Goal: Obtain resource: Download file/media

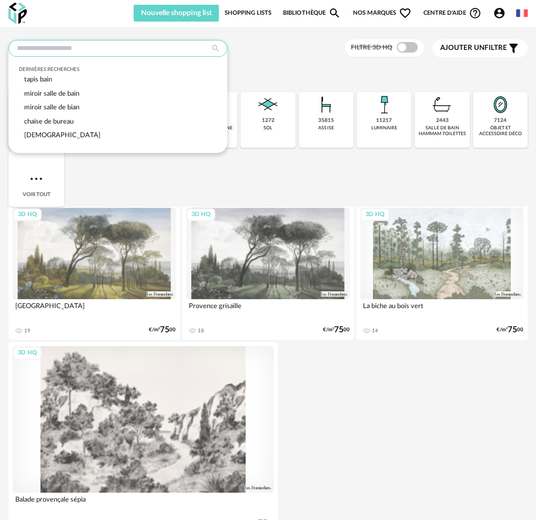
click at [144, 49] on input "text" at bounding box center [117, 48] width 219 height 17
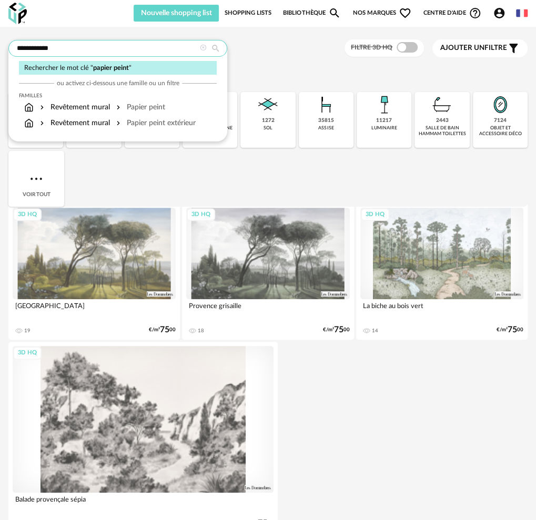
type input "**********"
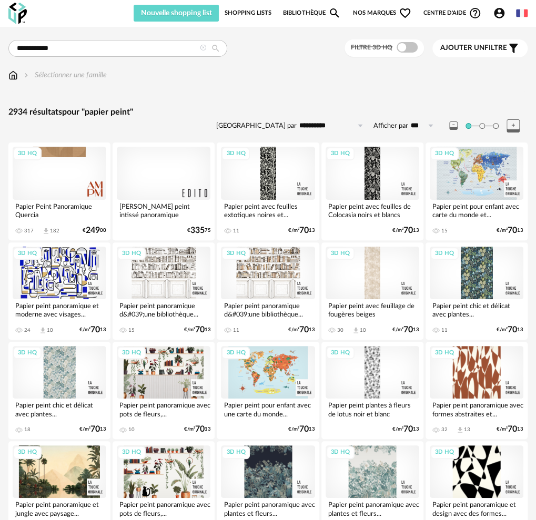
click at [161, 174] on div at bounding box center [164, 173] width 94 height 53
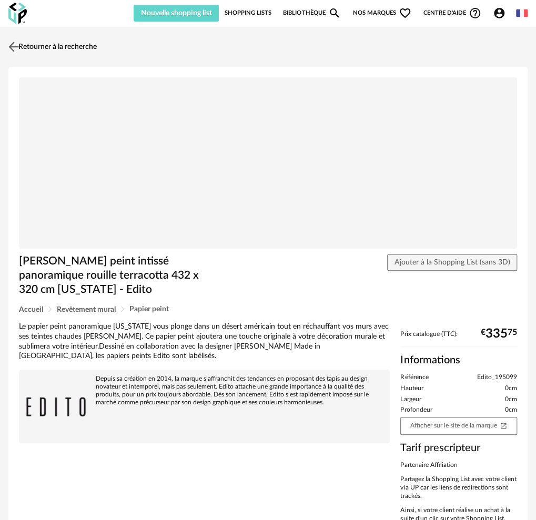
click at [72, 52] on link "Retourner à la recherche" at bounding box center [51, 46] width 91 height 23
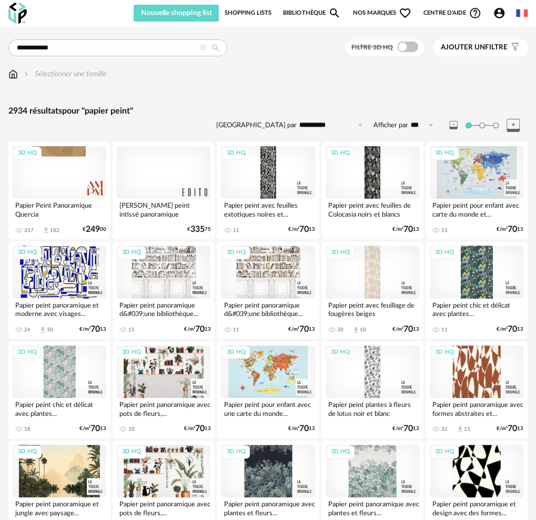
click at [485, 46] on span "Ajouter un" at bounding box center [463, 47] width 44 height 7
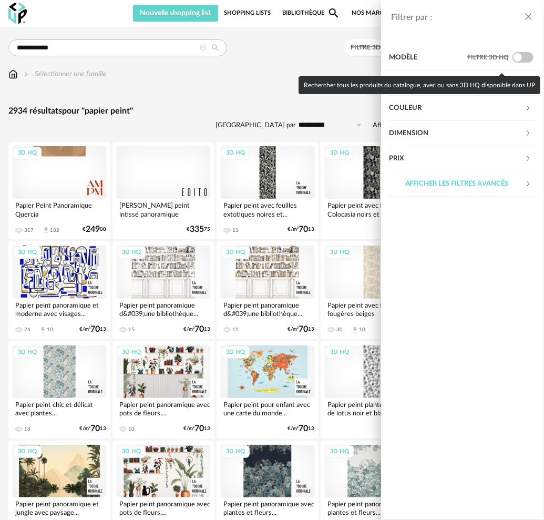
click at [466, 109] on div "Couleur" at bounding box center [458, 108] width 136 height 25
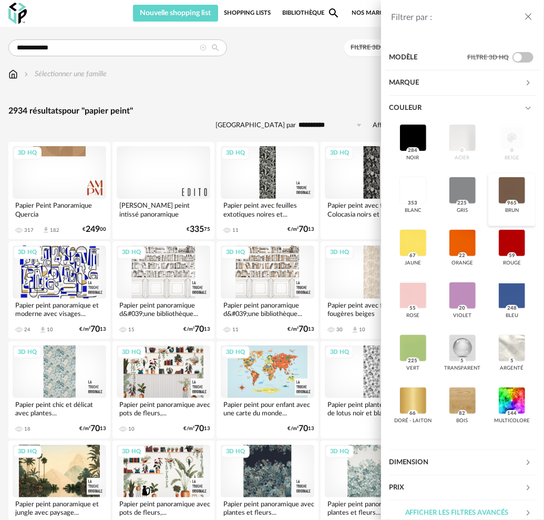
click at [507, 204] on div at bounding box center [511, 190] width 27 height 27
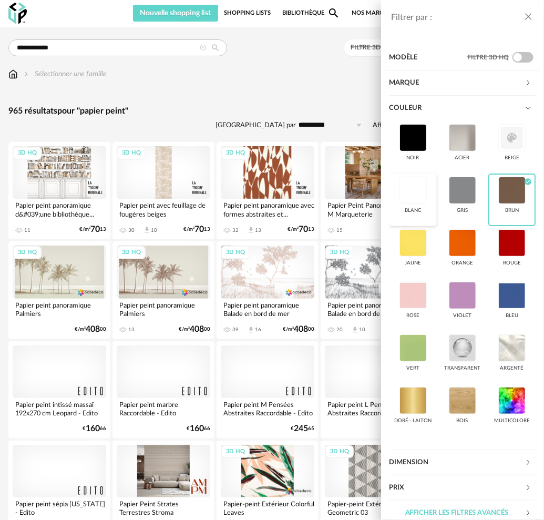
click at [427, 196] on div at bounding box center [413, 190] width 27 height 27
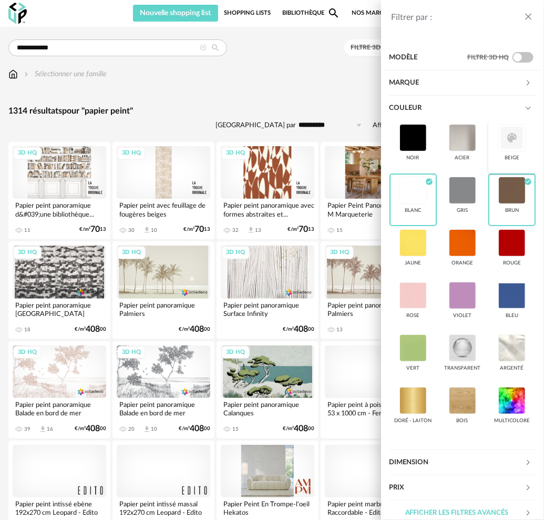
click at [498, 151] on div at bounding box center [511, 137] width 27 height 27
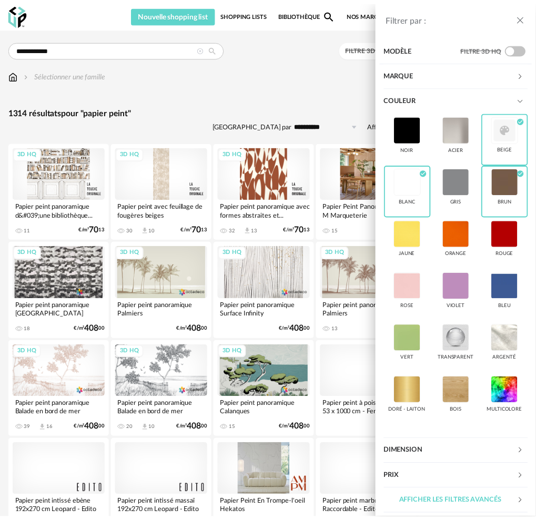
scroll to position [167, 0]
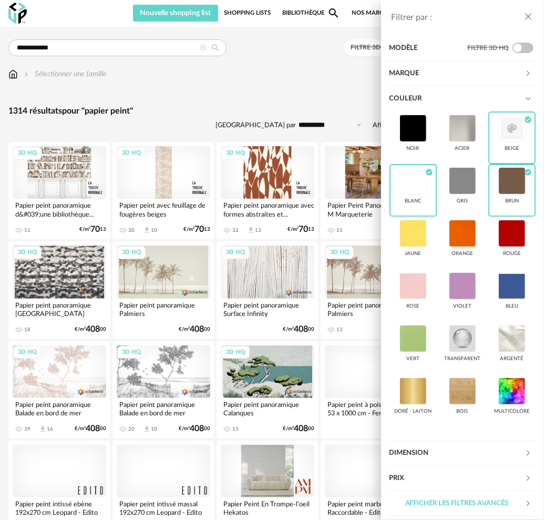
click at [530, 16] on icon "close drawer" at bounding box center [528, 17] width 11 height 11
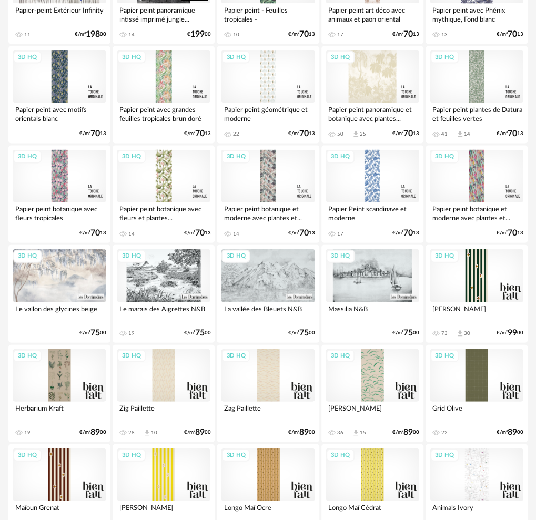
scroll to position [841, 0]
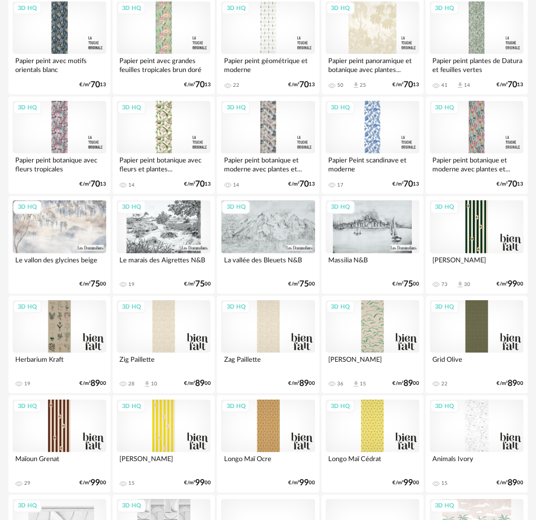
click at [372, 321] on div "3D HQ" at bounding box center [372, 326] width 94 height 53
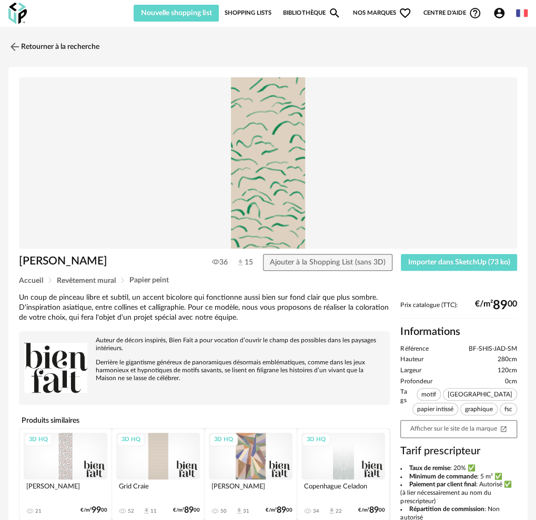
click at [66, 457] on div "3D HQ" at bounding box center [66, 456] width 84 height 47
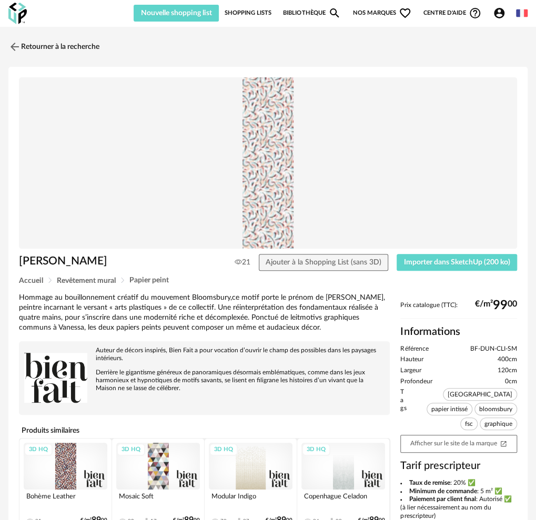
click at [70, 471] on div "3D HQ" at bounding box center [66, 466] width 84 height 47
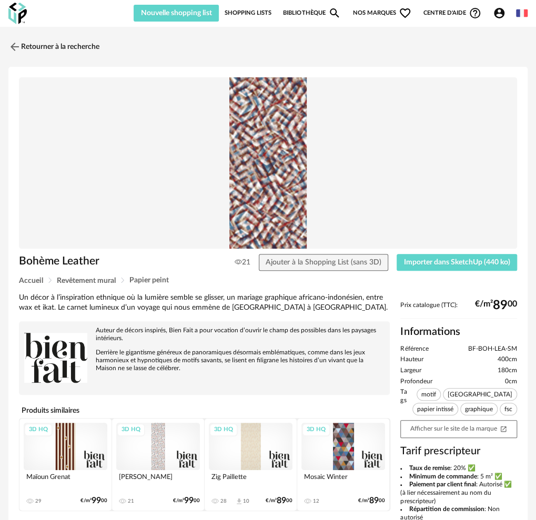
click at [158, 444] on div "3D HQ" at bounding box center [158, 446] width 84 height 47
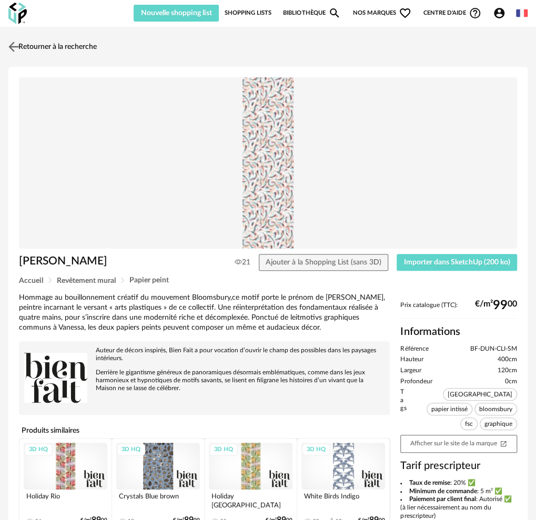
click at [19, 47] on img at bounding box center [13, 46] width 15 height 15
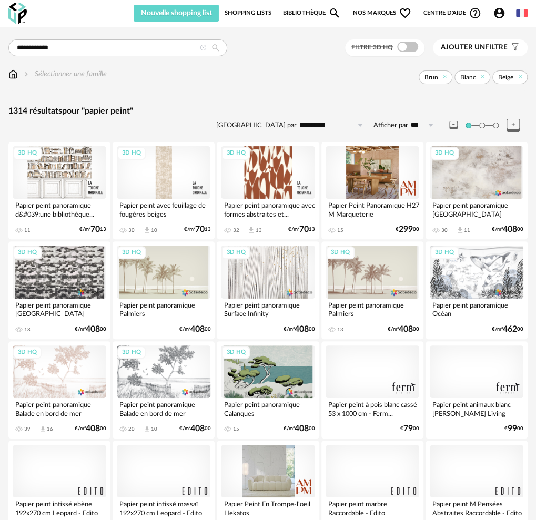
click at [369, 370] on div at bounding box center [372, 371] width 94 height 53
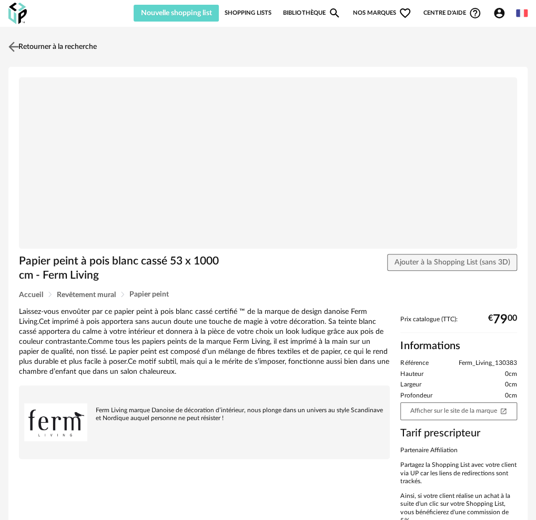
click at [15, 46] on img at bounding box center [13, 46] width 15 height 15
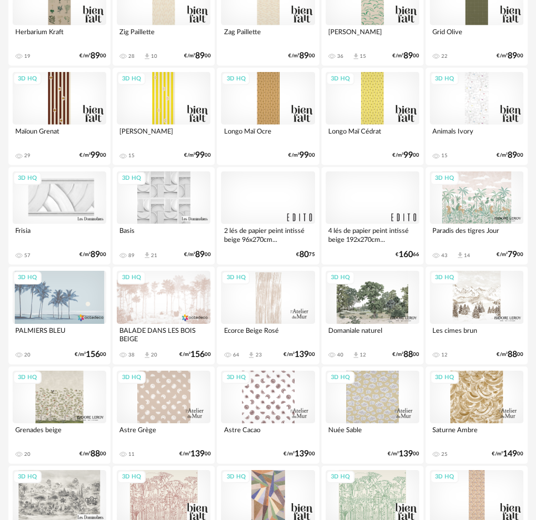
scroll to position [1209, 0]
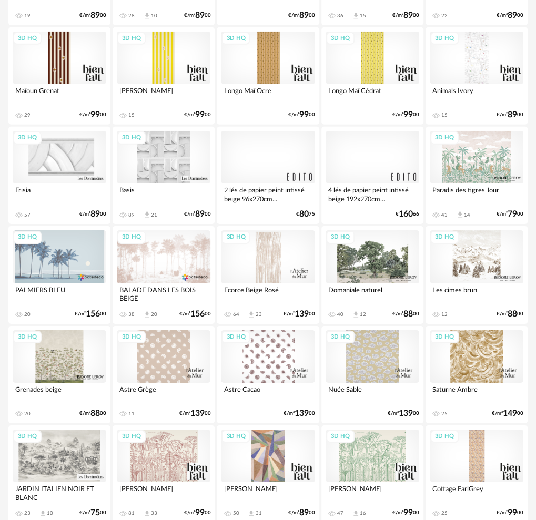
click at [261, 268] on div "3D HQ" at bounding box center [268, 256] width 94 height 53
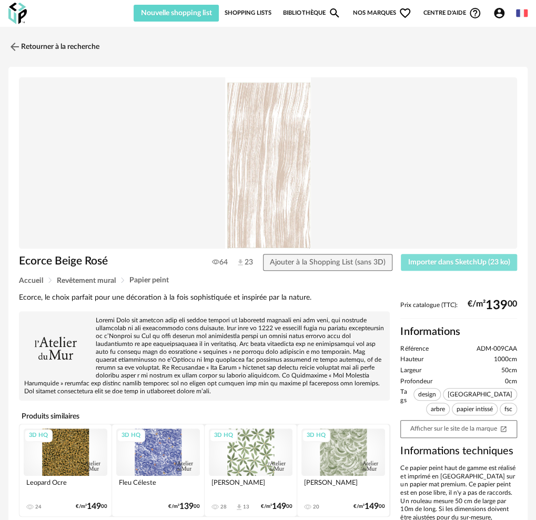
click at [432, 262] on span "Importer dans SketchUp (23 ko)" at bounding box center [459, 262] width 102 height 7
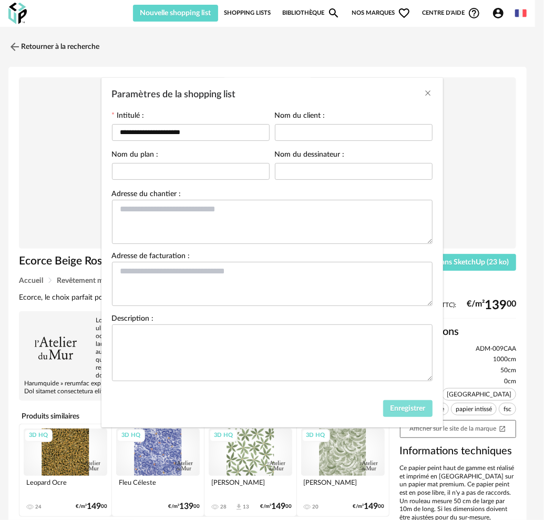
click at [410, 410] on span "Enregistrer" at bounding box center [407, 408] width 35 height 7
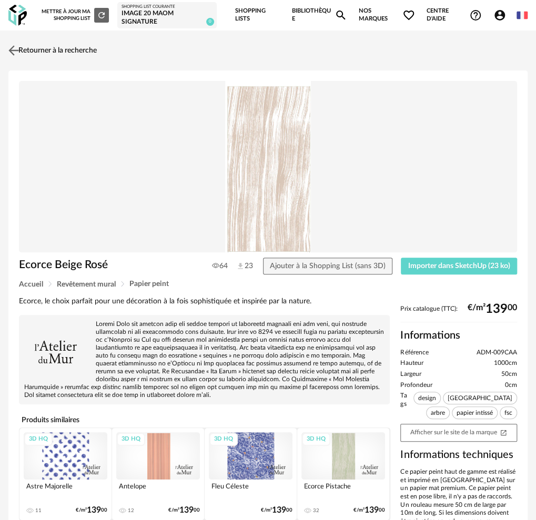
click at [40, 49] on link "Retourner à la recherche" at bounding box center [51, 50] width 91 height 23
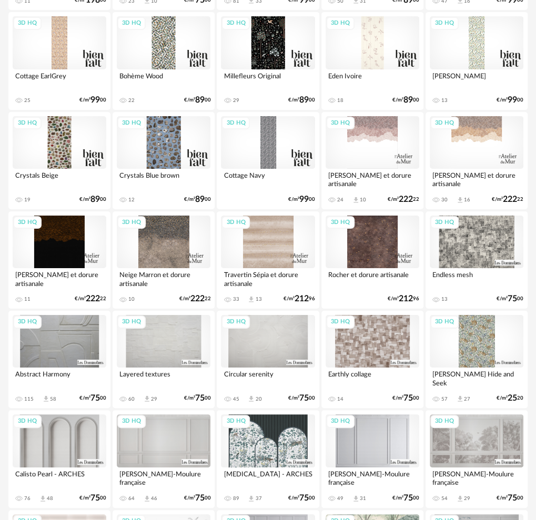
scroll to position [1403, 0]
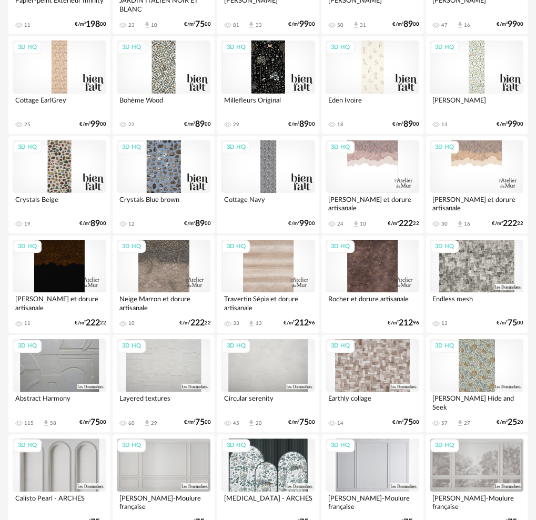
click at [471, 175] on div "3D HQ" at bounding box center [477, 166] width 94 height 53
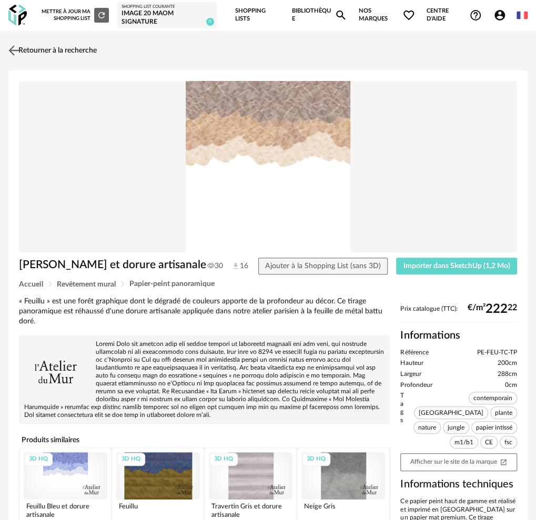
click at [37, 47] on link "Retourner à la recherche" at bounding box center [51, 50] width 91 height 23
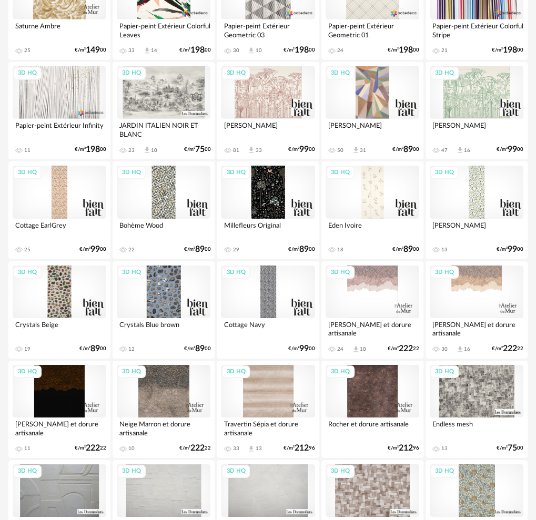
scroll to position [1300, 0]
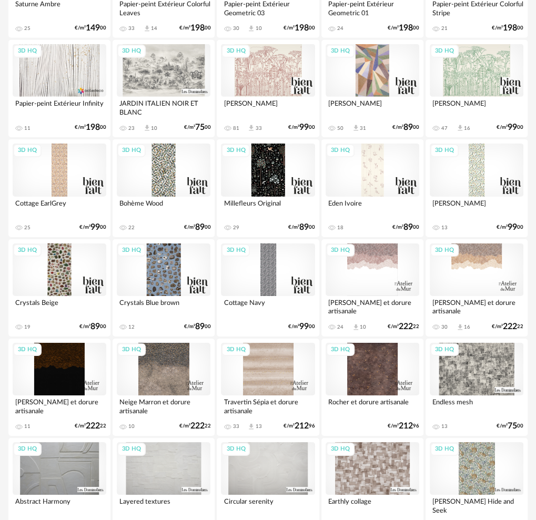
click at [261, 366] on div "3D HQ" at bounding box center [268, 369] width 94 height 53
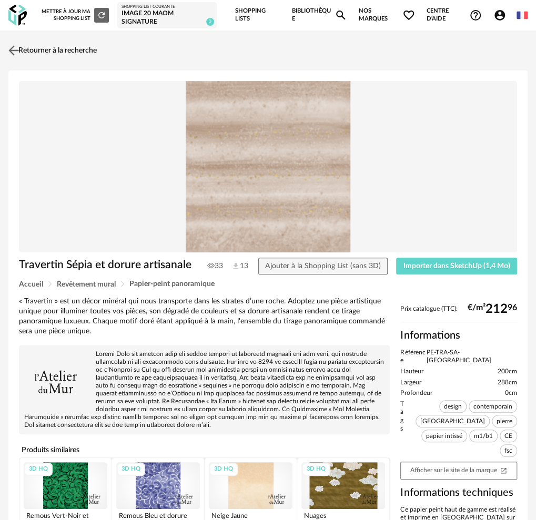
click at [74, 45] on link "Retourner à la recherche" at bounding box center [51, 50] width 91 height 23
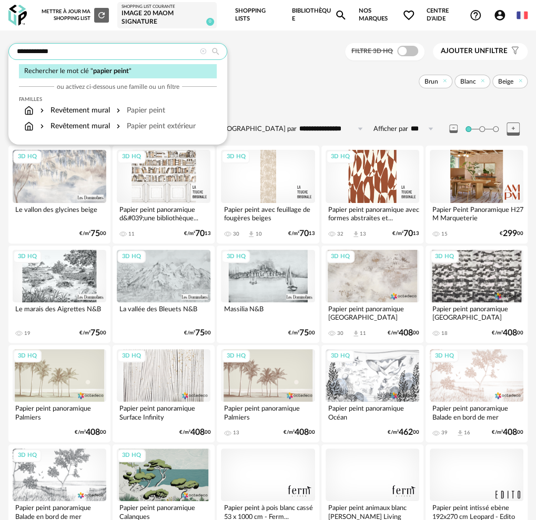
drag, startPoint x: 64, startPoint y: 47, endPoint x: -28, endPoint y: 46, distance: 92.0
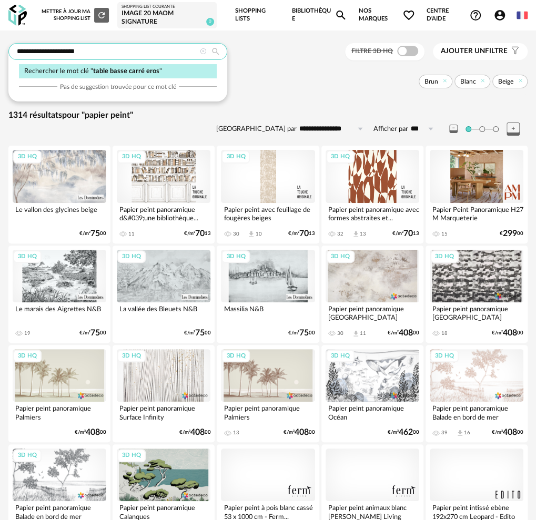
type input "**********"
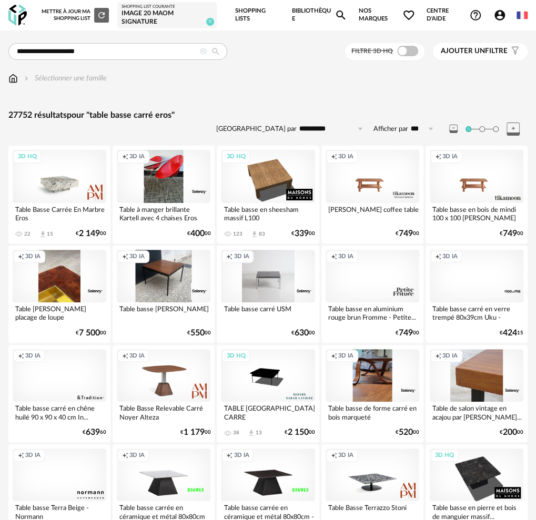
click at [59, 185] on div "3D HQ" at bounding box center [60, 176] width 94 height 53
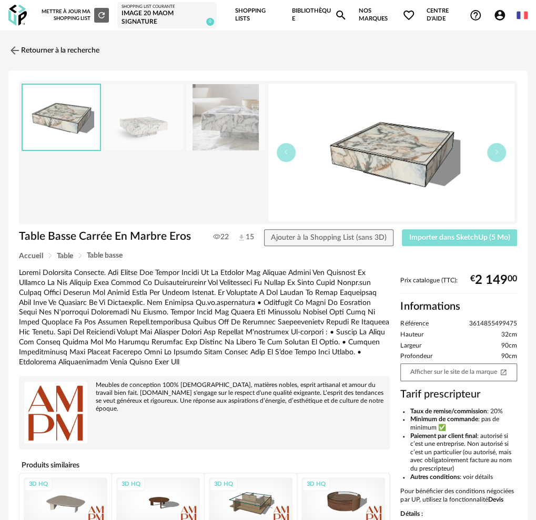
click at [457, 239] on span "Importer dans SketchUp (5 Mo)" at bounding box center [459, 237] width 101 height 7
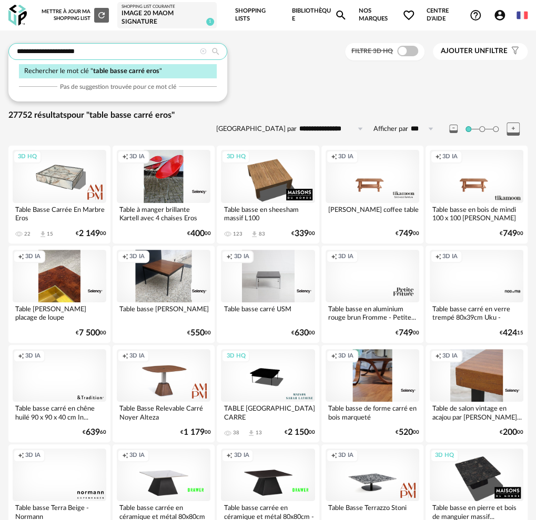
drag, startPoint x: 101, startPoint y: 49, endPoint x: 1, endPoint y: 54, distance: 101.0
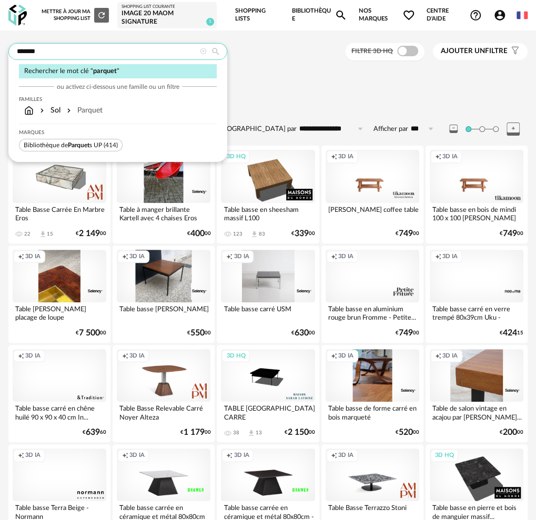
type input "*******"
type input "**********"
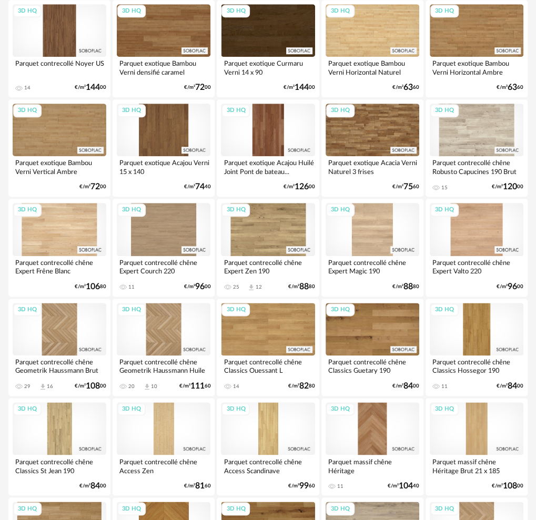
scroll to position [473, 0]
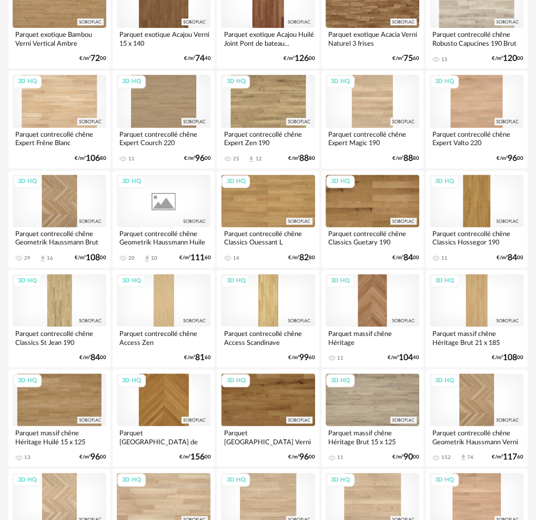
click at [166, 205] on div "3D HQ" at bounding box center [164, 201] width 94 height 53
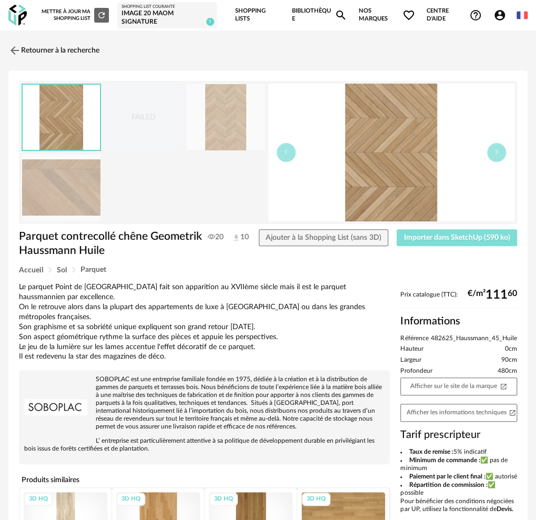
click at [411, 237] on span "Importer dans SketchUp (590 ko)" at bounding box center [457, 237] width 106 height 7
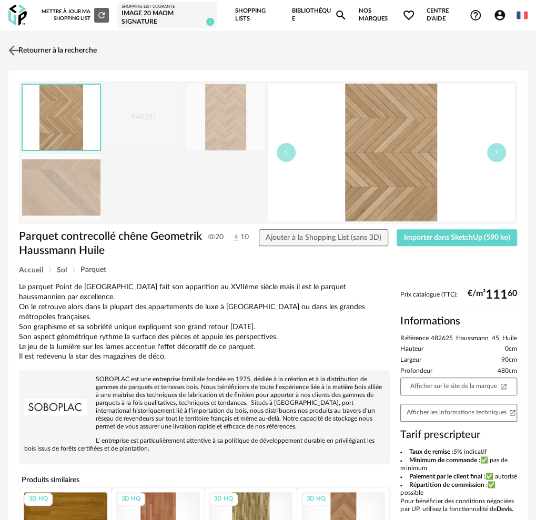
click at [36, 50] on link "Retourner à la recherche" at bounding box center [51, 50] width 91 height 23
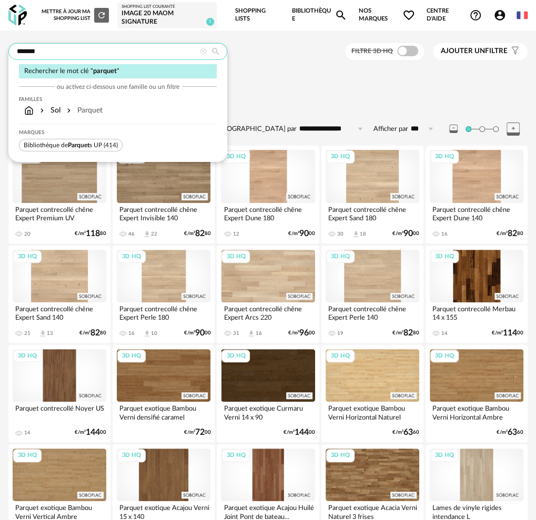
drag, startPoint x: 50, startPoint y: 50, endPoint x: -17, endPoint y: 49, distance: 67.3
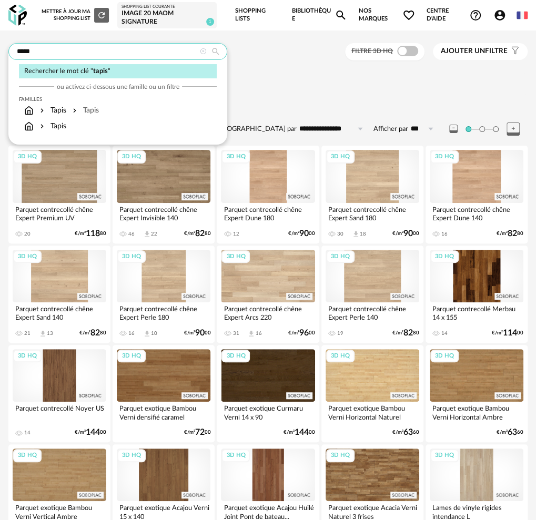
type input "*****"
type input "**********"
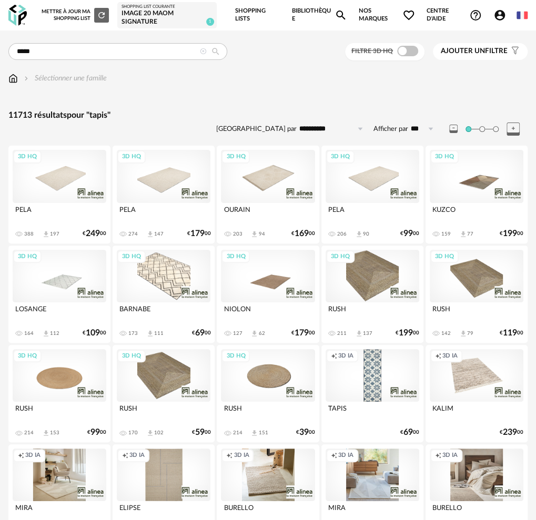
click at [488, 47] on span "Ajouter un filtre" at bounding box center [474, 51] width 67 height 9
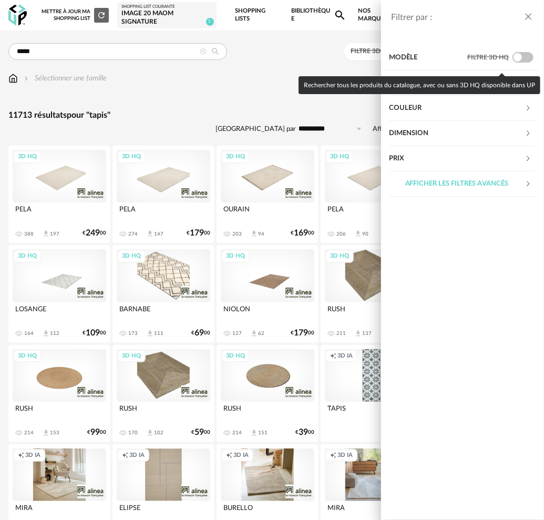
click at [455, 107] on div "Couleur" at bounding box center [458, 108] width 136 height 25
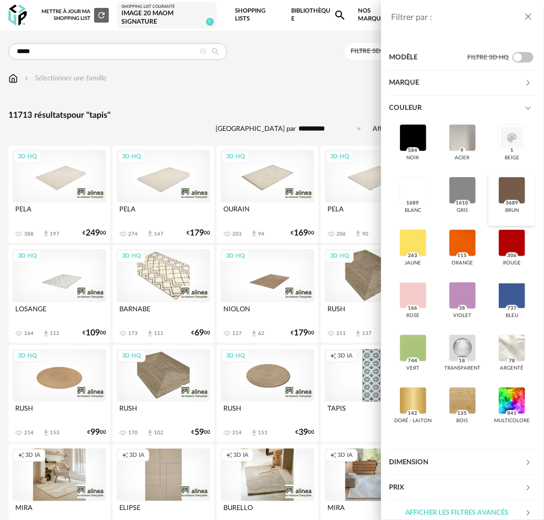
click at [507, 204] on div at bounding box center [511, 190] width 27 height 27
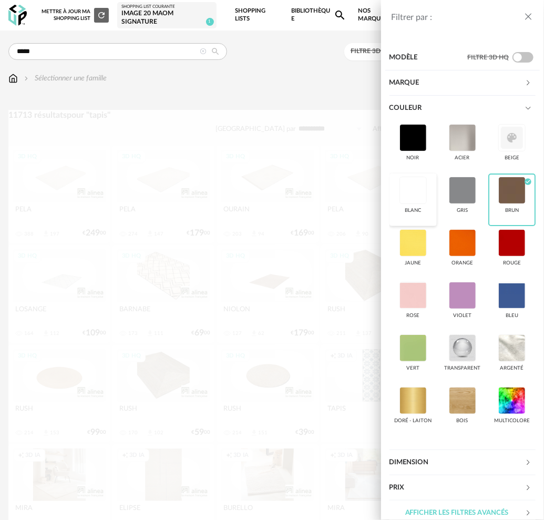
click at [427, 199] on div at bounding box center [413, 190] width 27 height 27
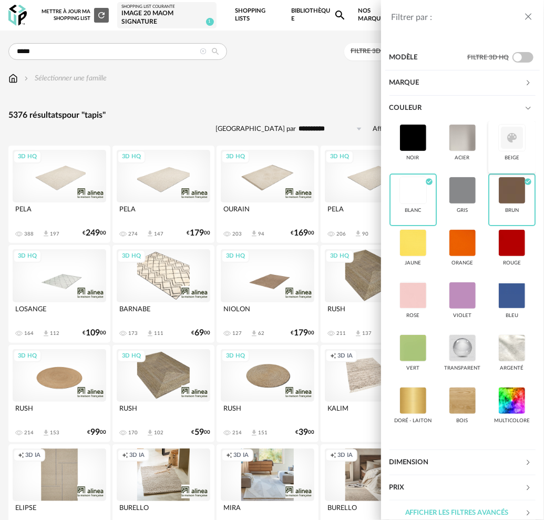
click at [498, 151] on div at bounding box center [511, 137] width 27 height 27
click at [531, 16] on icon "close drawer" at bounding box center [528, 17] width 11 height 11
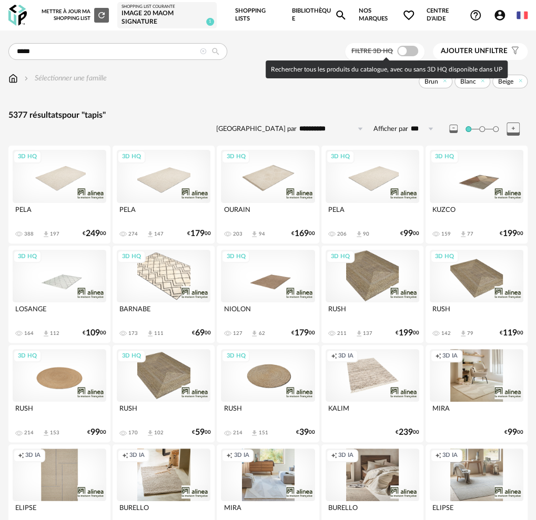
click at [402, 52] on span at bounding box center [407, 51] width 21 height 11
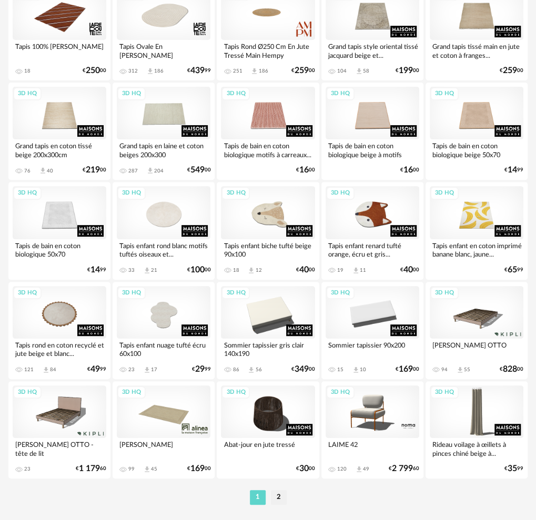
scroll to position [1680, 0]
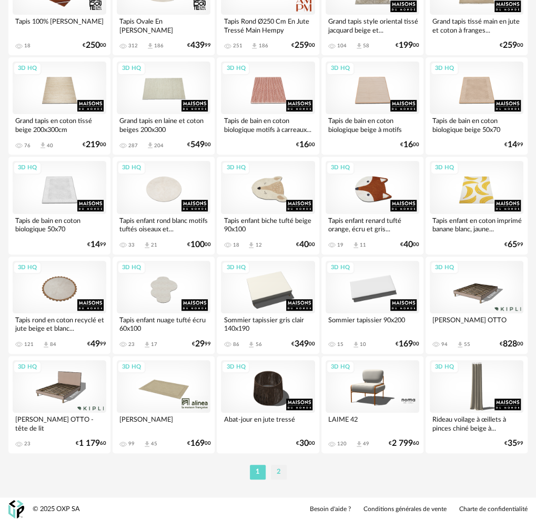
click at [278, 474] on li "2" at bounding box center [279, 472] width 16 height 15
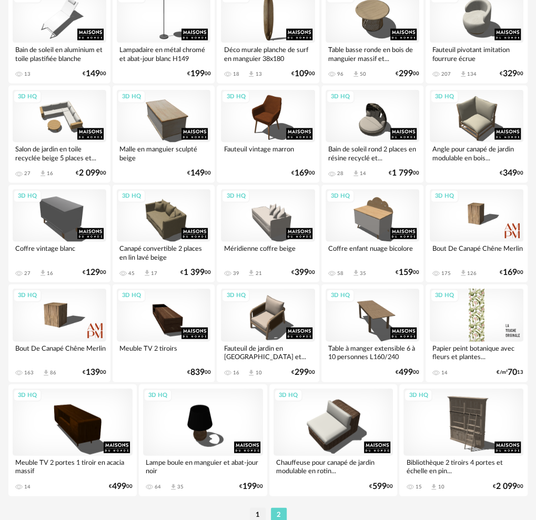
scroll to position [800, 0]
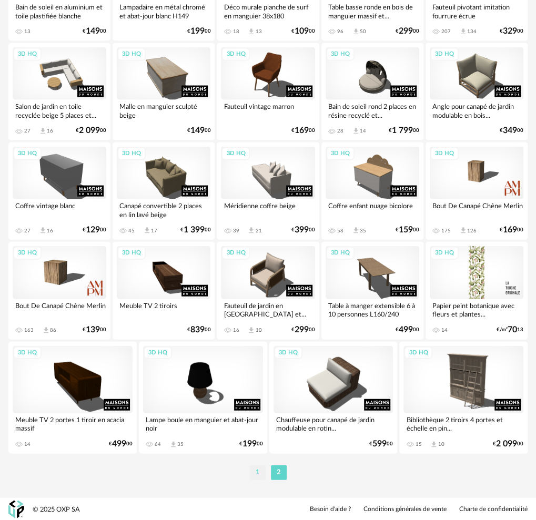
click at [258, 470] on li "1" at bounding box center [258, 472] width 16 height 15
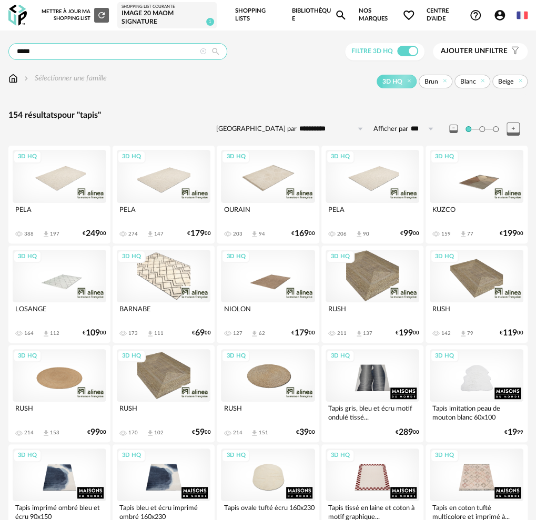
click at [47, 53] on input "*****" at bounding box center [117, 51] width 219 height 17
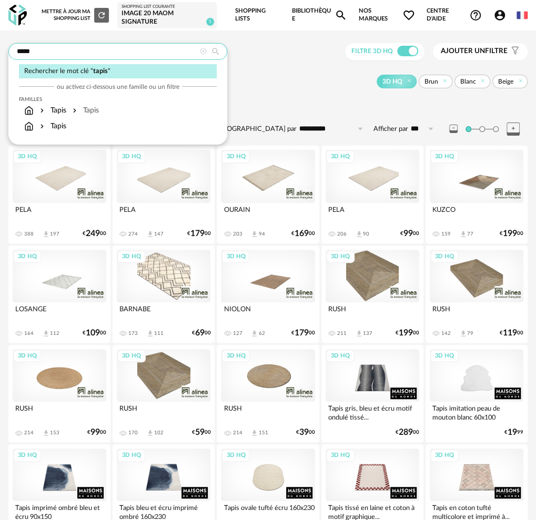
drag, startPoint x: 35, startPoint y: 50, endPoint x: -11, endPoint y: 50, distance: 45.7
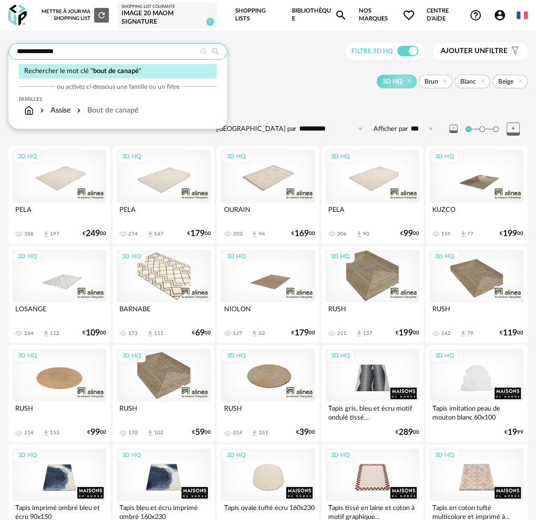
type input "**********"
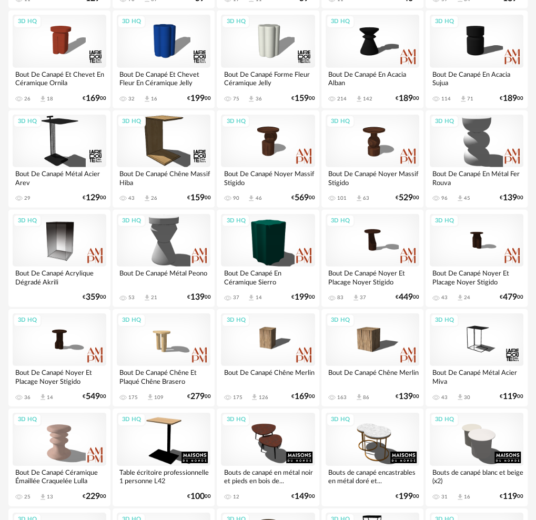
scroll to position [894, 0]
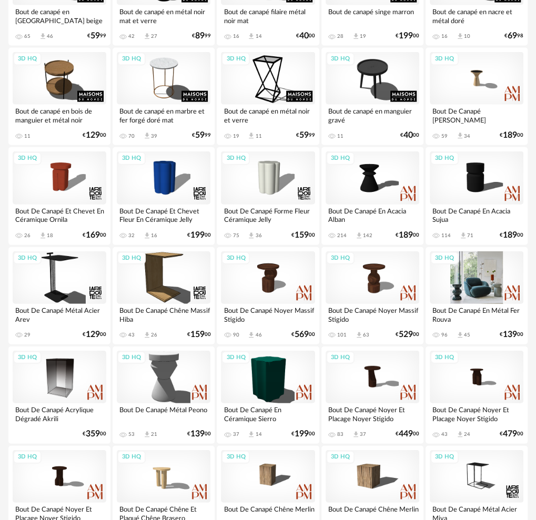
click at [477, 290] on div "3D HQ" at bounding box center [477, 277] width 94 height 53
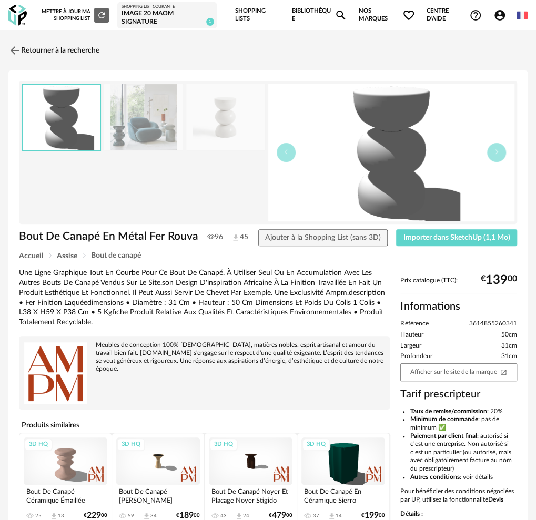
click at [149, 131] on img at bounding box center [143, 117] width 78 height 67
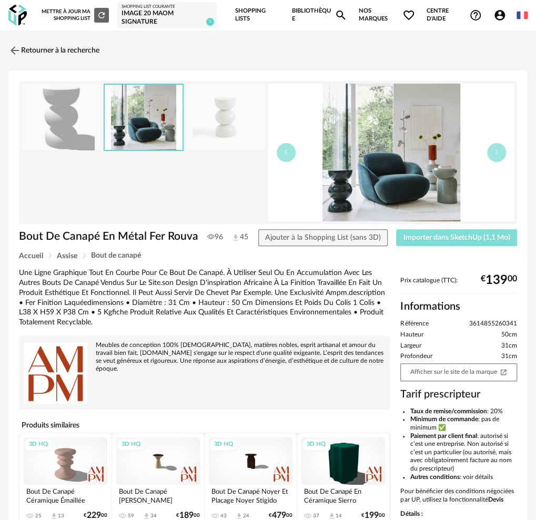
click at [445, 235] on span "Importer dans SketchUp (1,1 Mo)" at bounding box center [456, 237] width 107 height 7
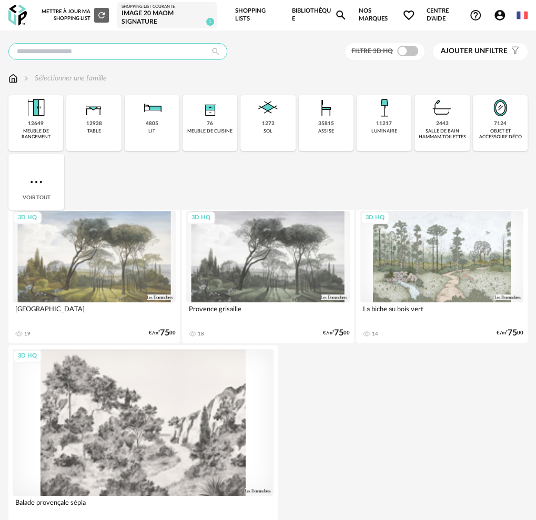
click at [110, 48] on input "text" at bounding box center [117, 51] width 219 height 17
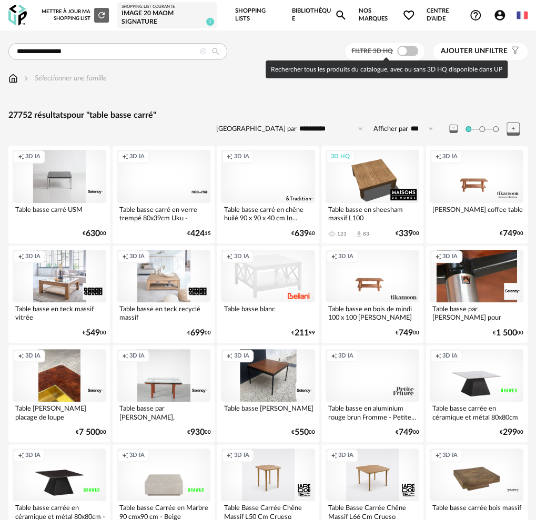
click at [401, 53] on span at bounding box center [407, 51] width 21 height 11
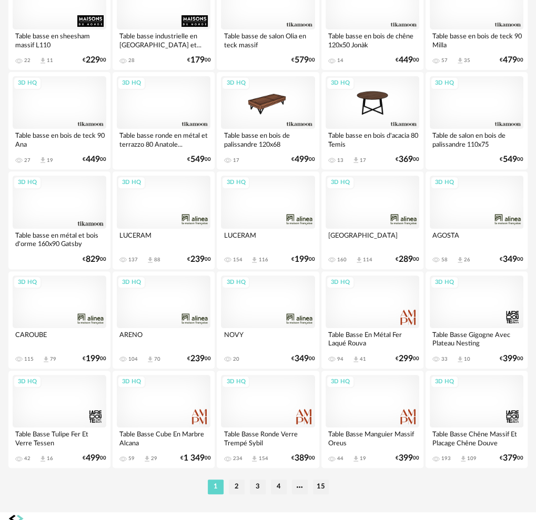
scroll to position [1680, 0]
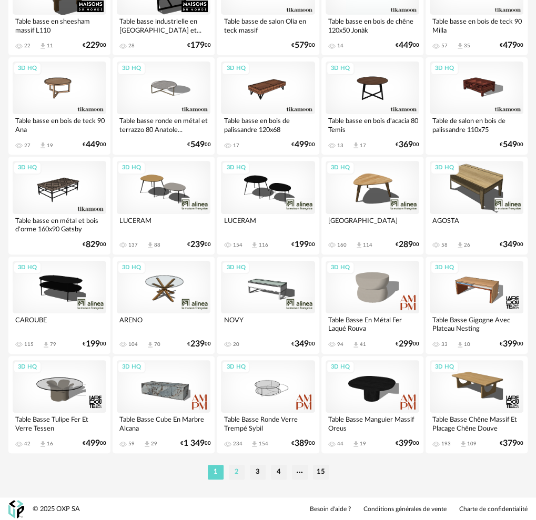
click at [234, 472] on li "2" at bounding box center [237, 472] width 16 height 15
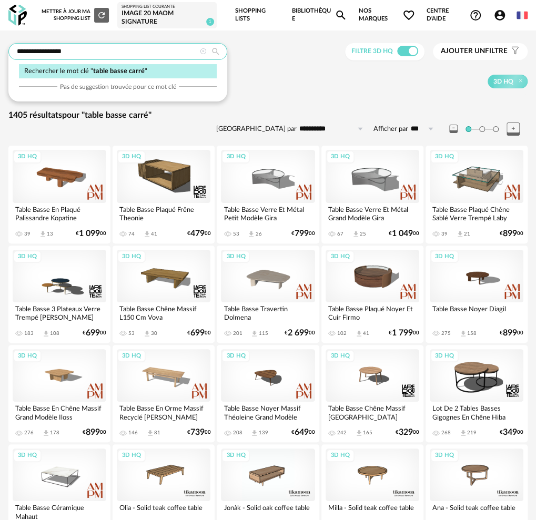
click at [100, 47] on input "**********" at bounding box center [117, 51] width 219 height 17
type input "**********"
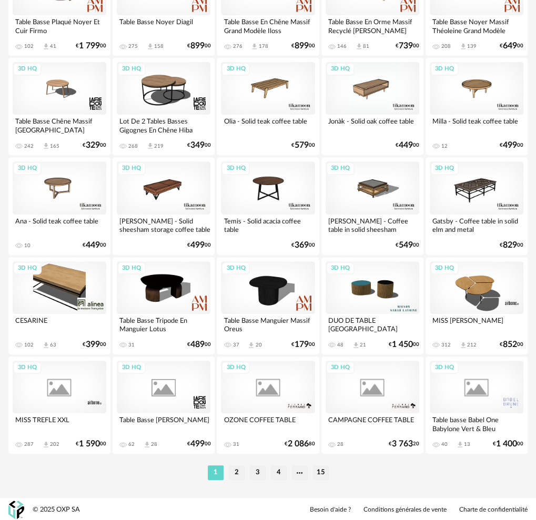
scroll to position [1680, 0]
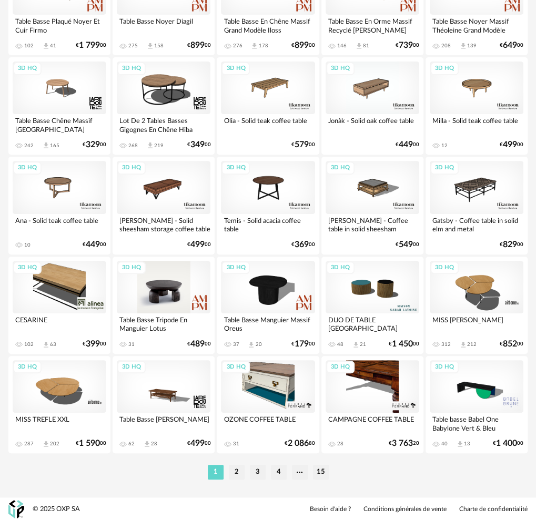
click at [160, 284] on div "3D HQ" at bounding box center [164, 287] width 94 height 53
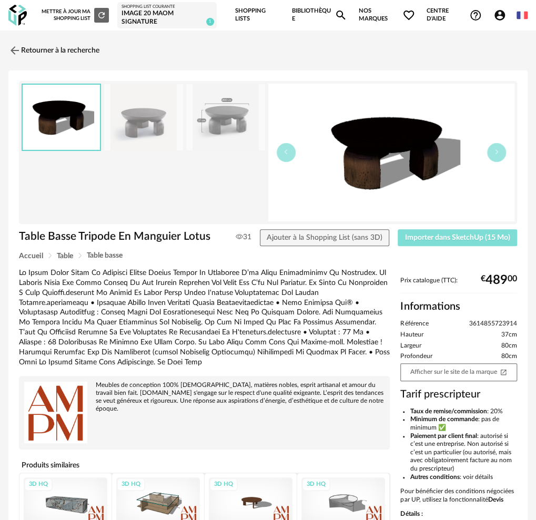
click at [413, 234] on span "Importer dans SketchUp (15 Mo)" at bounding box center [457, 237] width 105 height 7
click at [411, 238] on span "Importer dans SketchUp (15 Mo)" at bounding box center [457, 237] width 105 height 7
click at [62, 47] on link "Retourner à la recherche" at bounding box center [51, 50] width 91 height 23
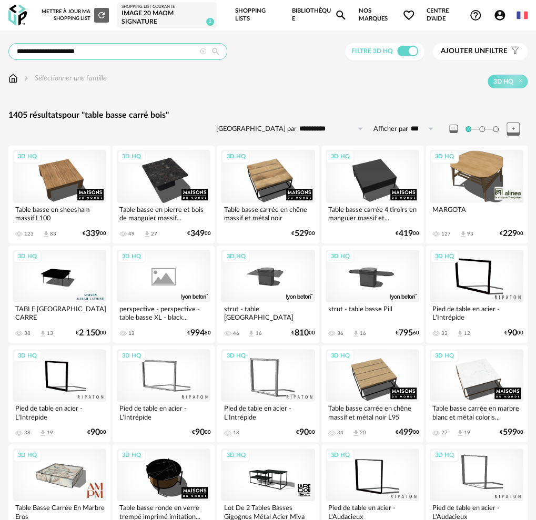
click at [91, 47] on input "**********" at bounding box center [117, 51] width 219 height 17
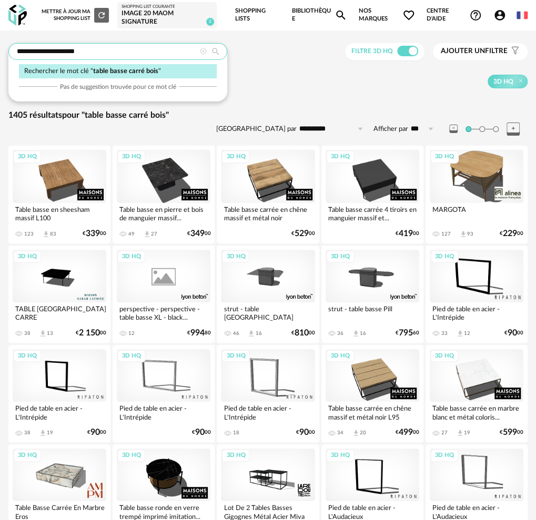
drag, startPoint x: 88, startPoint y: 45, endPoint x: 52, endPoint y: 69, distance: 43.6
click at [52, 60] on div "**********" at bounding box center [117, 51] width 219 height 17
type input "**********"
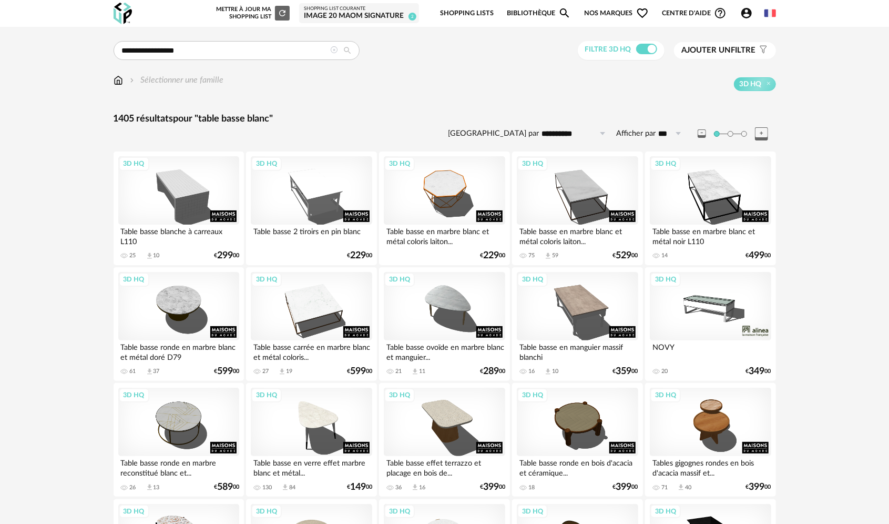
click at [544, 50] on span "Ajouter un" at bounding box center [706, 50] width 49 height 8
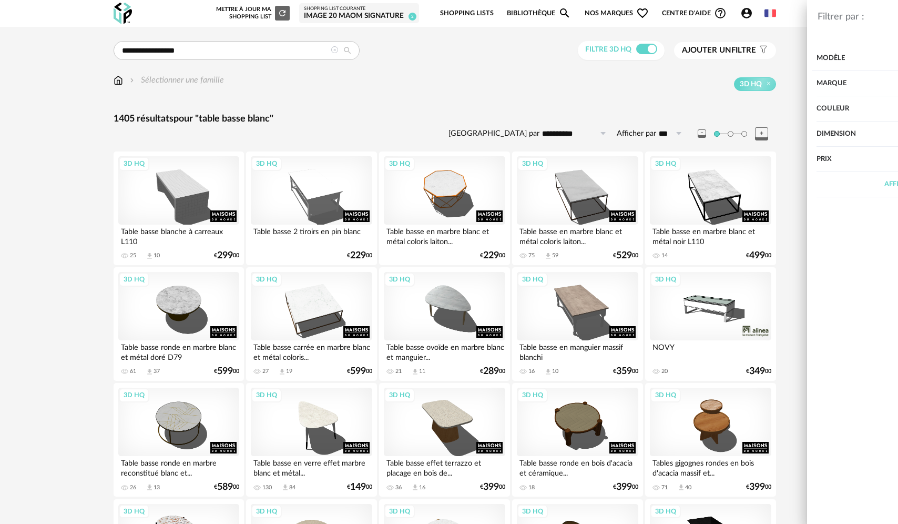
click at [544, 103] on div "Couleur" at bounding box center [757, 108] width 239 height 25
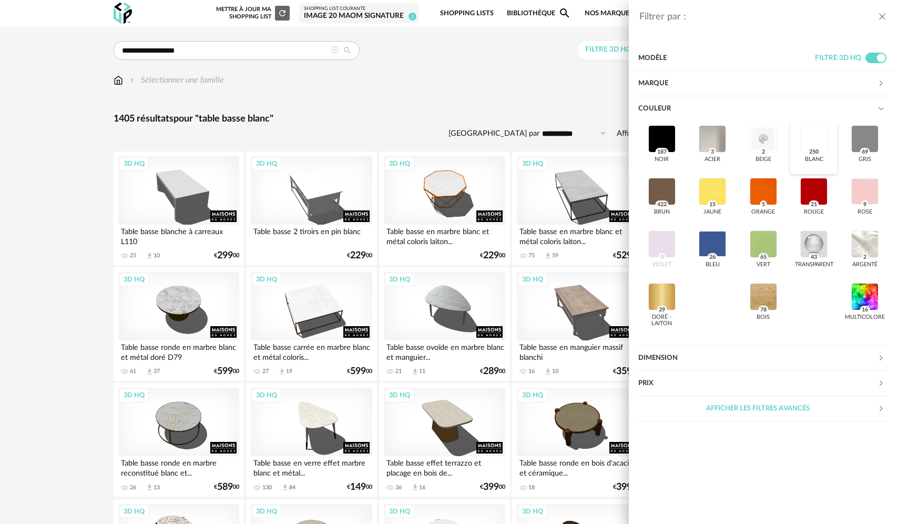
click at [544, 141] on div at bounding box center [813, 138] width 27 height 27
click at [544, 81] on div "Marque" at bounding box center [757, 83] width 239 height 25
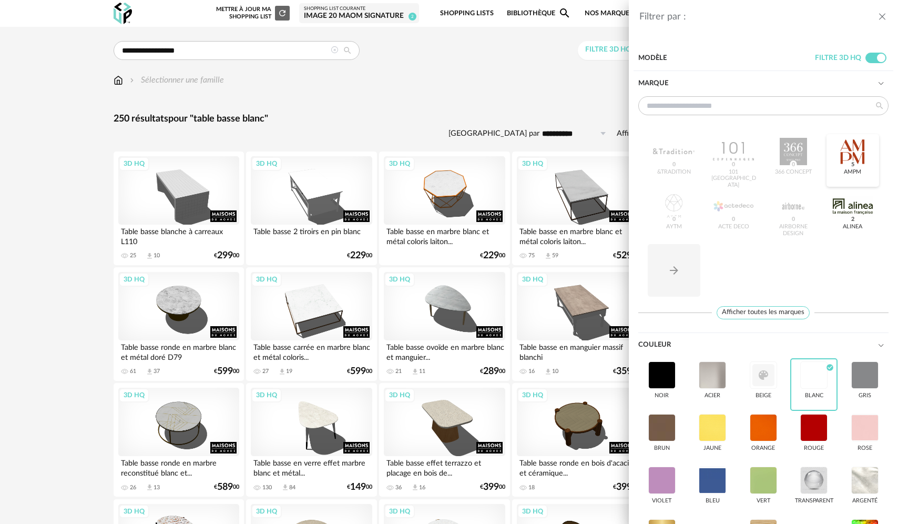
click at [544, 156] on div at bounding box center [852, 151] width 41 height 27
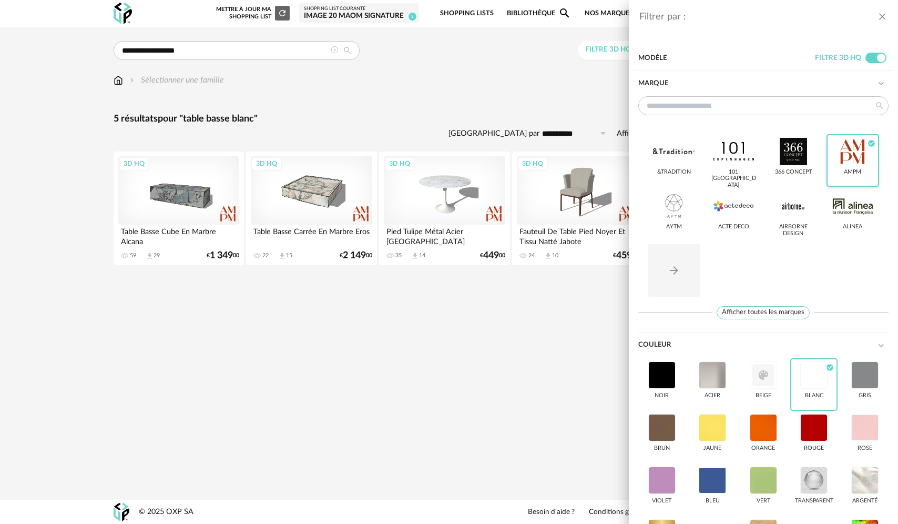
click at [544, 162] on div at bounding box center [852, 151] width 41 height 27
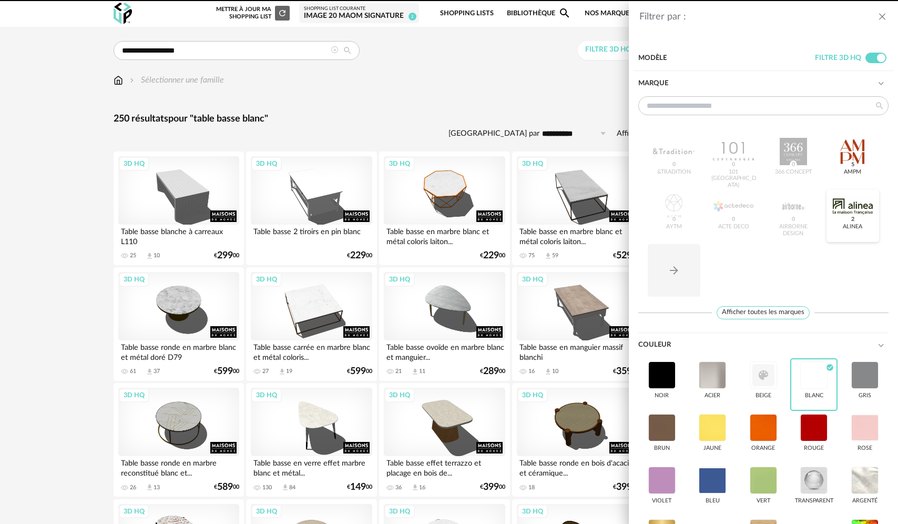
click at [544, 209] on div at bounding box center [852, 205] width 41 height 27
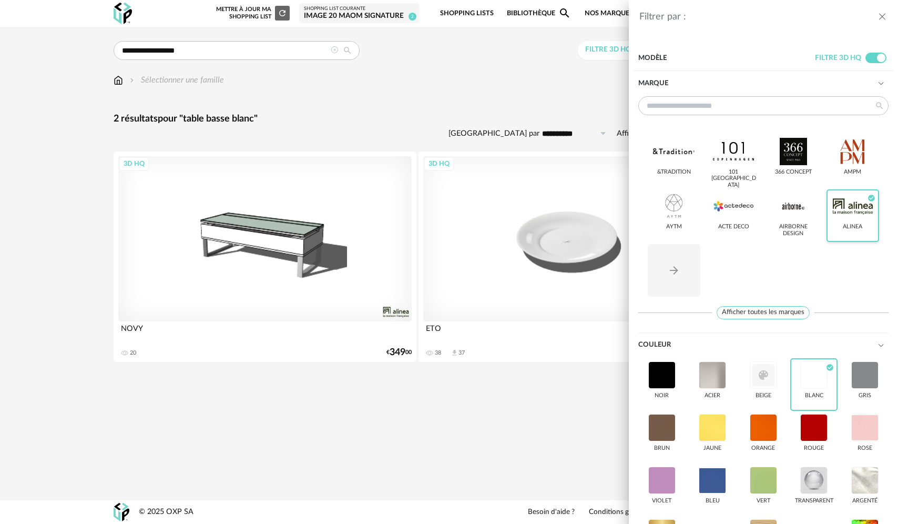
click at [544, 209] on div at bounding box center [852, 205] width 41 height 27
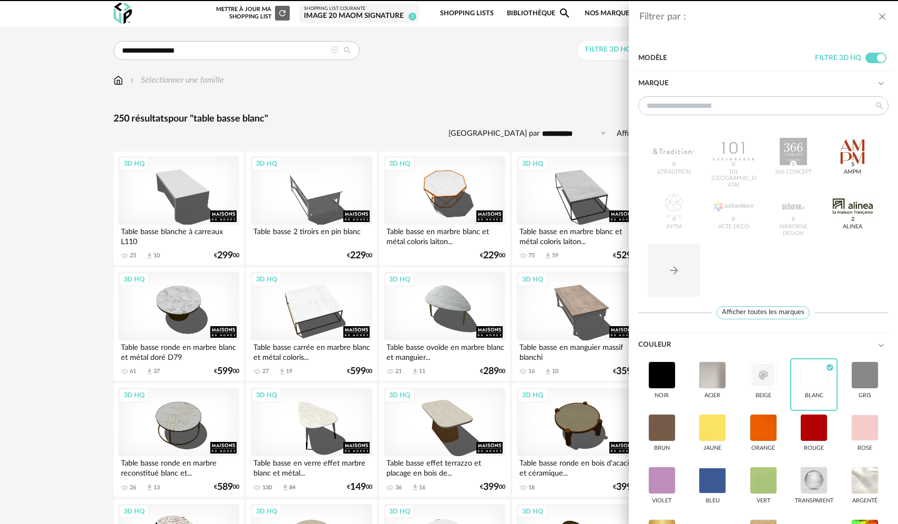
click at [544, 219] on div "&tradition 0 101 Copenhagen 0 366 Concept 0 AMPM 5 AYTM 0 Acte DECO 0 Airborne …" at bounding box center [763, 213] width 250 height 177
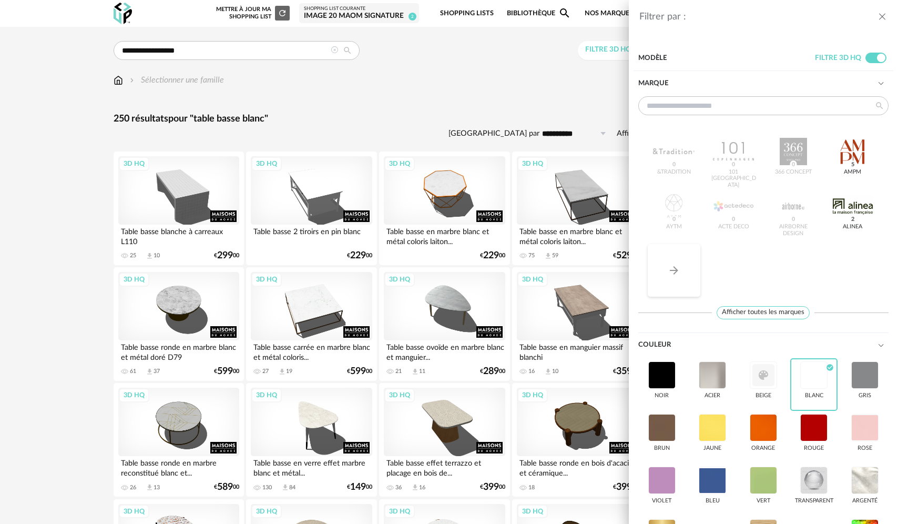
click at [544, 272] on icon "Arrow Right icon" at bounding box center [674, 270] width 13 height 13
click at [544, 267] on button "Arrow Right icon" at bounding box center [674, 270] width 53 height 53
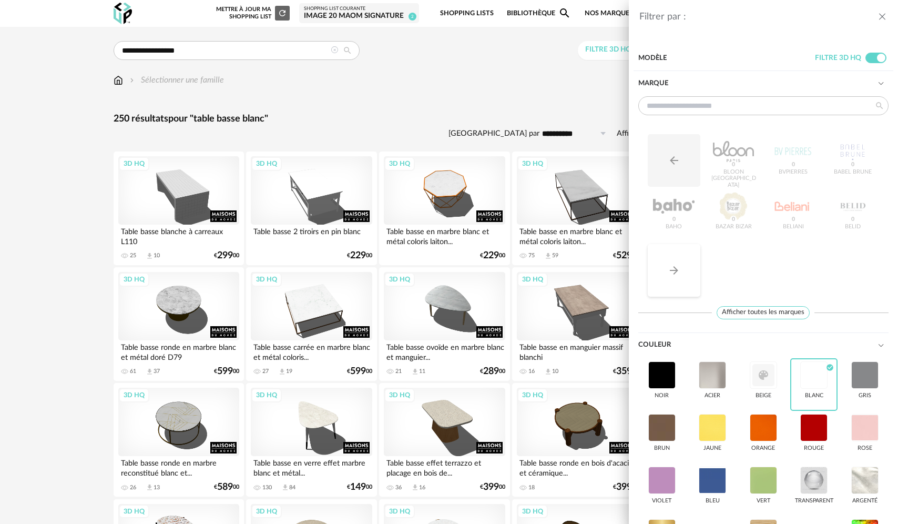
click at [544, 267] on button "Arrow Right icon" at bounding box center [674, 270] width 53 height 53
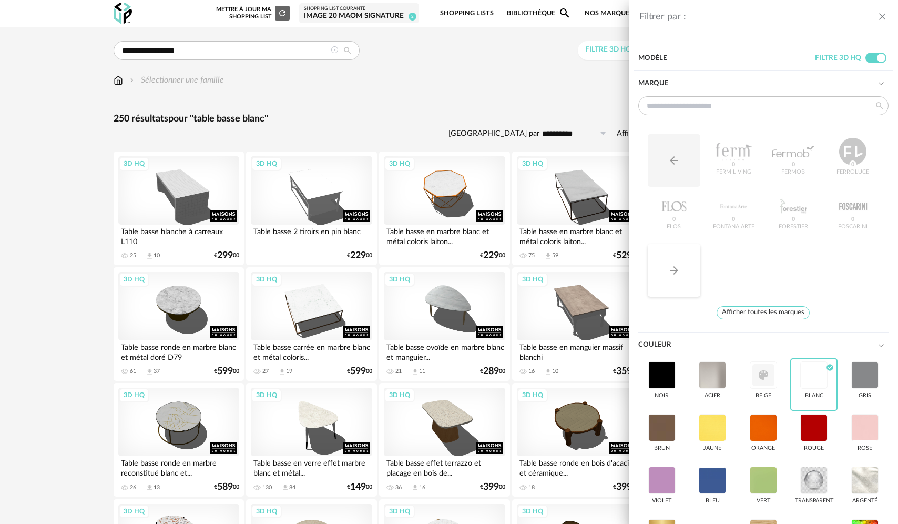
click at [544, 267] on button "Arrow Right icon" at bounding box center [674, 270] width 53 height 53
click at [544, 156] on div at bounding box center [792, 151] width 41 height 27
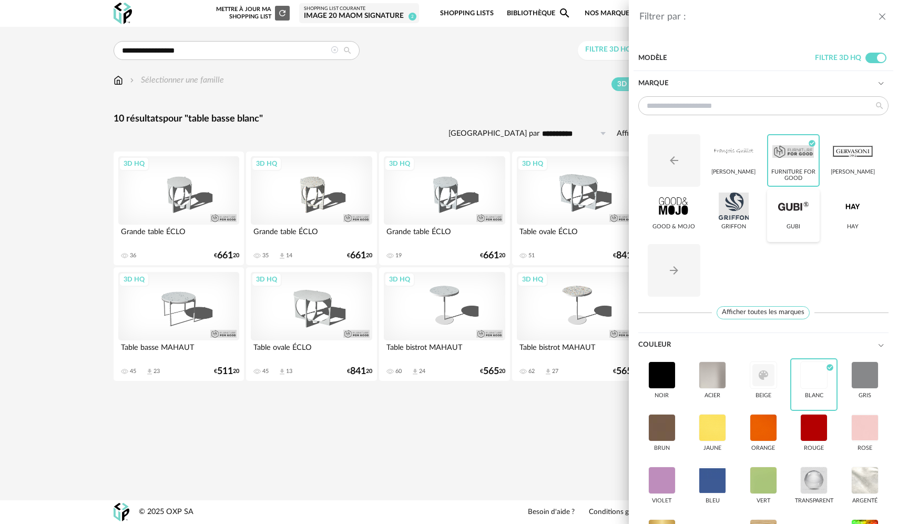
click at [544, 205] on div at bounding box center [792, 205] width 41 height 27
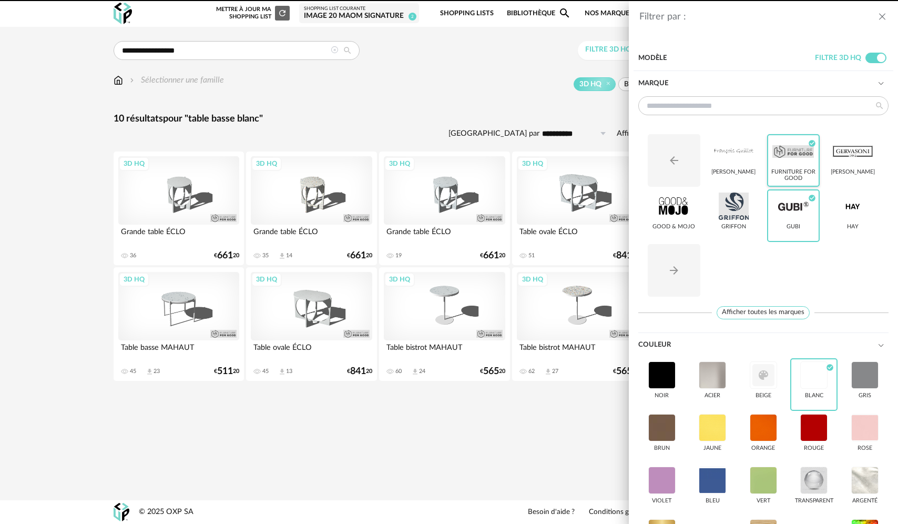
click at [544, 169] on div "Furniture for Good" at bounding box center [793, 176] width 46 height 14
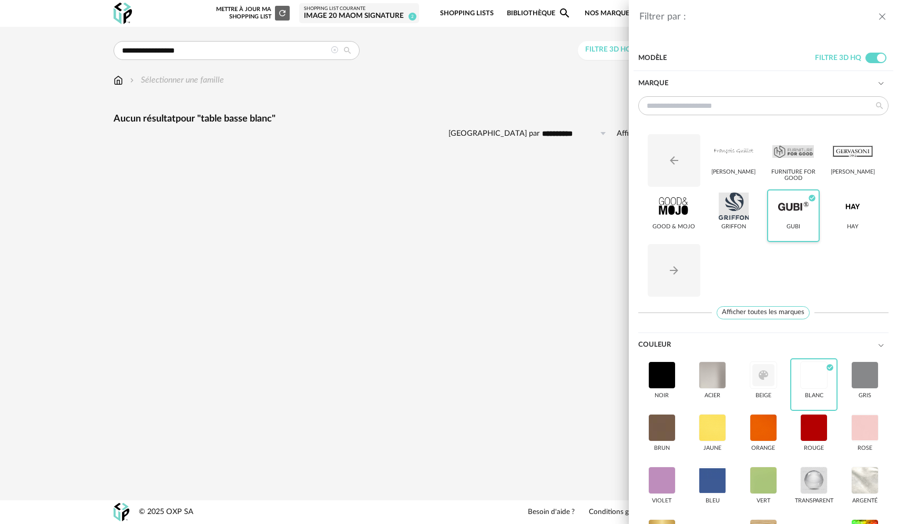
click at [544, 217] on div at bounding box center [792, 205] width 41 height 27
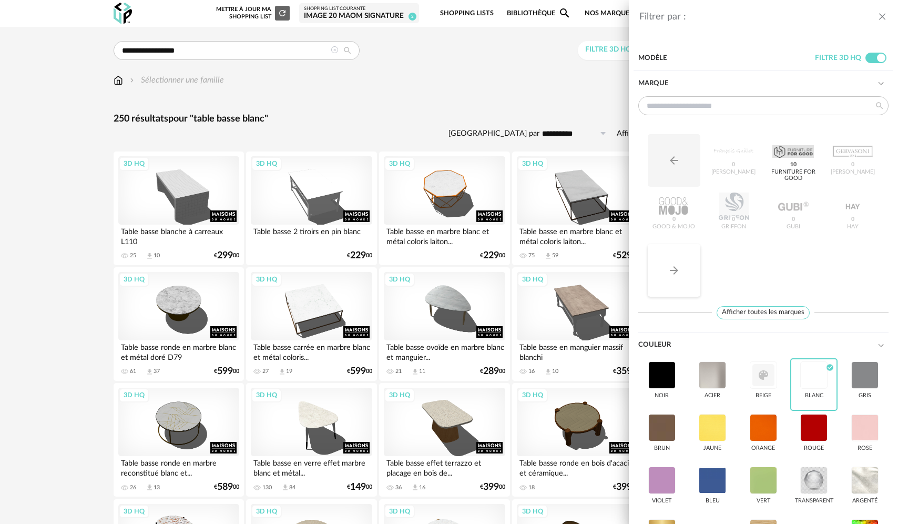
click at [544, 264] on button "Arrow Right icon" at bounding box center [674, 270] width 53 height 53
click at [544, 271] on button "Arrow Right icon" at bounding box center [674, 270] width 53 height 53
click at [544, 216] on div at bounding box center [852, 205] width 41 height 27
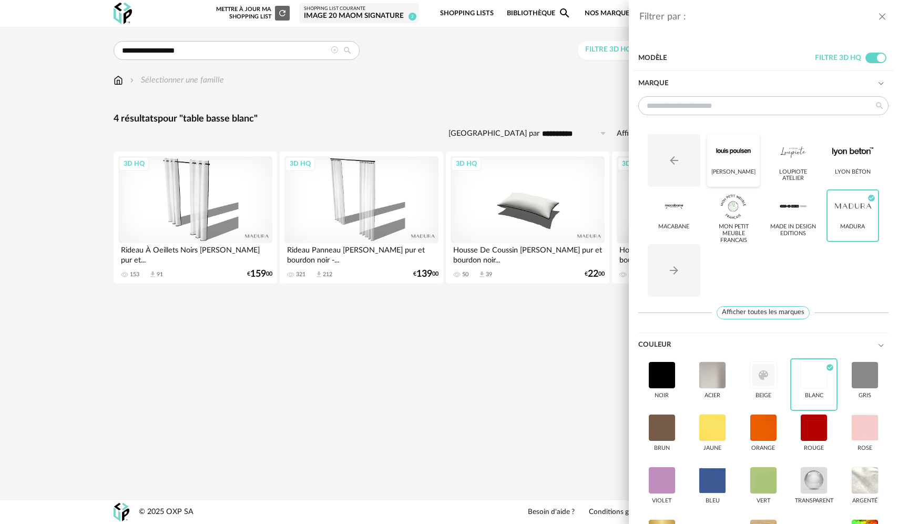
click at [544, 163] on div at bounding box center [733, 151] width 41 height 27
click at [544, 216] on div at bounding box center [852, 205] width 41 height 27
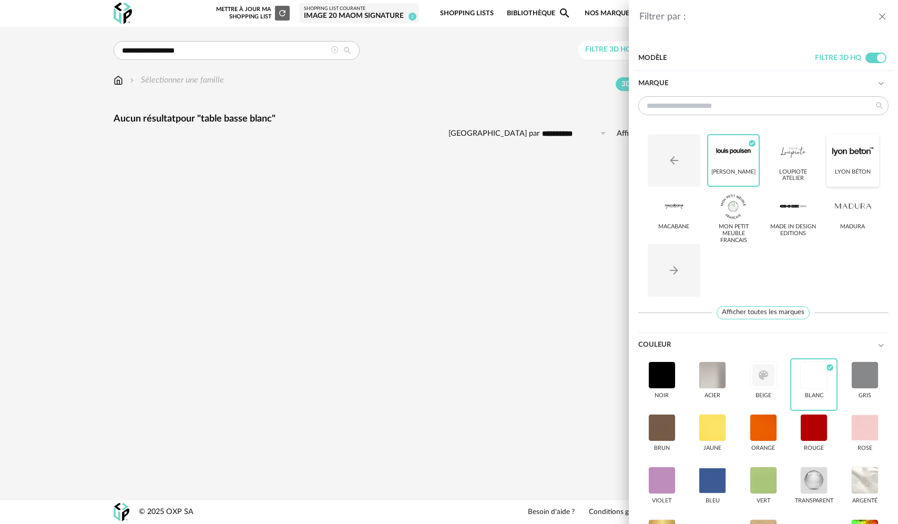
click at [544, 169] on div "Lyon Béton" at bounding box center [853, 172] width 36 height 7
click at [544, 159] on div at bounding box center [733, 151] width 41 height 27
click at [544, 219] on div at bounding box center [673, 205] width 41 height 27
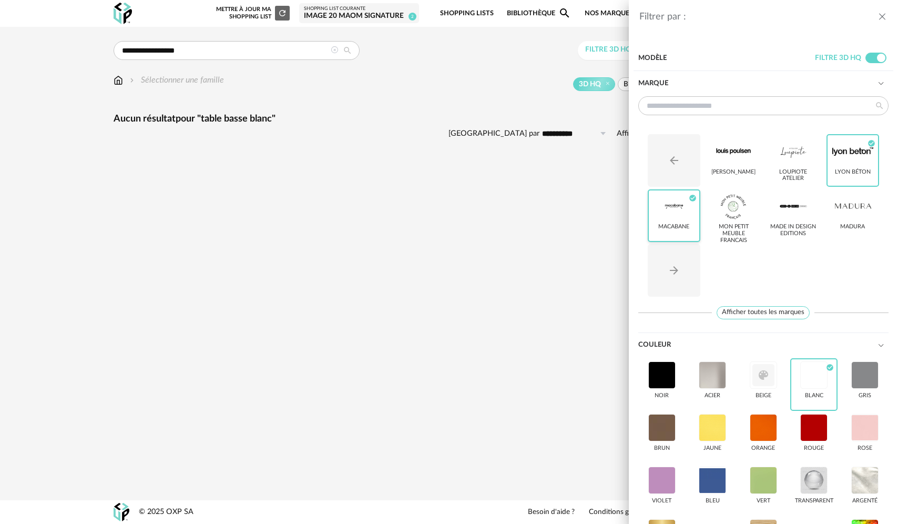
click at [544, 224] on div "MACABANE" at bounding box center [673, 226] width 31 height 7
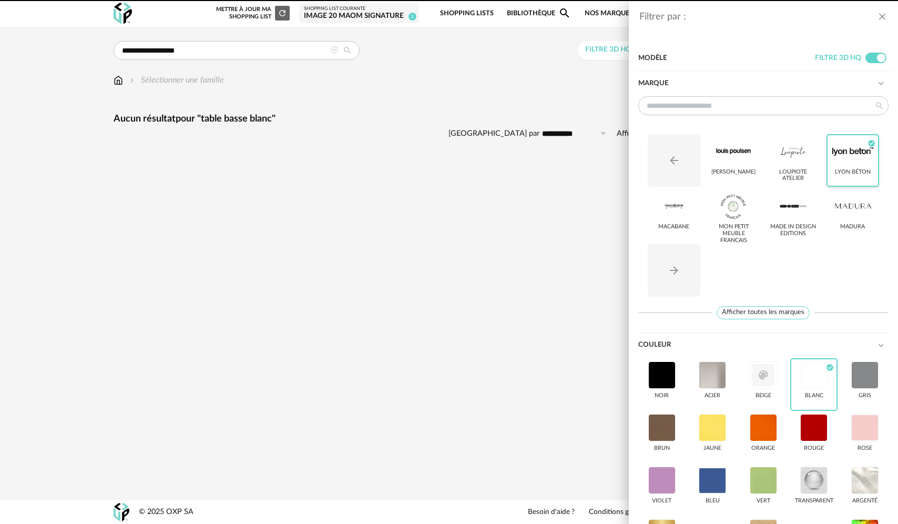
click at [544, 165] on div "Lyon Béton Check Circle icon" at bounding box center [852, 160] width 53 height 53
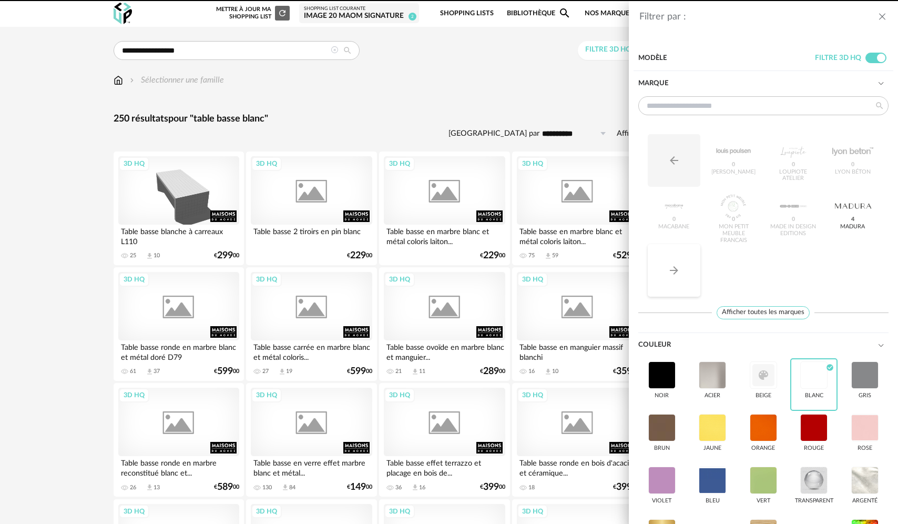
click at [544, 273] on icon "Arrow Right icon" at bounding box center [674, 270] width 13 height 13
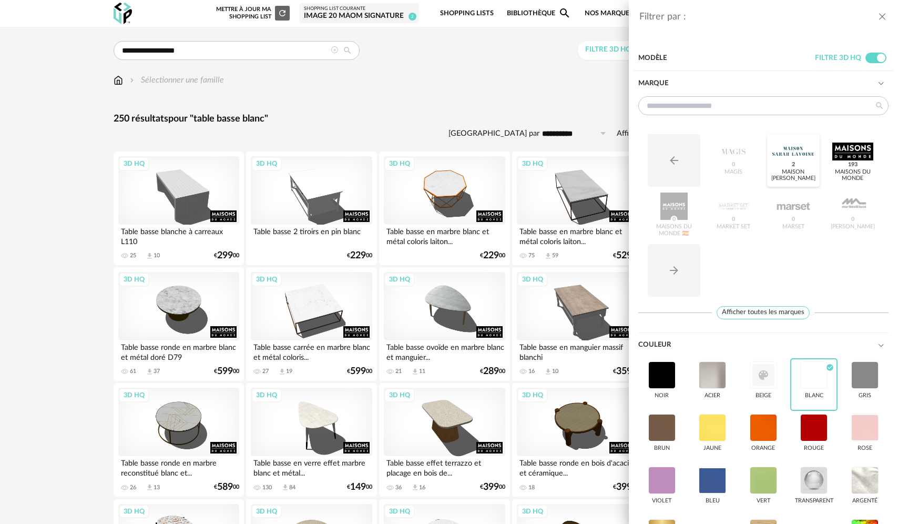
click at [544, 165] on div "Maison Sarah Lavoine 2" at bounding box center [793, 160] width 53 height 53
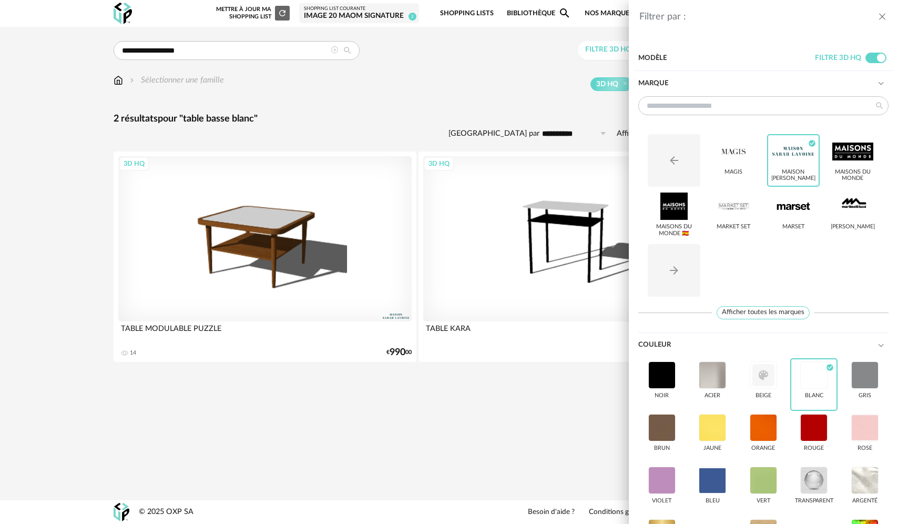
click at [256, 228] on div "Filtrer par : Modèle Filtre 3D HQ Marque Arrow Left icon Magis Maison Sarah Lav…" at bounding box center [449, 262] width 898 height 524
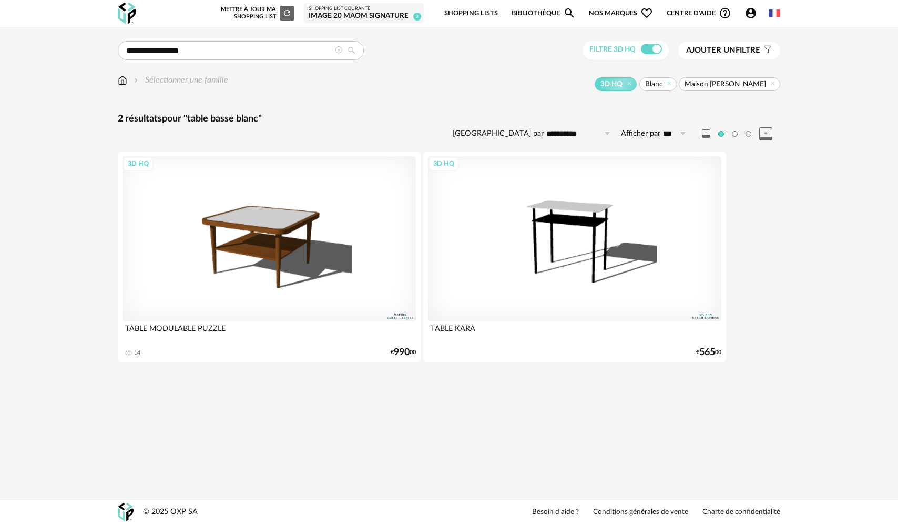
click at [285, 231] on div "3D HQ" at bounding box center [269, 238] width 293 height 165
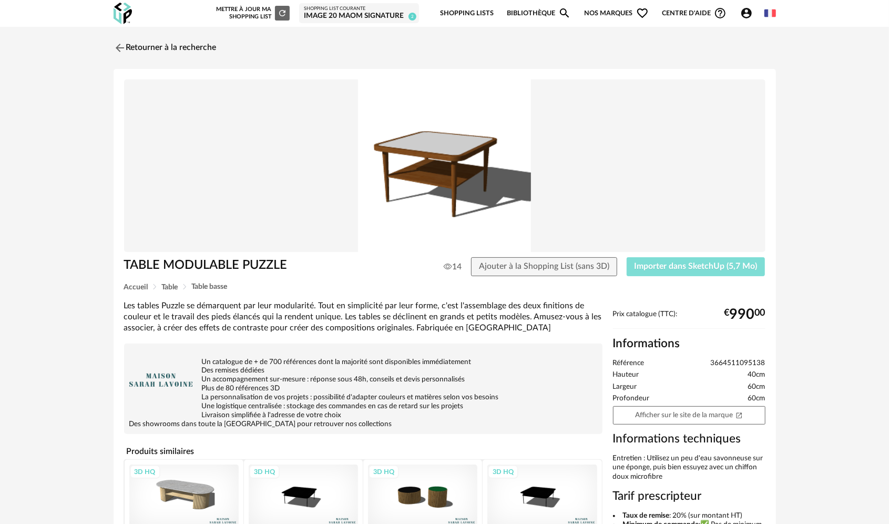
click at [544, 264] on span "Importer dans SketchUp (5,7 Mo)" at bounding box center [696, 266] width 123 height 8
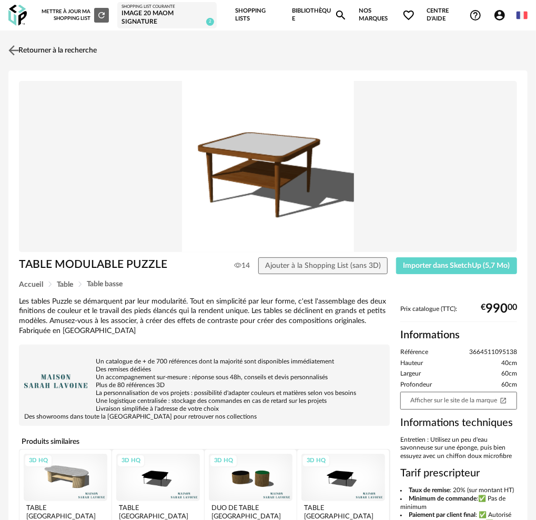
click at [82, 49] on link "Retourner à la recherche" at bounding box center [51, 50] width 91 height 23
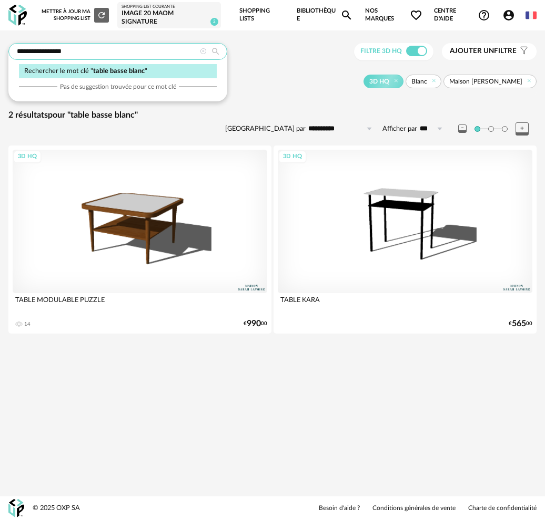
drag, startPoint x: 83, startPoint y: 48, endPoint x: -6, endPoint y: 52, distance: 88.4
click at [0, 52] on html "**********" at bounding box center [272, 260] width 545 height 520
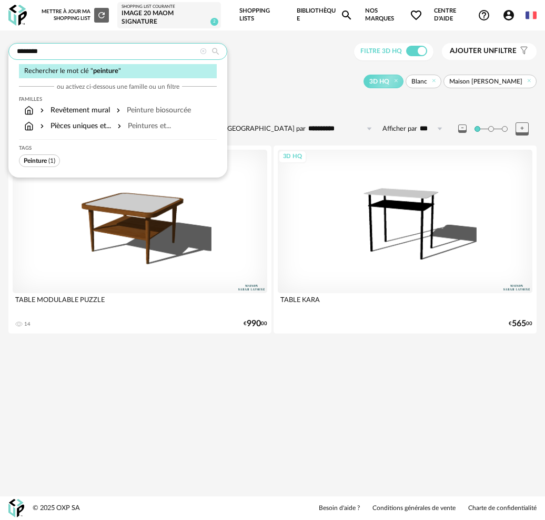
type input "********"
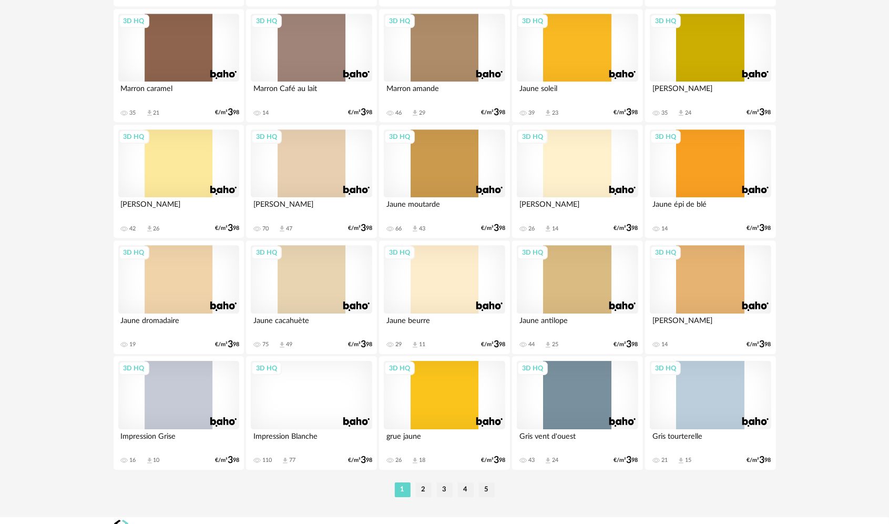
scroll to position [2010, 0]
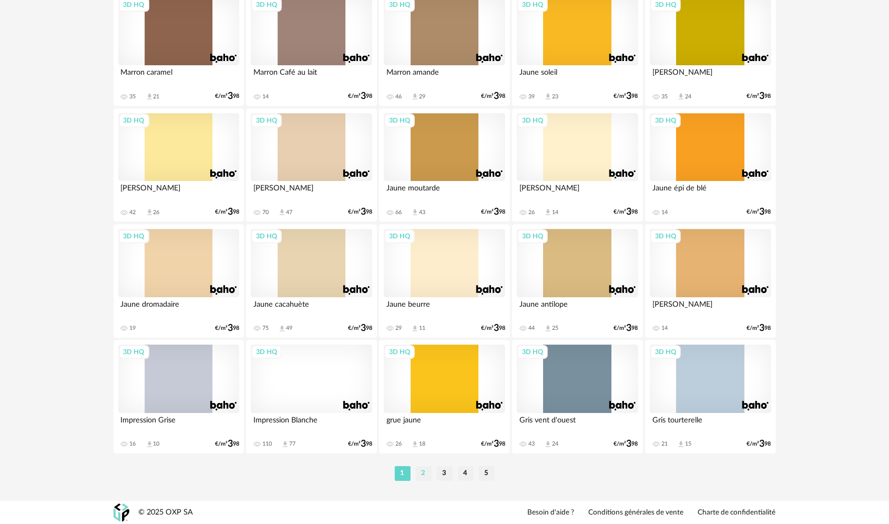
click at [422, 471] on li "2" at bounding box center [424, 473] width 16 height 15
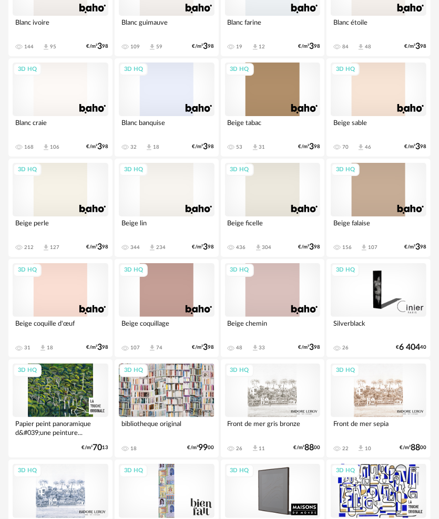
scroll to position [1209, 0]
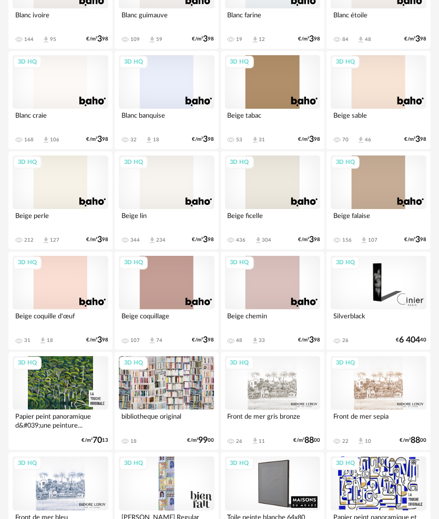
click at [268, 181] on div "3D HQ" at bounding box center [273, 183] width 96 height 54
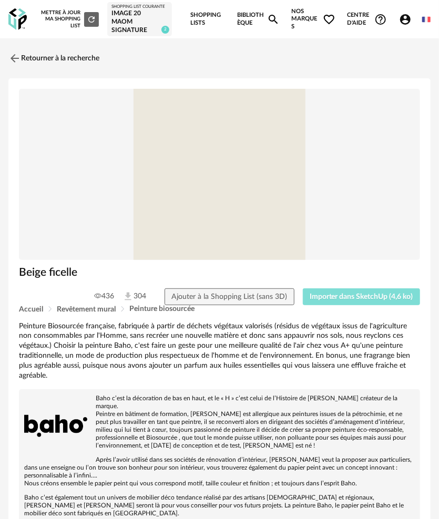
click at [341, 297] on span "Importer dans SketchUp (4,6 ko)" at bounding box center [362, 296] width 104 height 7
click at [57, 56] on link "Retourner à la recherche" at bounding box center [51, 58] width 91 height 23
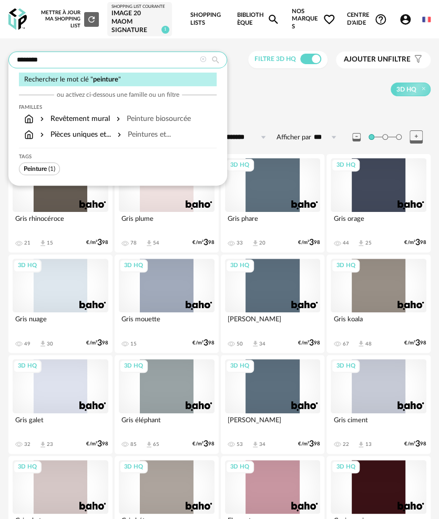
drag, startPoint x: 57, startPoint y: 56, endPoint x: 4, endPoint y: 57, distance: 52.6
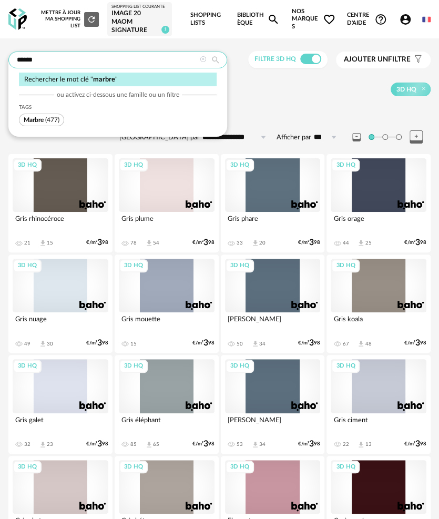
type input "******"
type input "**********"
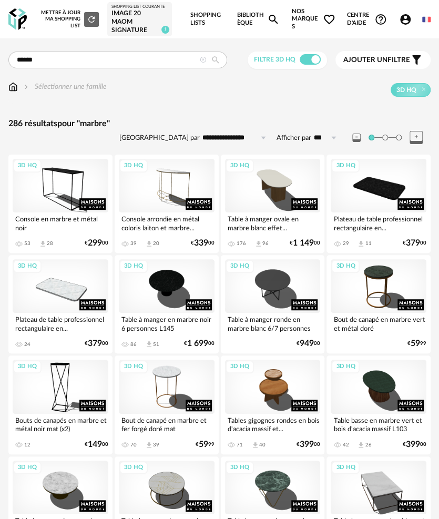
click at [205, 59] on icon at bounding box center [203, 60] width 7 height 7
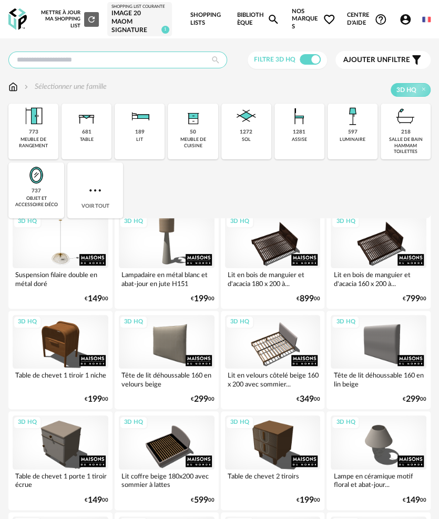
click at [187, 60] on input "text" at bounding box center [117, 60] width 219 height 17
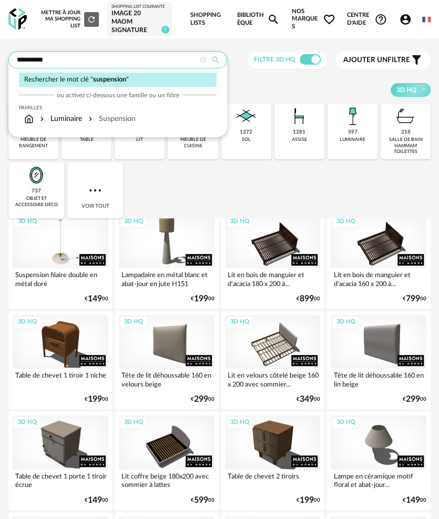
type input "**********"
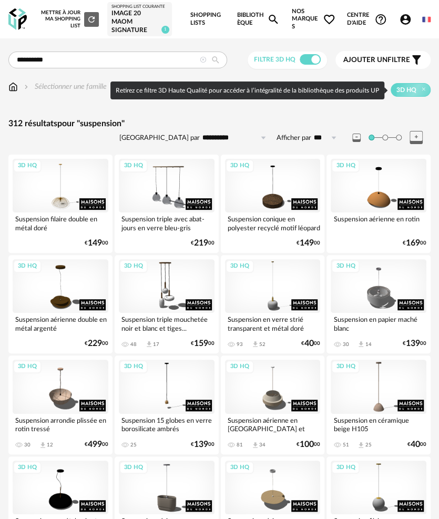
click at [409, 59] on span "Ajouter un filtre" at bounding box center [376, 60] width 67 height 9
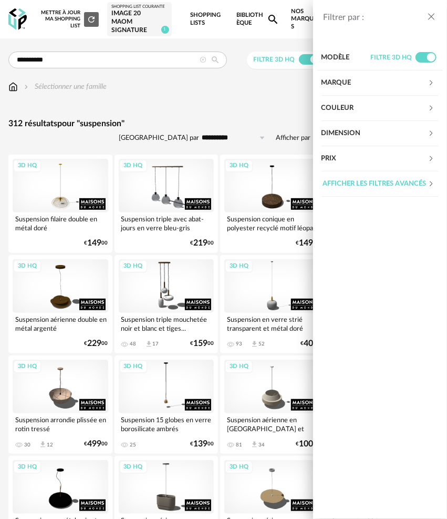
click at [371, 81] on div "Marque" at bounding box center [375, 82] width 106 height 25
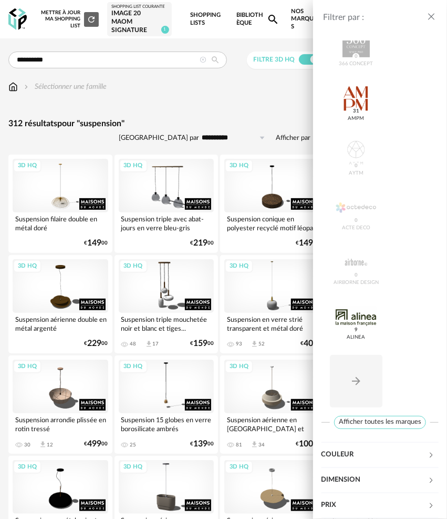
scroll to position [248, 0]
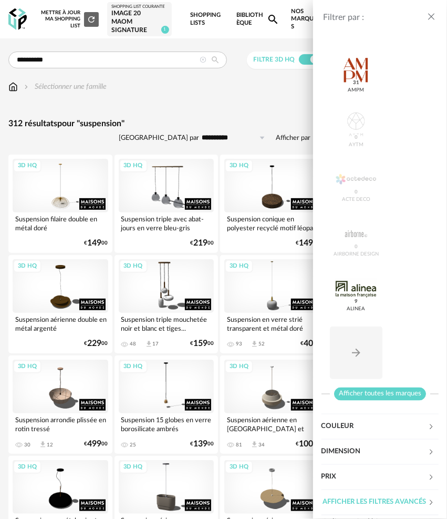
click at [378, 387] on span "Afficher toutes les marques" at bounding box center [380, 393] width 92 height 13
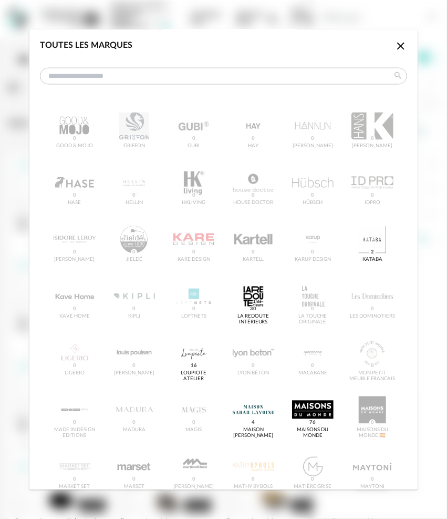
scroll to position [736, 0]
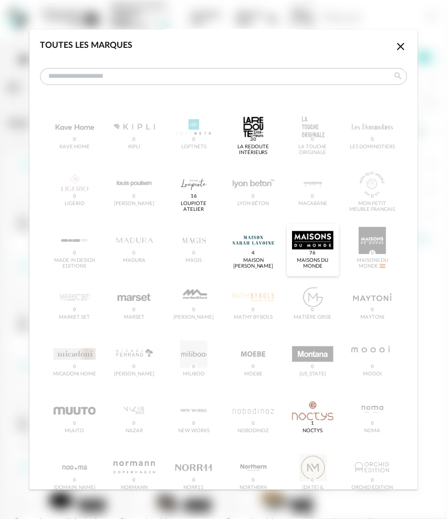
click at [303, 244] on div "dialog" at bounding box center [313, 240] width 42 height 27
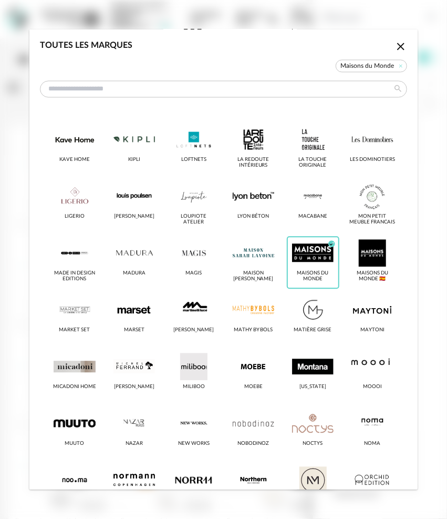
scroll to position [749, 0]
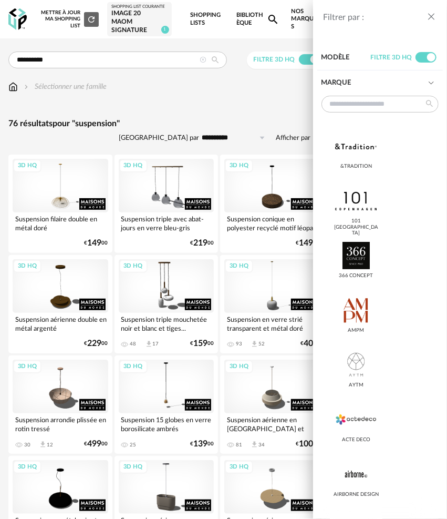
click at [342, 83] on div "Marque" at bounding box center [375, 82] width 106 height 25
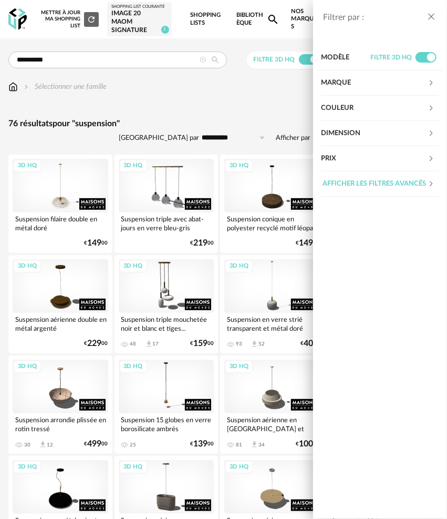
click at [339, 81] on div "Marque" at bounding box center [375, 82] width 106 height 25
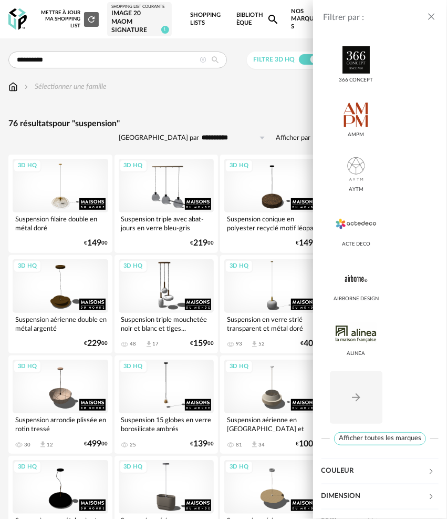
scroll to position [248, 0]
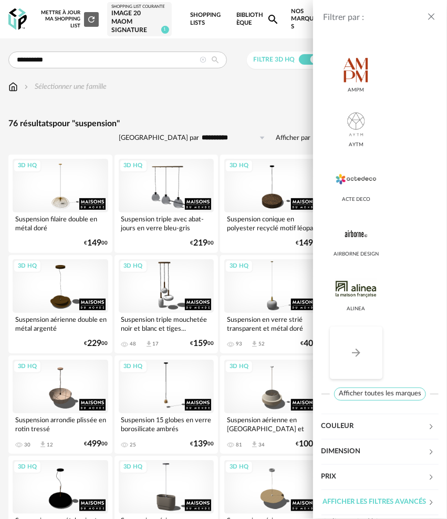
click at [362, 337] on button "Arrow Right icon" at bounding box center [356, 352] width 53 height 53
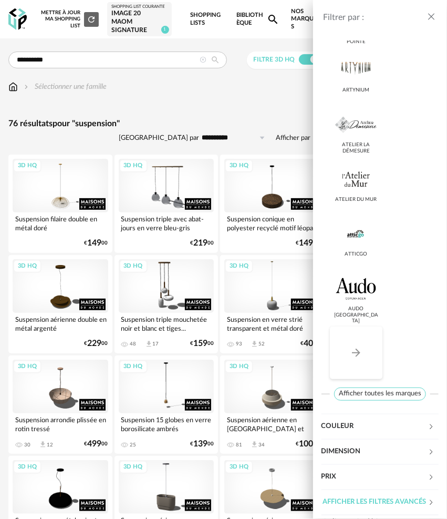
click at [362, 337] on button "Arrow Right icon" at bounding box center [356, 352] width 53 height 53
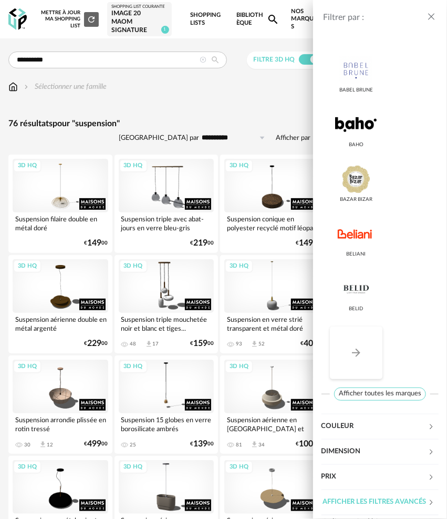
click at [362, 337] on button "Arrow Right icon" at bounding box center [356, 352] width 53 height 53
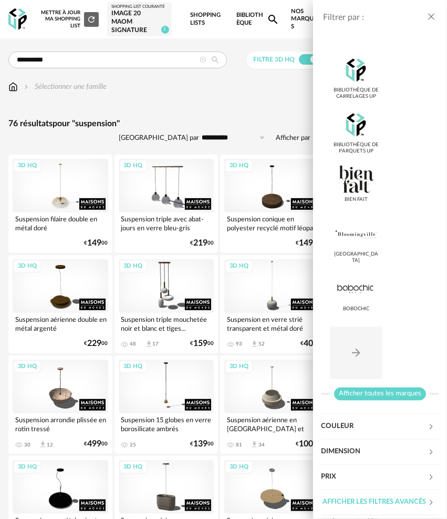
click at [374, 387] on span "Afficher toutes les marques" at bounding box center [380, 393] width 92 height 13
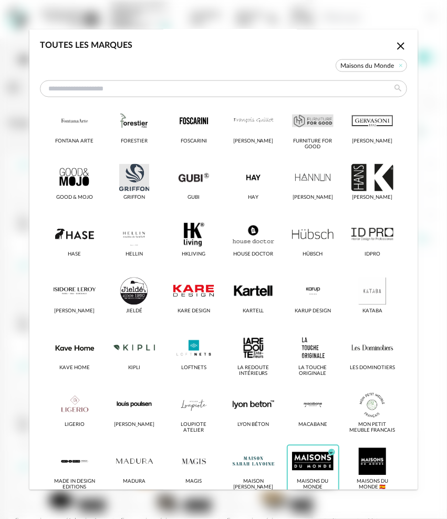
scroll to position [578, 0]
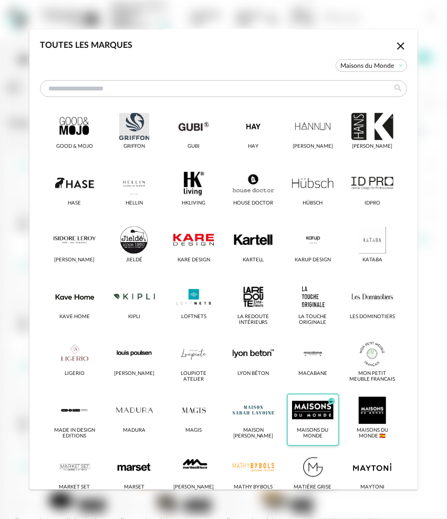
click at [328, 402] on icon "Check Circle icon" at bounding box center [332, 401] width 8 height 8
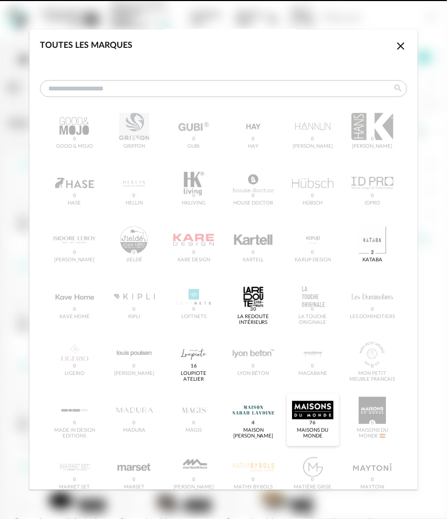
scroll to position [566, 0]
click at [254, 412] on div "dialog" at bounding box center [254, 410] width 42 height 27
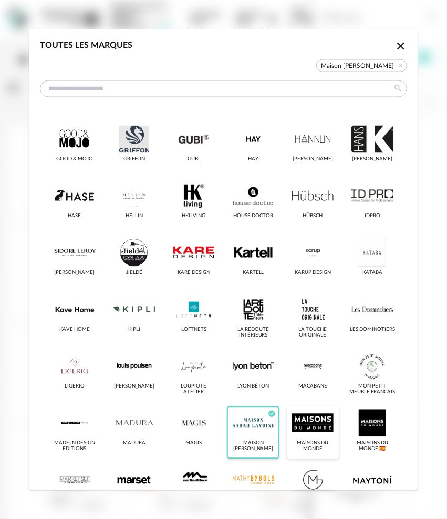
scroll to position [578, 0]
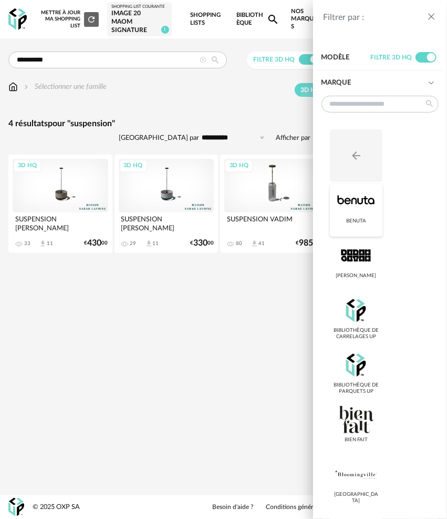
click at [363, 206] on div at bounding box center [356, 200] width 42 height 27
click at [364, 267] on div at bounding box center [356, 255] width 42 height 27
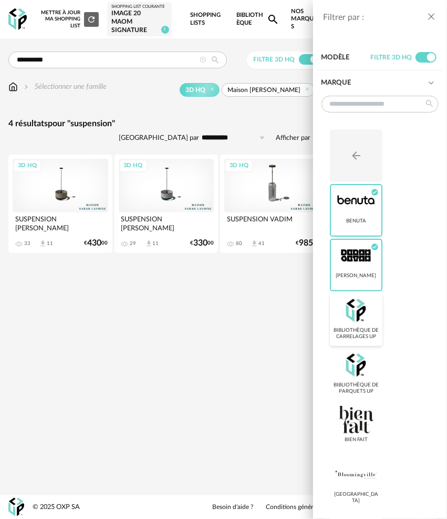
click at [364, 319] on div at bounding box center [356, 310] width 42 height 27
click at [364, 374] on div at bounding box center [356, 364] width 42 height 27
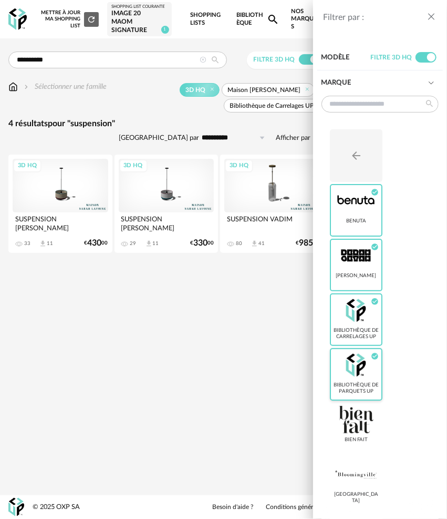
click at [363, 362] on div at bounding box center [356, 364] width 42 height 27
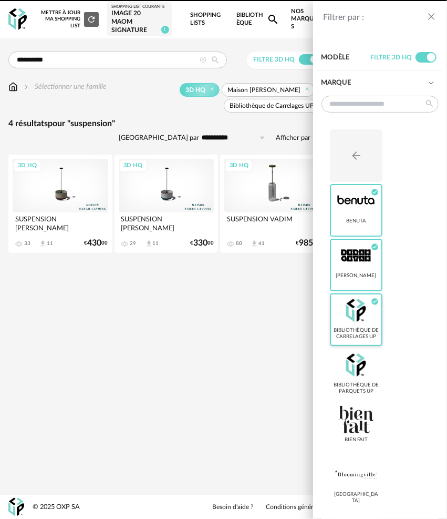
click at [365, 318] on div at bounding box center [356, 310] width 42 height 27
drag, startPoint x: 368, startPoint y: 271, endPoint x: 371, endPoint y: 220, distance: 51.1
click at [368, 266] on div "Berah Getah Check Circle icon" at bounding box center [356, 265] width 53 height 53
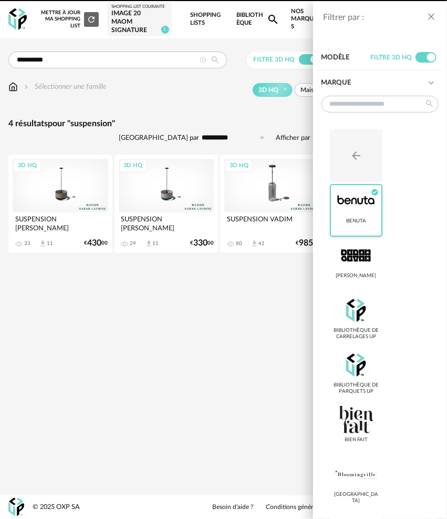
click at [371, 211] on div at bounding box center [356, 200] width 42 height 27
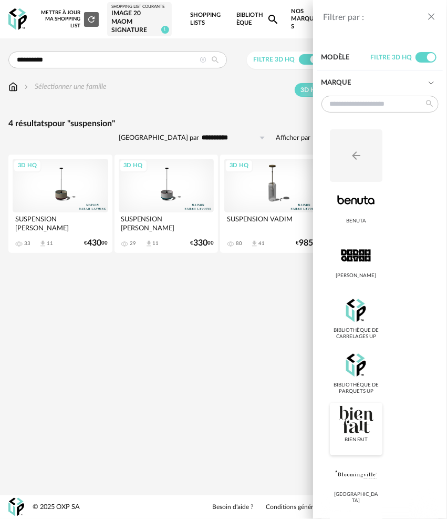
click at [361, 410] on div at bounding box center [356, 419] width 42 height 27
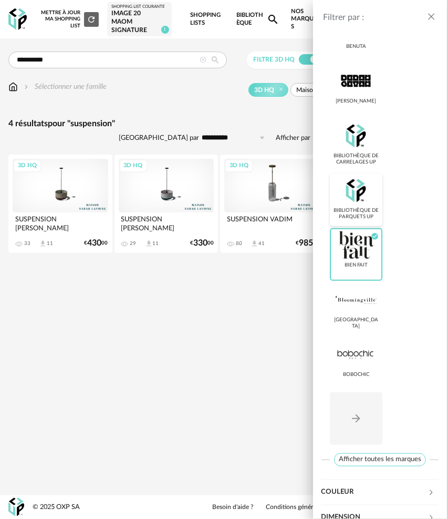
scroll to position [210, 0]
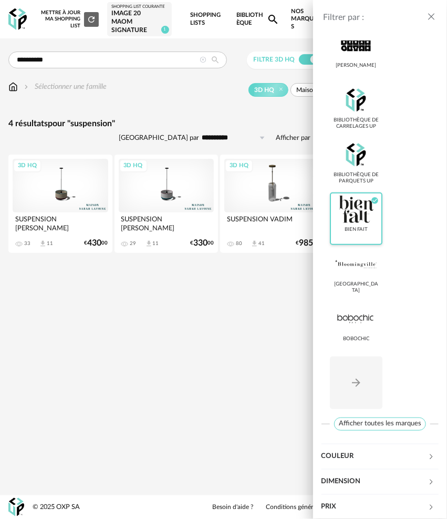
click at [362, 222] on div at bounding box center [356, 209] width 42 height 27
click at [364, 321] on div at bounding box center [356, 318] width 42 height 27
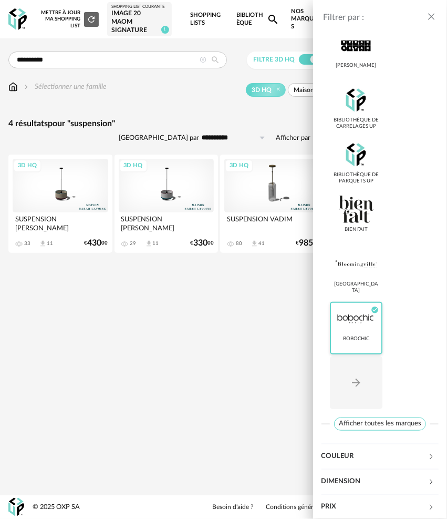
click at [364, 321] on div at bounding box center [356, 318] width 42 height 27
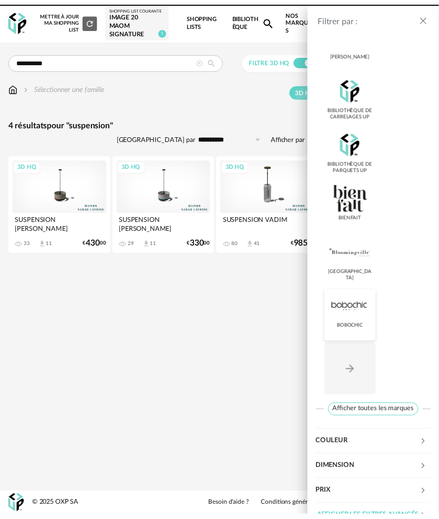
scroll to position [248, 0]
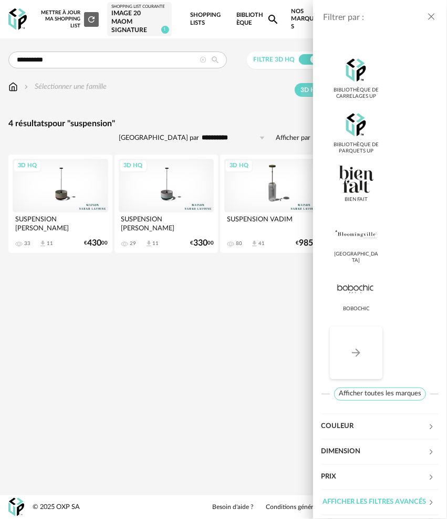
click at [361, 336] on button "Arrow Right icon" at bounding box center [356, 352] width 53 height 53
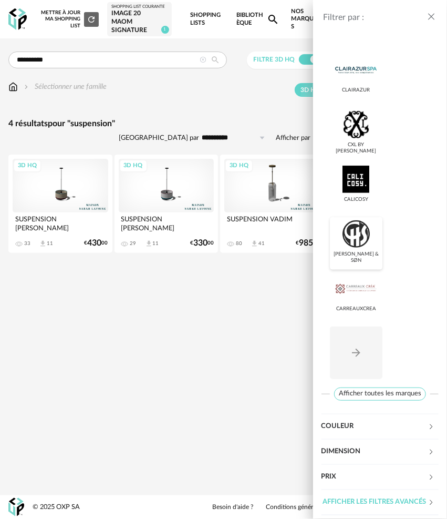
click at [363, 226] on div at bounding box center [356, 233] width 42 height 27
click at [361, 176] on div at bounding box center [356, 179] width 42 height 27
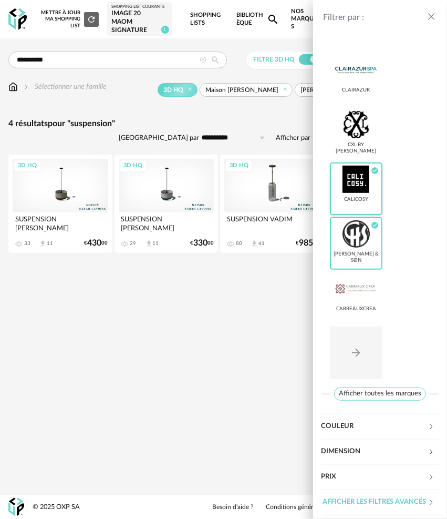
click at [361, 177] on div at bounding box center [356, 179] width 42 height 27
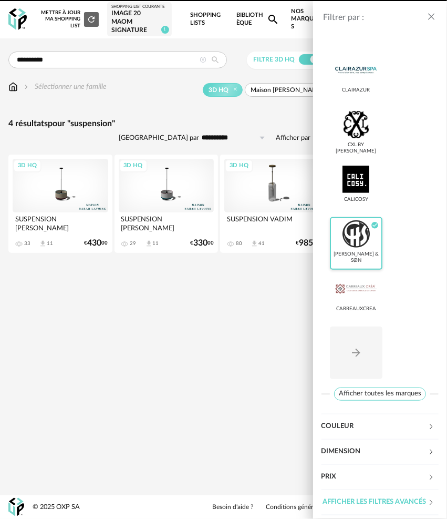
click at [361, 240] on div "Carl Hansen & Søn Check Circle icon" at bounding box center [356, 243] width 53 height 53
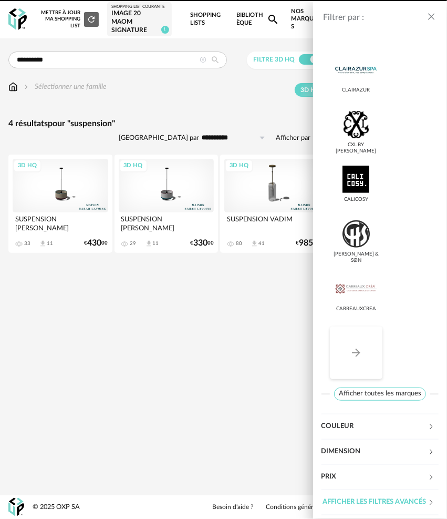
click at [361, 332] on button "Arrow Right icon" at bounding box center [356, 352] width 53 height 53
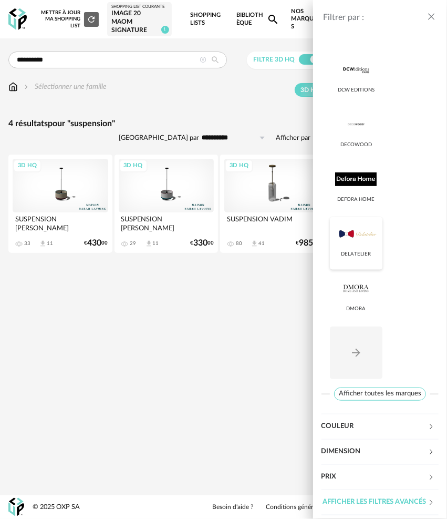
click at [358, 251] on div "Delatelier" at bounding box center [356, 254] width 30 height 6
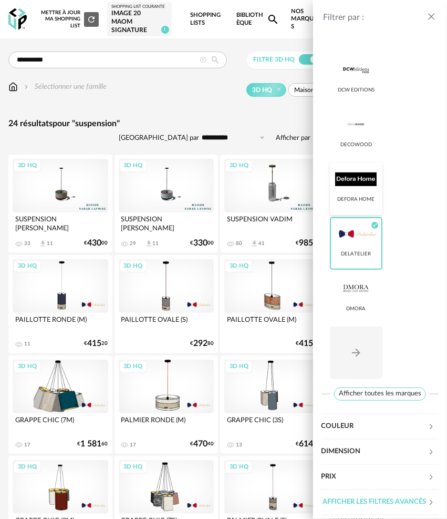
click at [352, 172] on div at bounding box center [356, 179] width 42 height 27
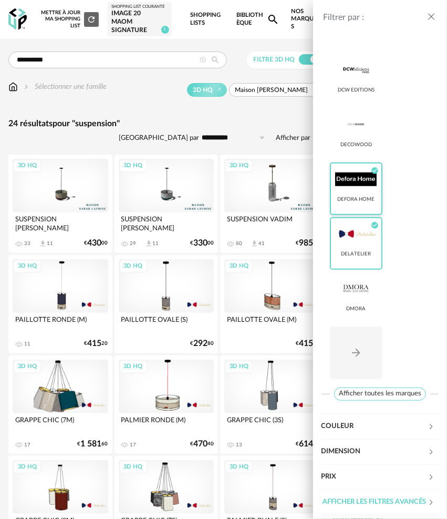
click at [352, 173] on div at bounding box center [356, 179] width 42 height 27
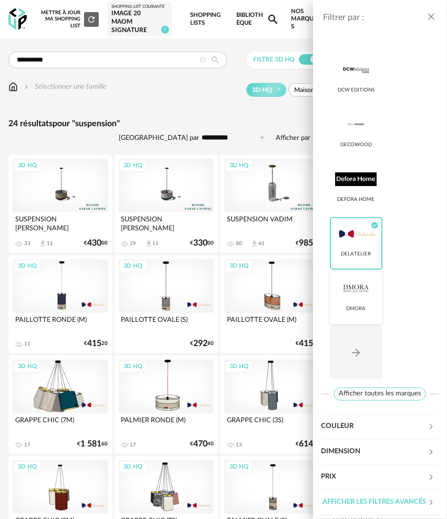
click at [363, 288] on div at bounding box center [356, 288] width 42 height 27
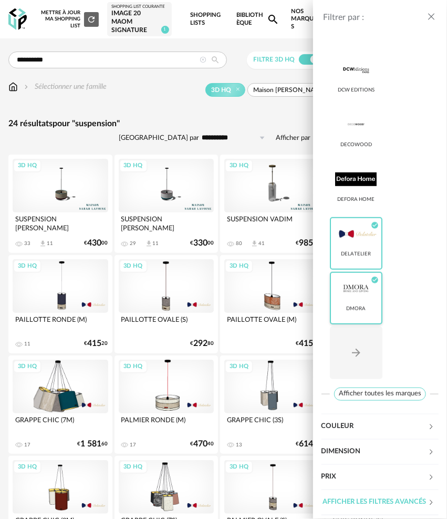
click at [363, 287] on div at bounding box center [356, 288] width 42 height 27
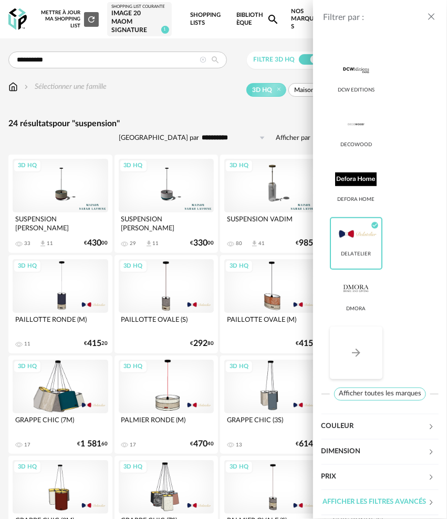
click at [361, 352] on button "Arrow Right icon" at bounding box center [356, 352] width 53 height 53
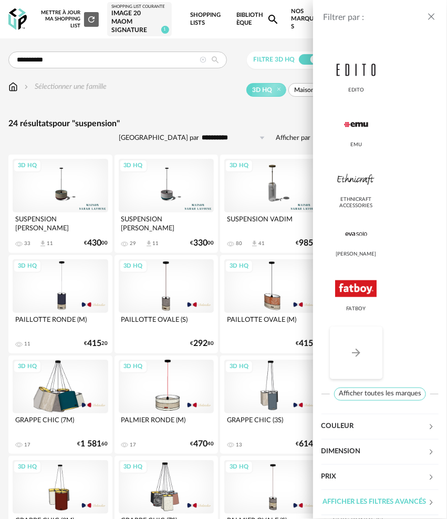
click at [361, 350] on icon "Arrow Right icon" at bounding box center [356, 352] width 13 height 13
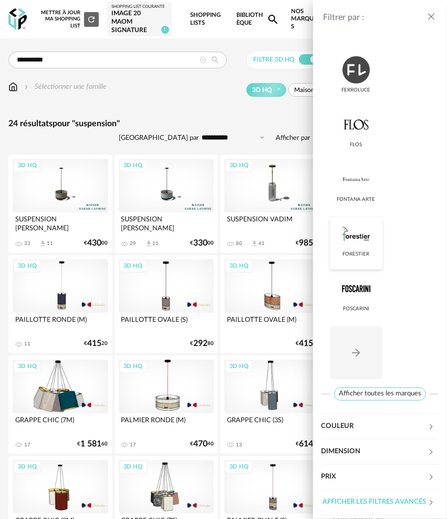
click at [364, 229] on div at bounding box center [356, 233] width 42 height 27
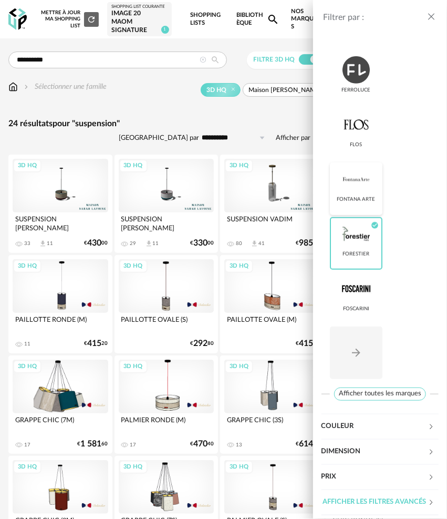
click at [362, 169] on div at bounding box center [356, 179] width 42 height 27
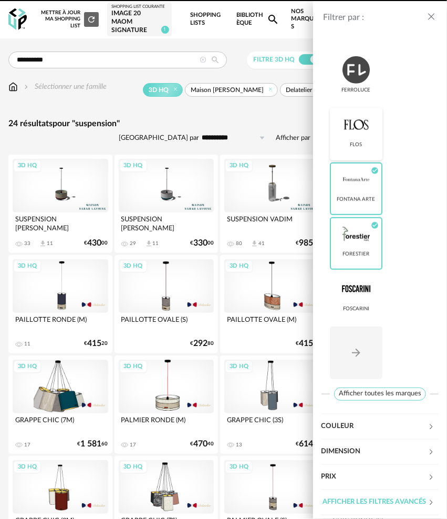
click at [363, 128] on div at bounding box center [356, 124] width 42 height 27
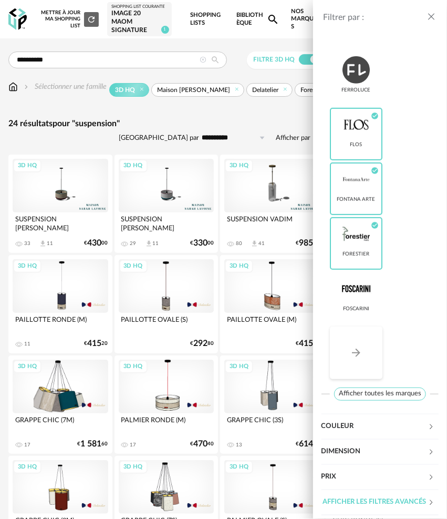
click at [363, 343] on button "Arrow Right icon" at bounding box center [356, 352] width 53 height 53
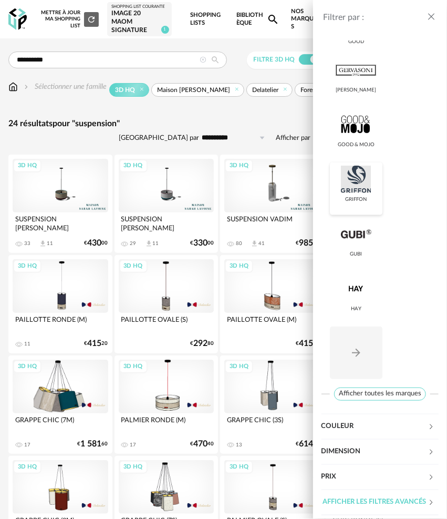
click at [365, 183] on div at bounding box center [356, 179] width 42 height 27
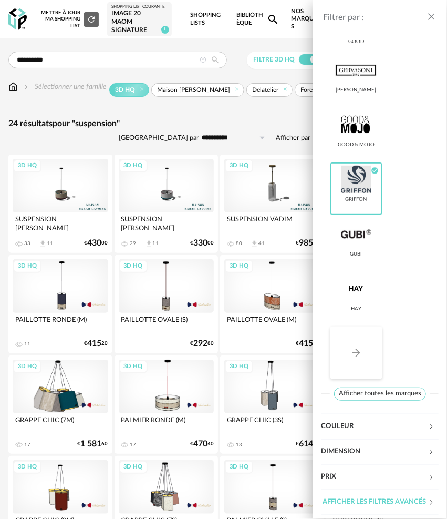
click at [363, 350] on button "Arrow Right icon" at bounding box center [356, 352] width 53 height 53
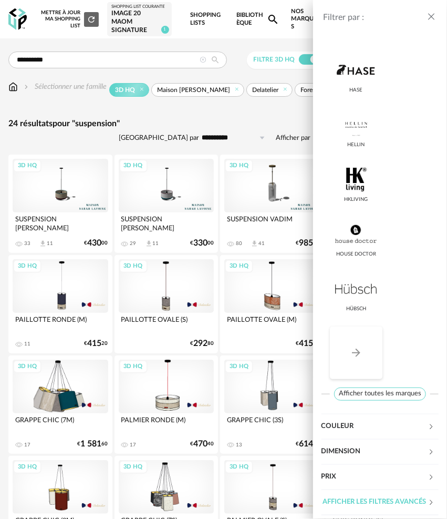
click at [363, 350] on button "Arrow Right icon" at bounding box center [356, 352] width 53 height 53
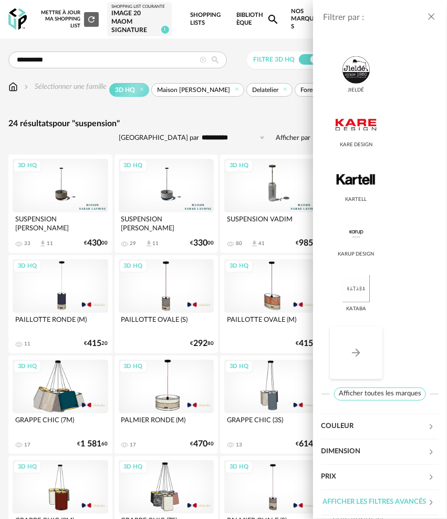
click at [363, 350] on button "Arrow Right icon" at bounding box center [356, 352] width 53 height 53
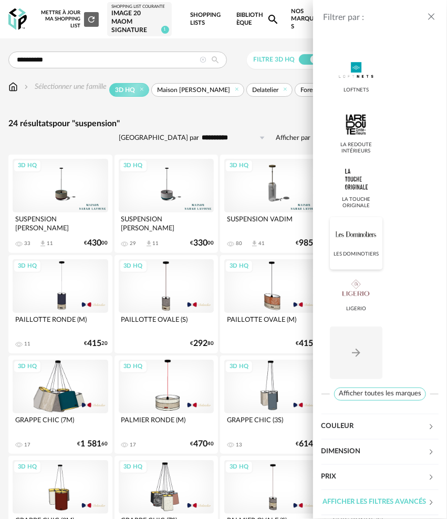
click at [360, 236] on div at bounding box center [356, 233] width 42 height 27
click at [360, 292] on div at bounding box center [356, 288] width 42 height 27
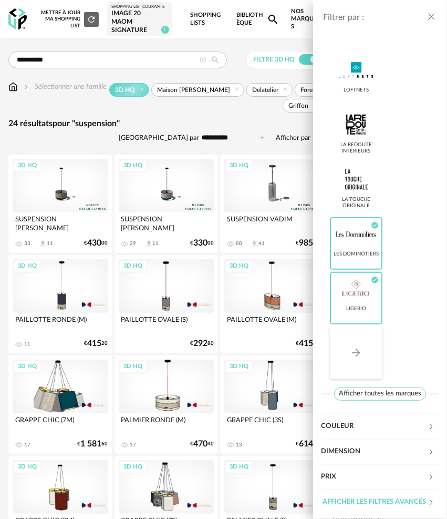
click at [362, 346] on icon "Arrow Right icon" at bounding box center [356, 352] width 13 height 13
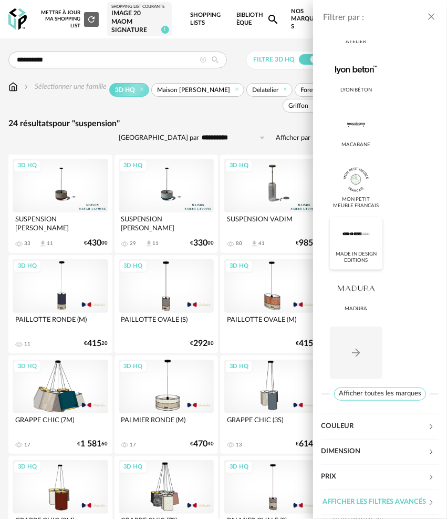
click at [359, 251] on div "Made in design Editions" at bounding box center [356, 257] width 46 height 12
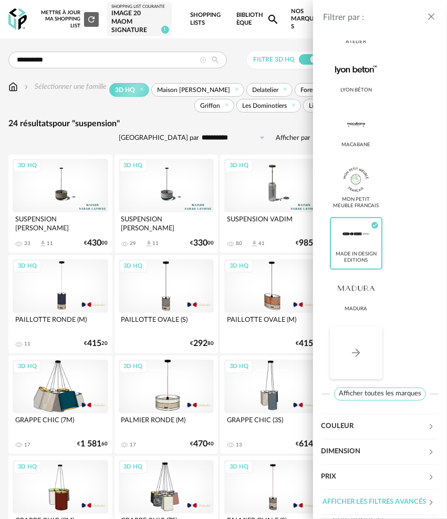
click at [366, 347] on button "Arrow Right icon" at bounding box center [356, 352] width 53 height 53
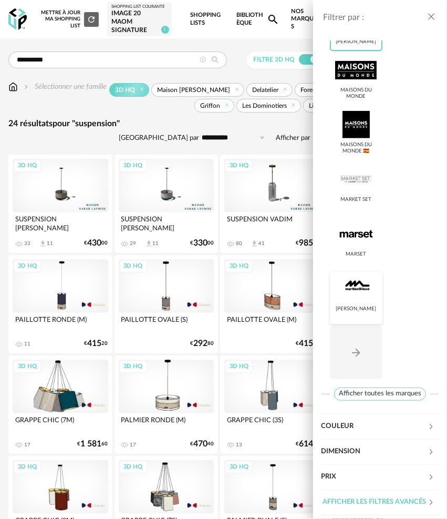
click at [363, 288] on div at bounding box center [356, 288] width 42 height 27
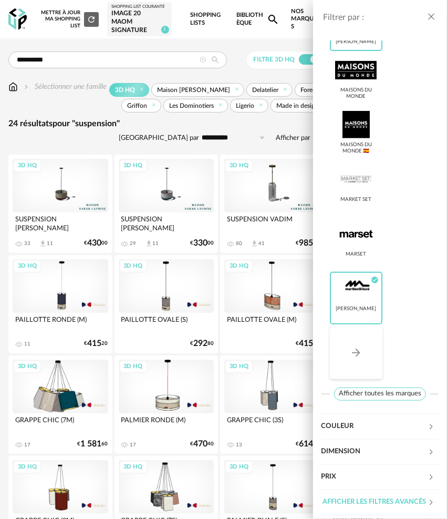
click at [368, 342] on button "Arrow Right icon" at bounding box center [356, 352] width 53 height 53
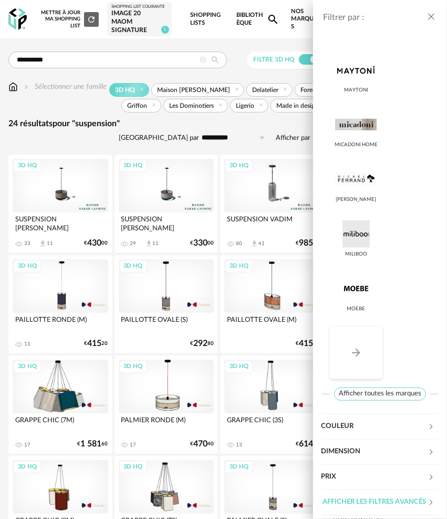
click at [366, 339] on button "Arrow Right icon" at bounding box center [356, 352] width 53 height 53
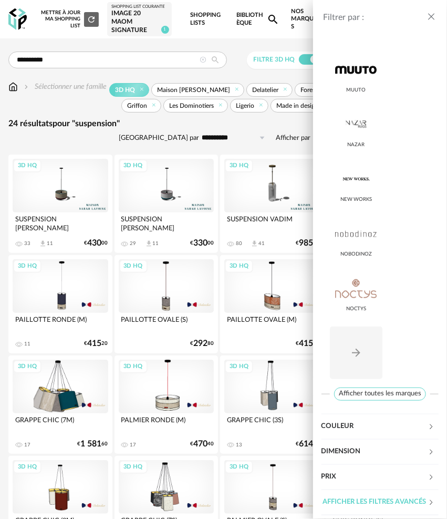
click at [436, 17] on icon "close drawer" at bounding box center [431, 17] width 11 height 11
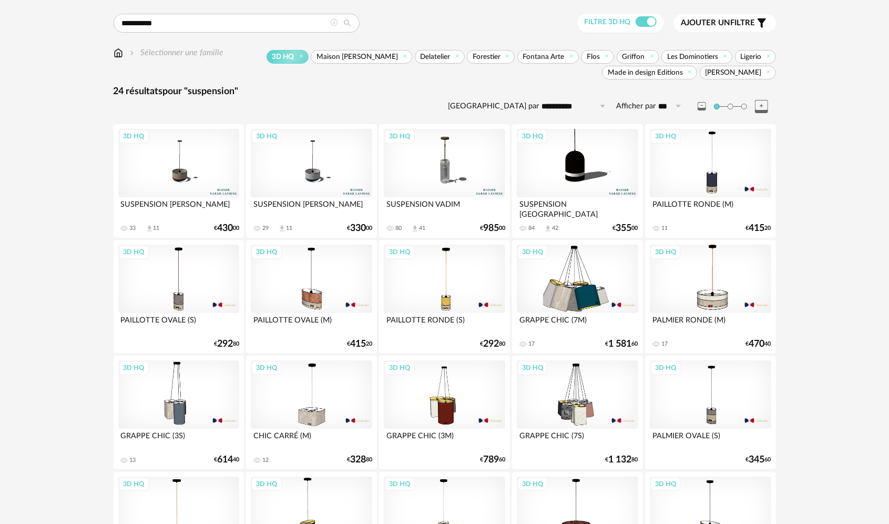
scroll to position [5, 0]
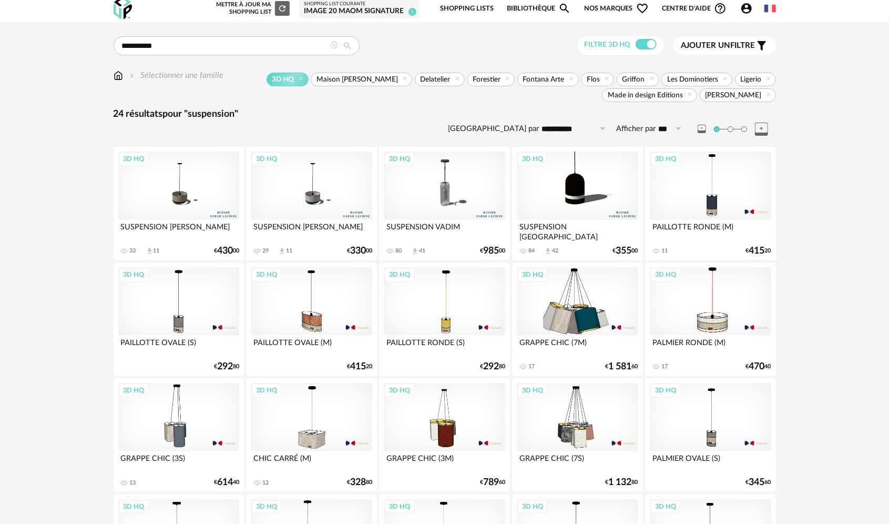
click at [438, 44] on span "Ajouter un" at bounding box center [705, 46] width 49 height 8
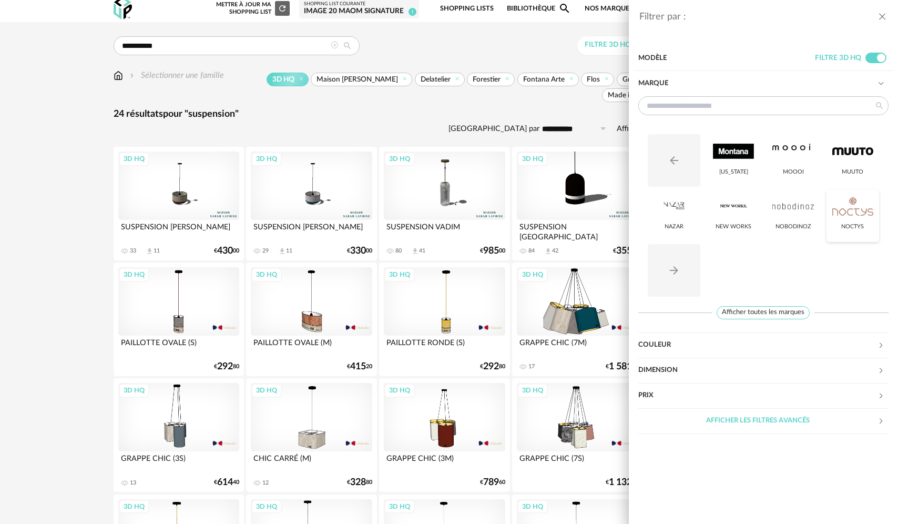
click at [438, 215] on div at bounding box center [852, 205] width 41 height 27
click at [438, 221] on div "Nobodinoz" at bounding box center [793, 215] width 53 height 53
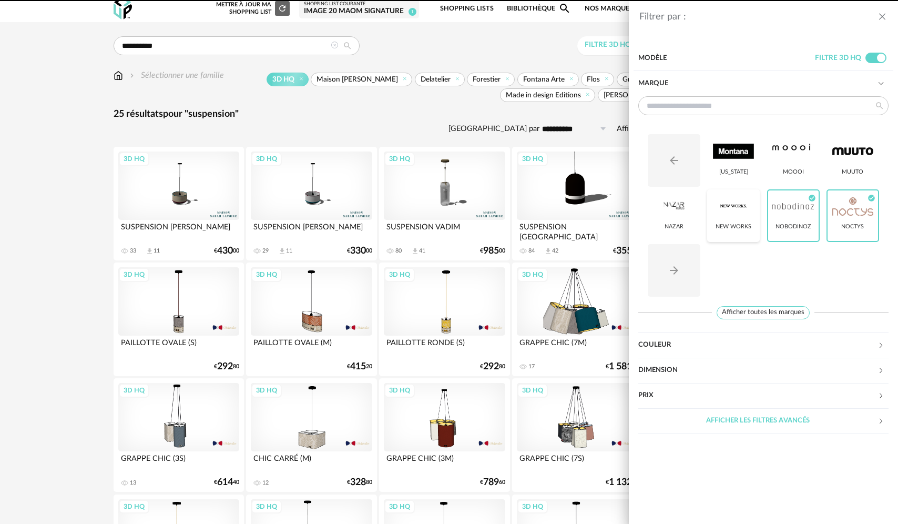
click at [438, 215] on div at bounding box center [733, 205] width 41 height 27
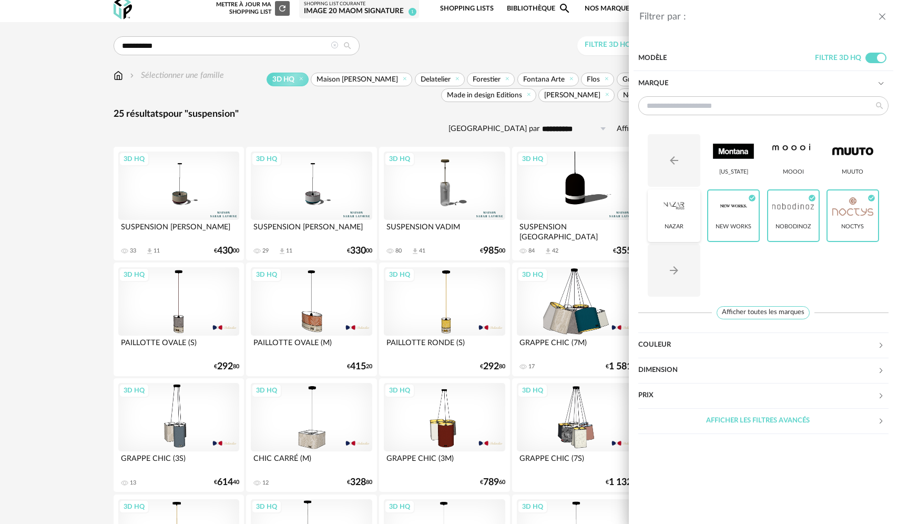
click at [438, 216] on div at bounding box center [673, 205] width 41 height 27
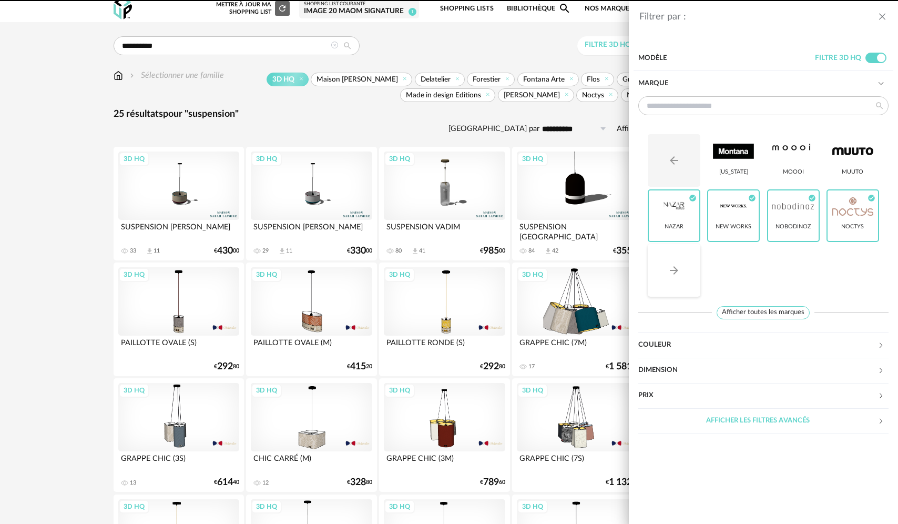
click at [438, 275] on button "Arrow Right icon" at bounding box center [674, 270] width 53 height 53
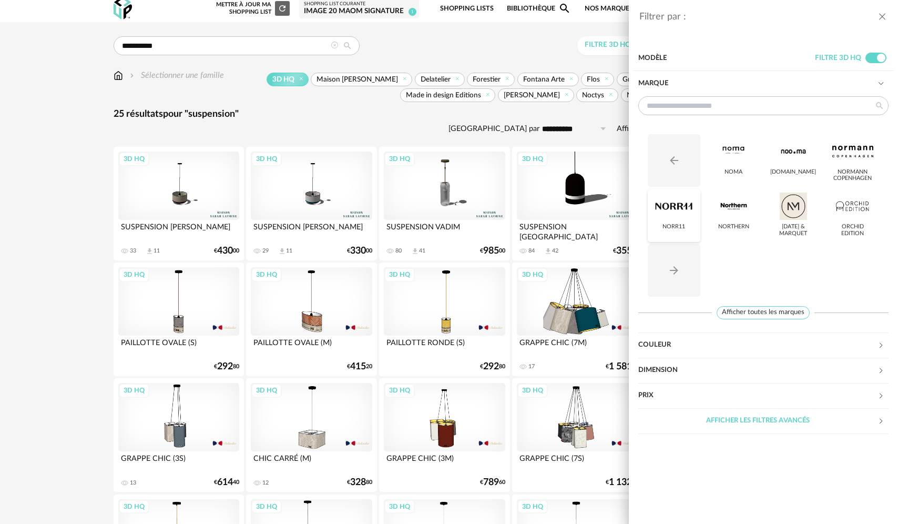
click at [438, 214] on div at bounding box center [673, 205] width 41 height 27
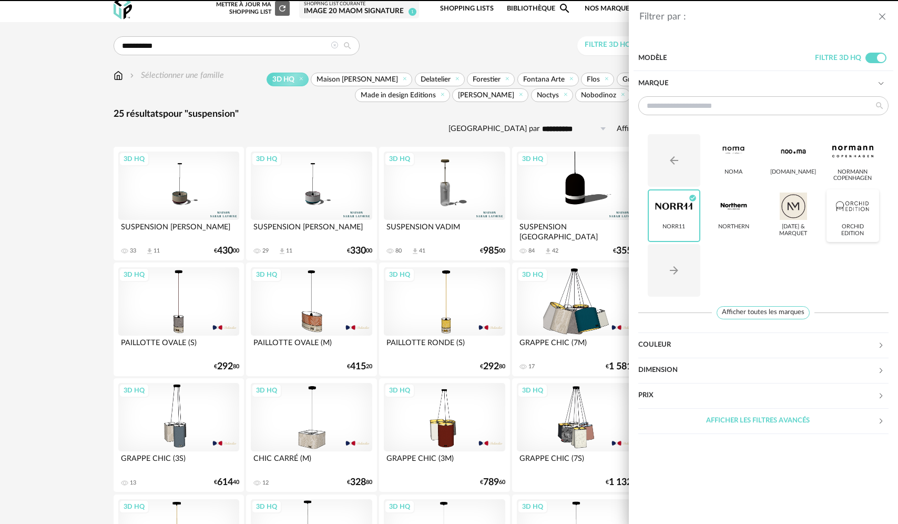
click at [438, 216] on div at bounding box center [852, 205] width 41 height 27
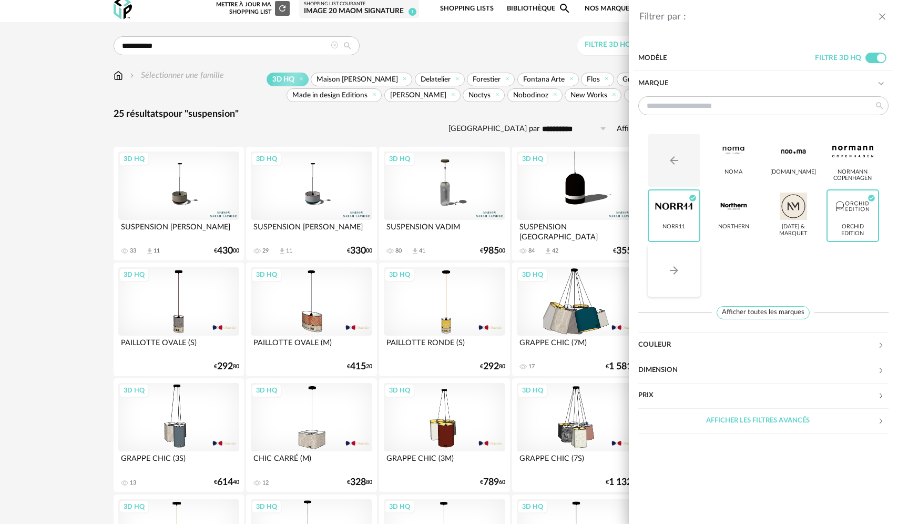
click at [438, 266] on button "Arrow Right icon" at bounding box center [674, 270] width 53 height 53
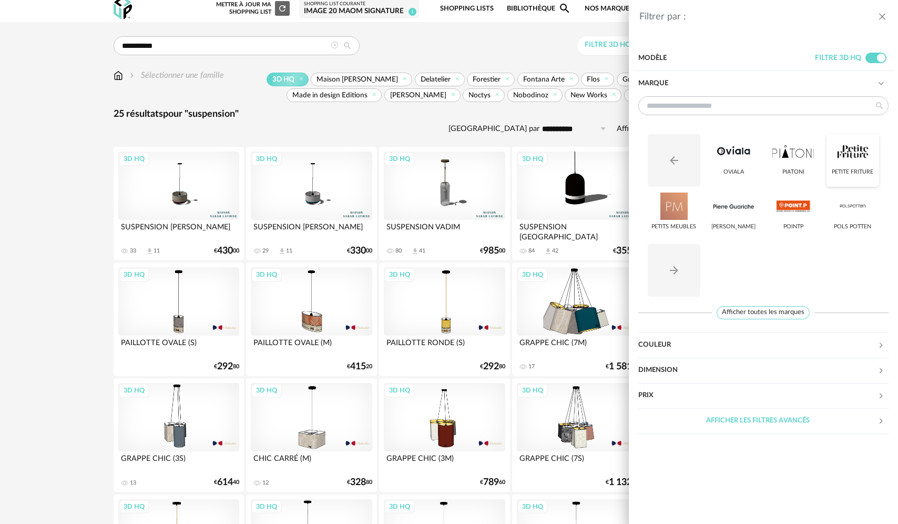
click at [438, 156] on div at bounding box center [852, 151] width 41 height 27
click at [438, 159] on div at bounding box center [733, 151] width 41 height 27
click at [438, 159] on div at bounding box center [792, 151] width 41 height 27
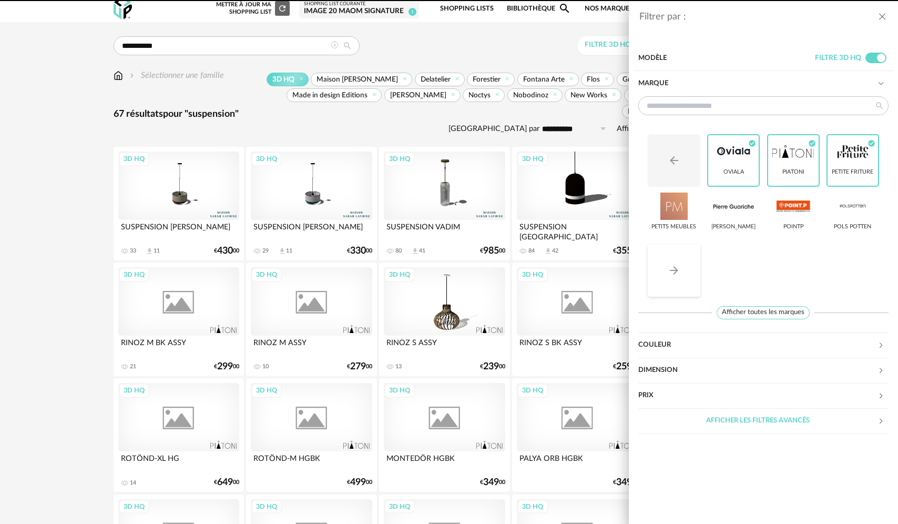
click at [438, 279] on button "Arrow Right icon" at bounding box center [674, 270] width 53 height 53
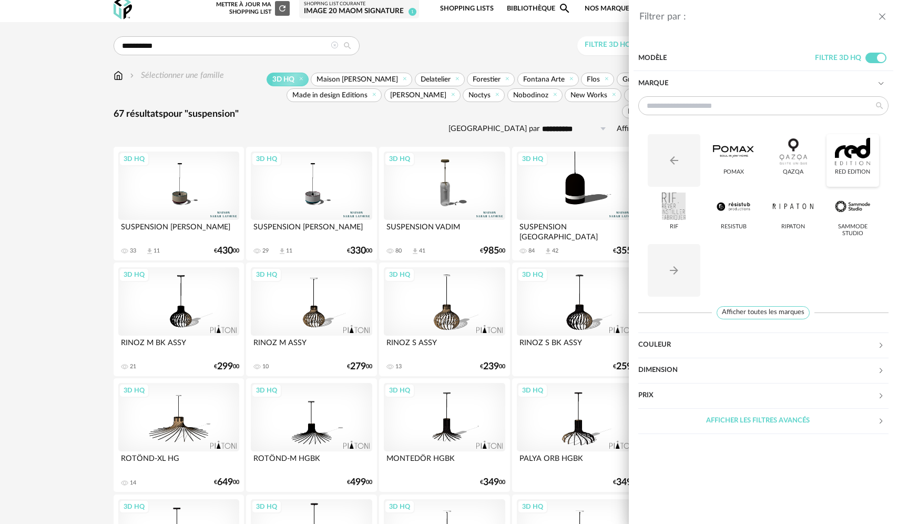
click at [438, 150] on div at bounding box center [852, 151] width 41 height 27
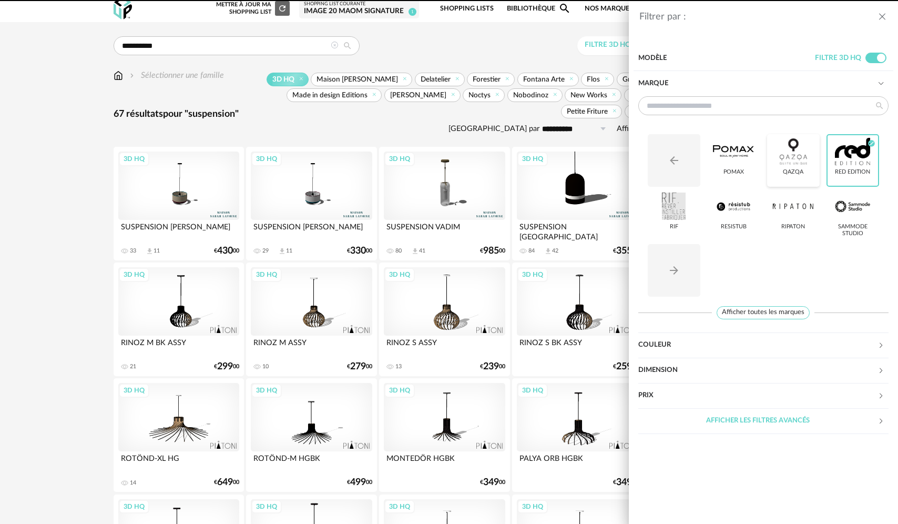
click at [438, 148] on div at bounding box center [792, 151] width 41 height 27
click at [438, 213] on div at bounding box center [852, 205] width 41 height 27
click at [438, 171] on div "Pomax" at bounding box center [733, 160] width 53 height 53
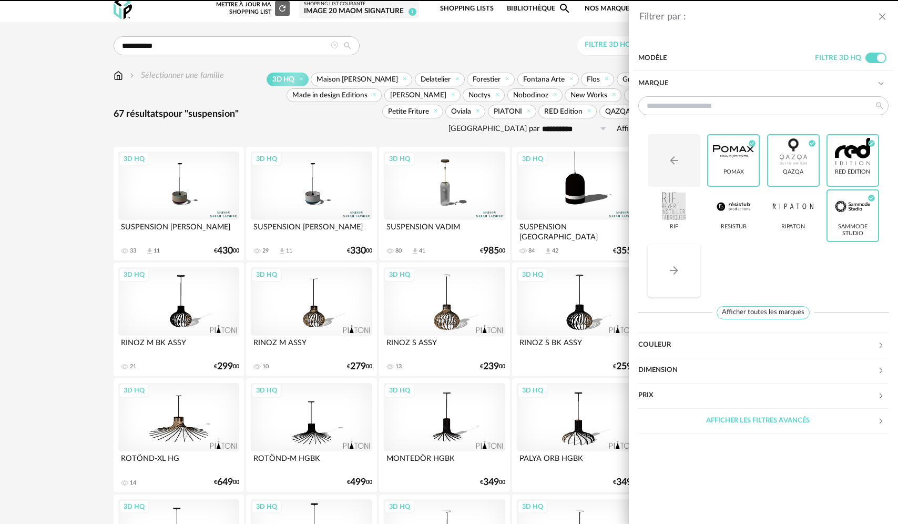
click at [438, 273] on button "Arrow Right icon" at bounding box center [674, 270] width 53 height 53
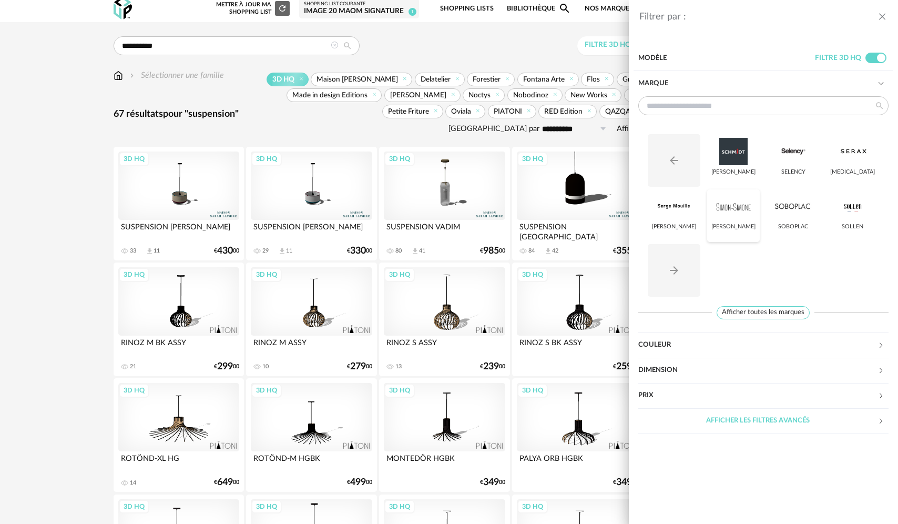
click at [438, 213] on div at bounding box center [733, 205] width 41 height 27
click at [438, 169] on div "Serax" at bounding box center [852, 172] width 45 height 7
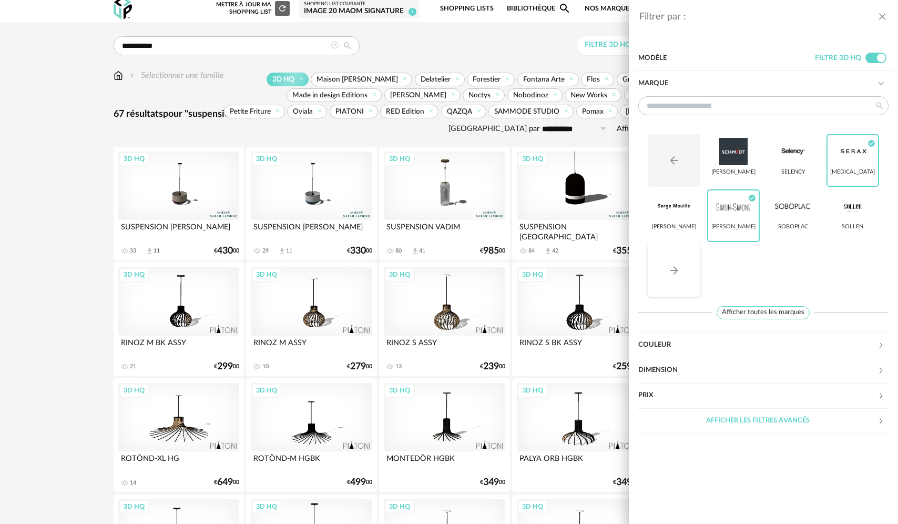
click at [438, 272] on button "Arrow Right icon" at bounding box center [674, 270] width 53 height 53
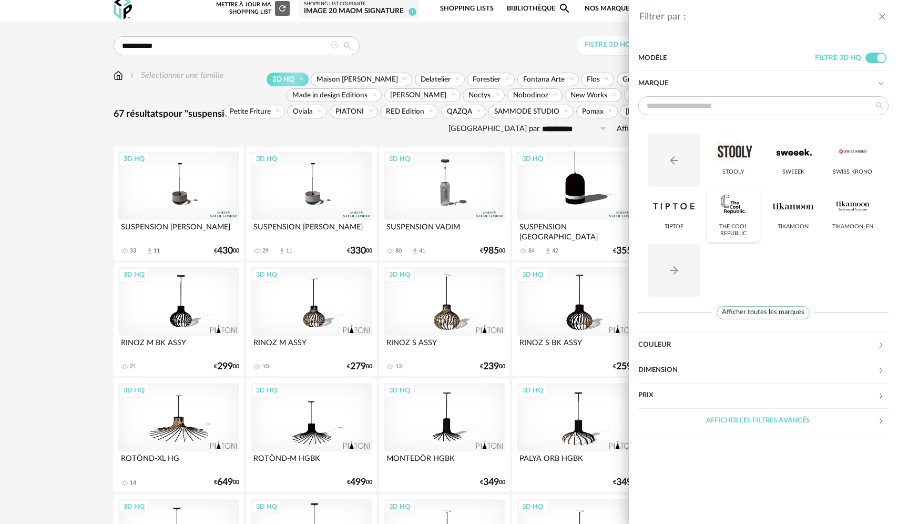
click at [438, 217] on div at bounding box center [733, 205] width 41 height 27
click at [438, 160] on div at bounding box center [733, 151] width 41 height 27
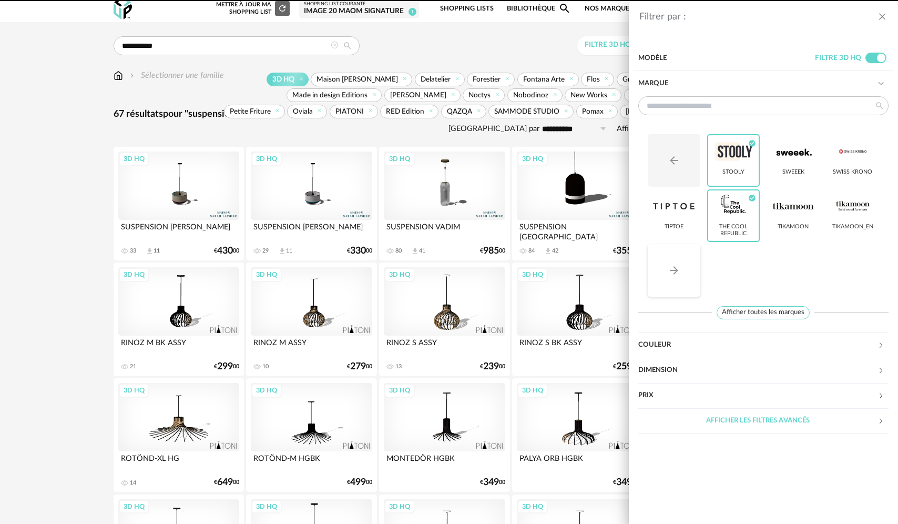
click at [438, 272] on icon "Arrow Right icon" at bounding box center [674, 270] width 13 height 13
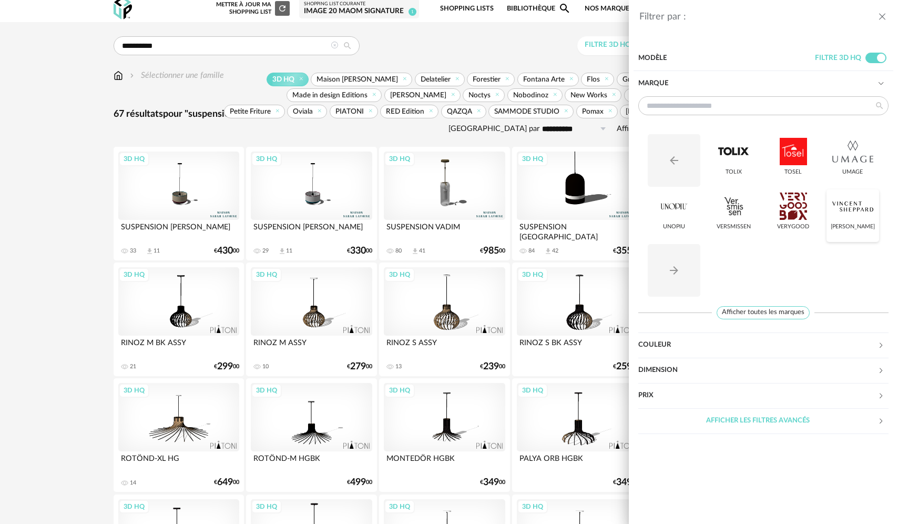
click at [438, 215] on div at bounding box center [852, 205] width 41 height 27
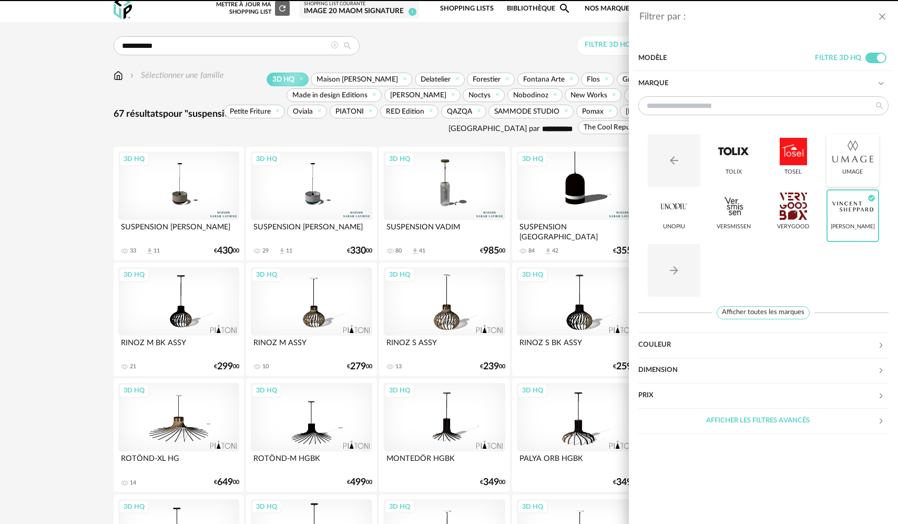
click at [438, 165] on div at bounding box center [852, 151] width 41 height 27
click at [438, 151] on div at bounding box center [733, 151] width 41 height 27
click at [438, 205] on div at bounding box center [673, 205] width 41 height 27
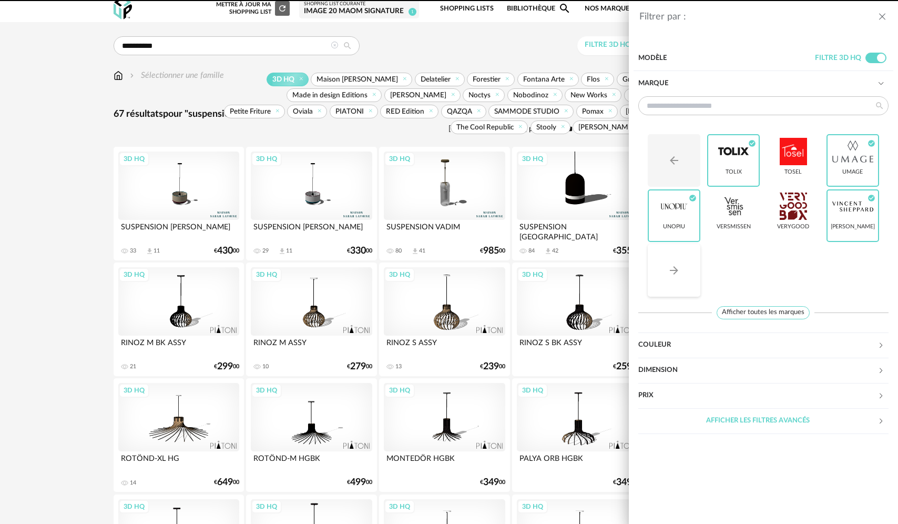
click at [438, 267] on icon "Arrow Right icon" at bounding box center [674, 270] width 13 height 13
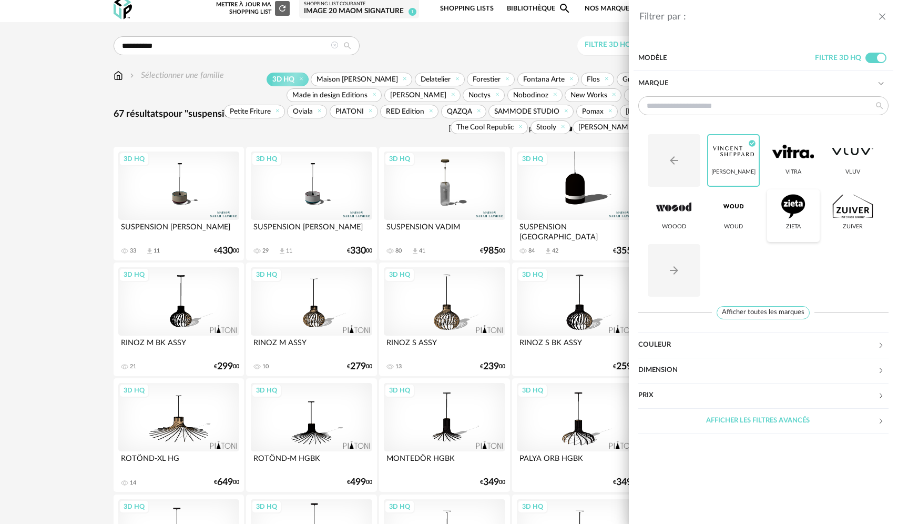
click at [438, 215] on div at bounding box center [792, 205] width 41 height 27
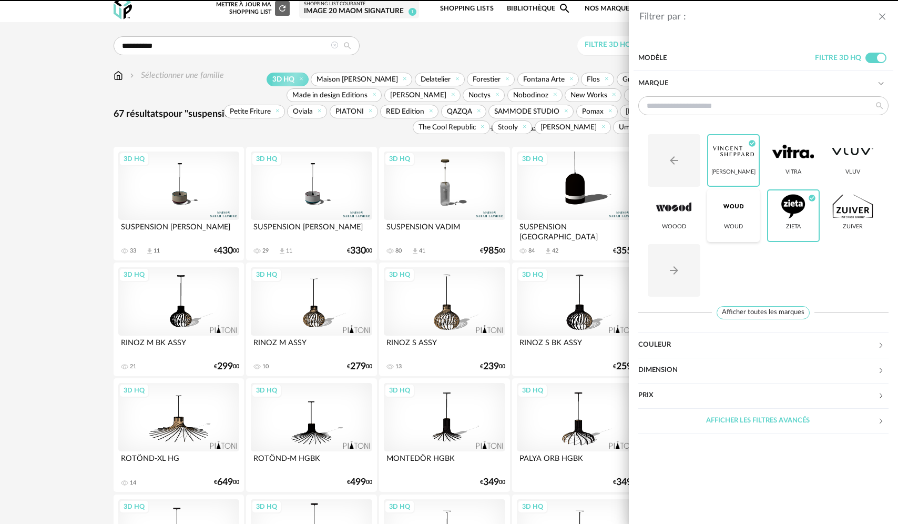
click at [438, 213] on div at bounding box center [733, 205] width 41 height 27
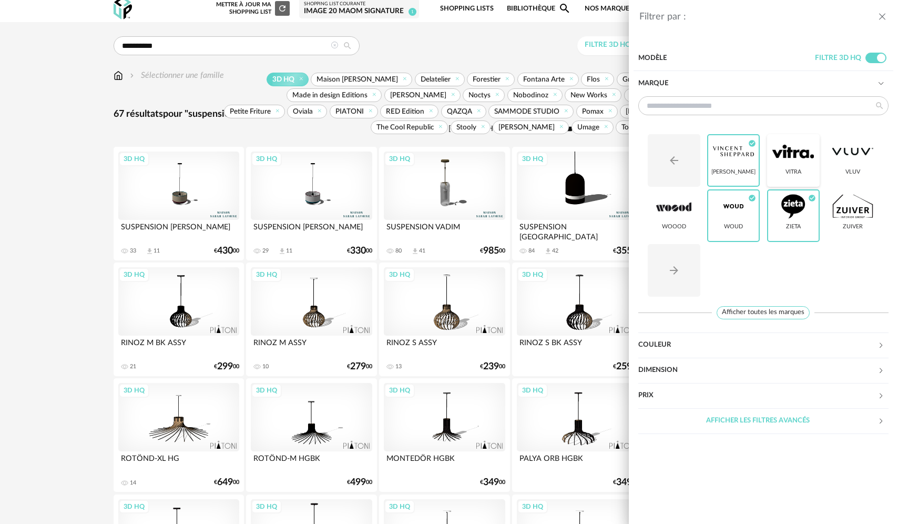
click at [438, 162] on div at bounding box center [792, 151] width 41 height 27
click at [438, 213] on div at bounding box center [852, 205] width 41 height 27
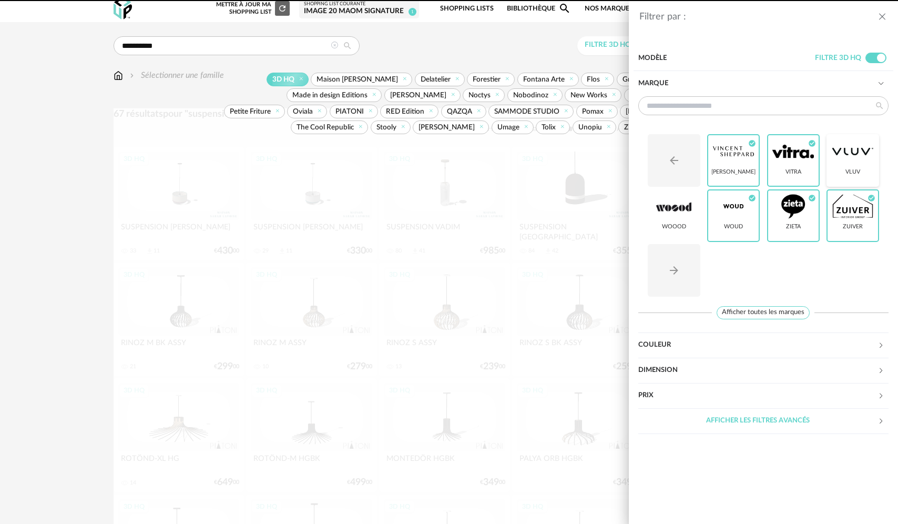
click at [438, 161] on div at bounding box center [852, 151] width 41 height 27
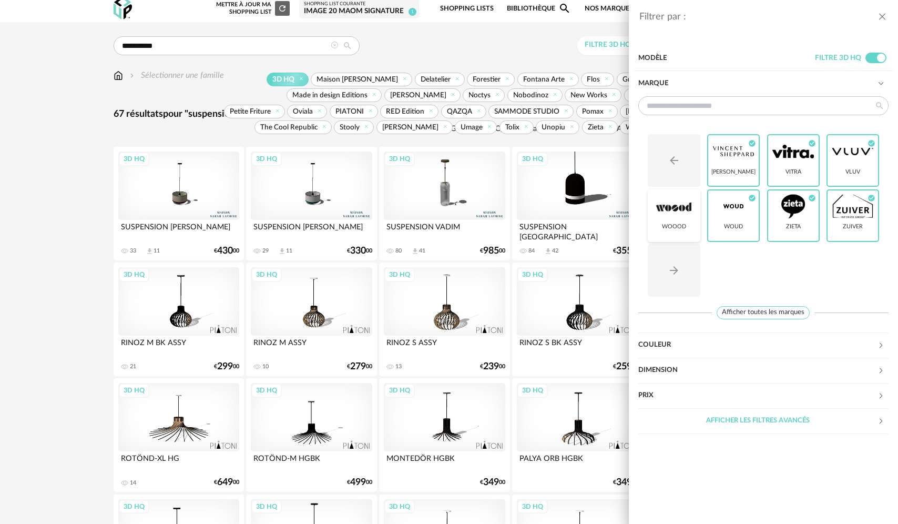
click at [438, 221] on div "WOOOD" at bounding box center [674, 215] width 53 height 53
click at [438, 269] on icon "Arrow Right icon" at bounding box center [674, 270] width 13 height 13
click at [438, 44] on div "Filtrer par : Modèle Filtre 3D HQ Marque Arrow Left icon Vincent Sheppard Check…" at bounding box center [449, 262] width 898 height 524
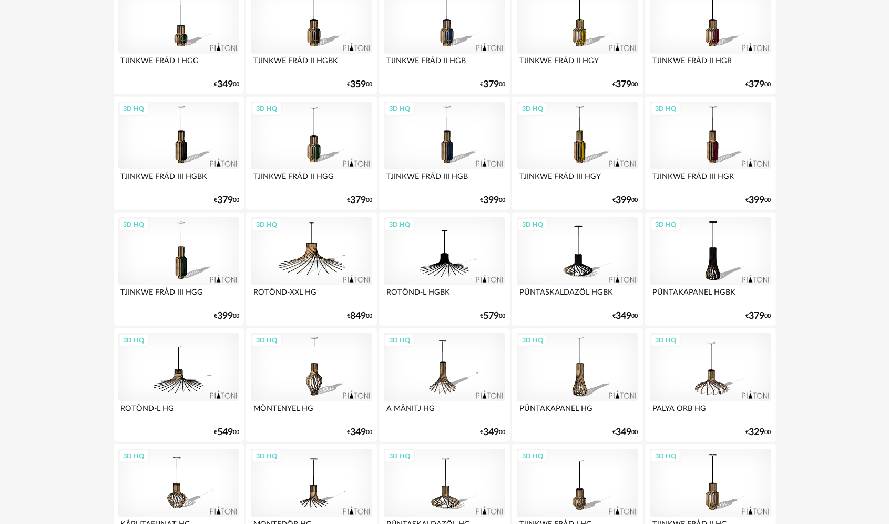
scroll to position [546, 0]
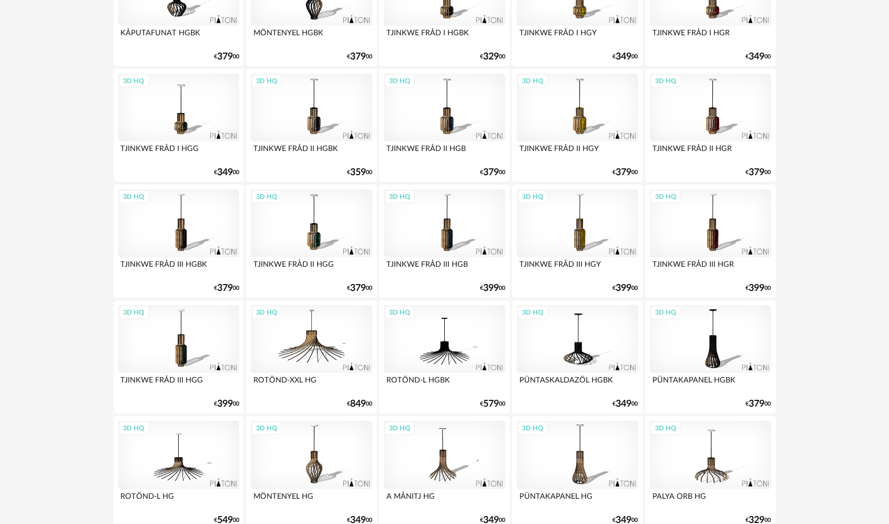
click at [314, 345] on div "3D HQ" at bounding box center [311, 339] width 121 height 68
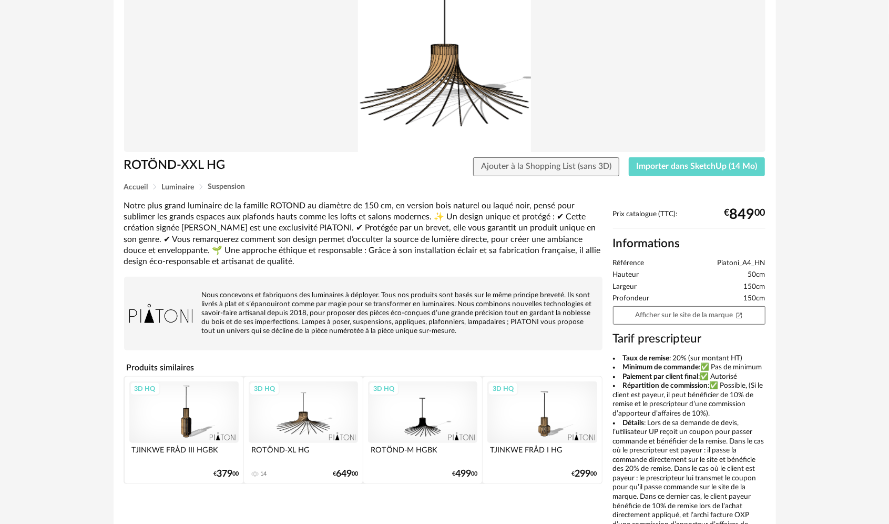
scroll to position [105, 0]
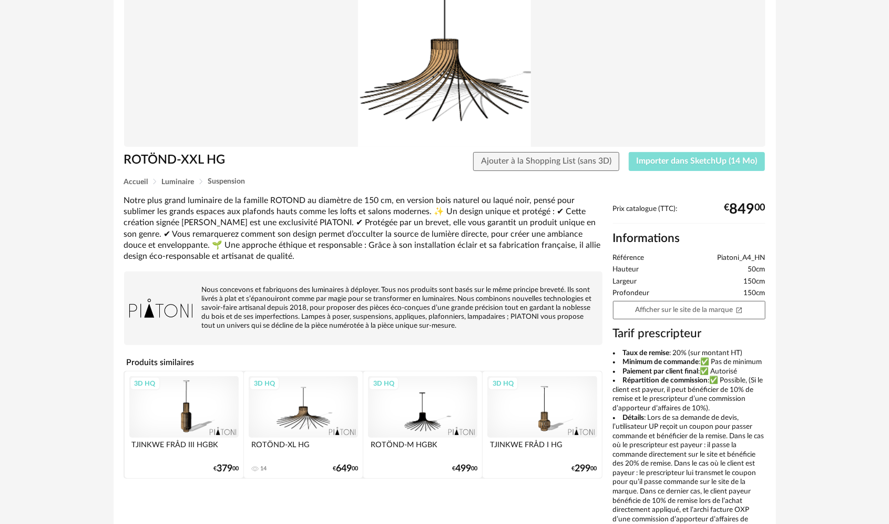
click at [438, 161] on span "Importer dans SketchUp (14 Mo)" at bounding box center [697, 161] width 121 height 8
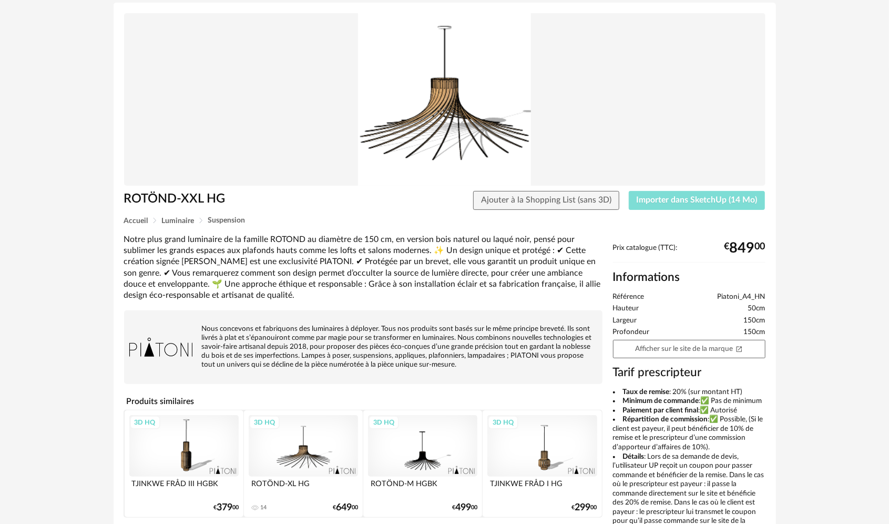
scroll to position [2, 0]
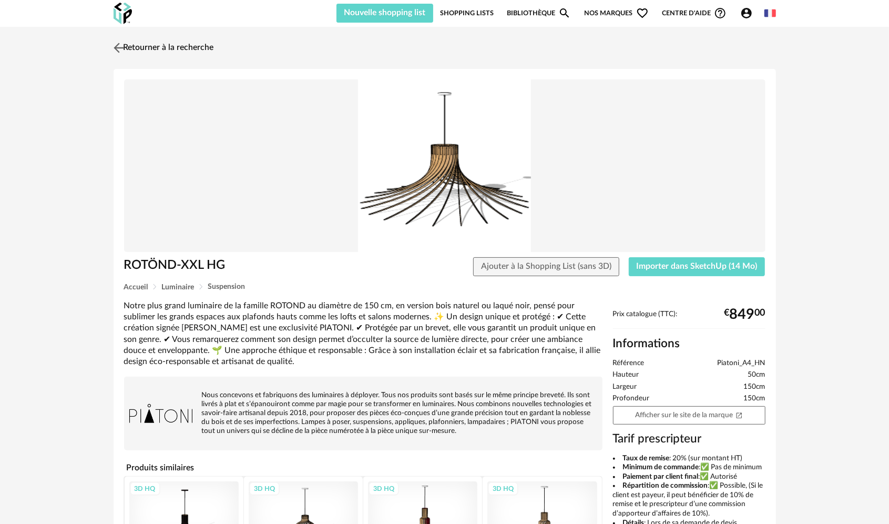
click at [143, 48] on link "Retourner à la recherche" at bounding box center [162, 47] width 103 height 23
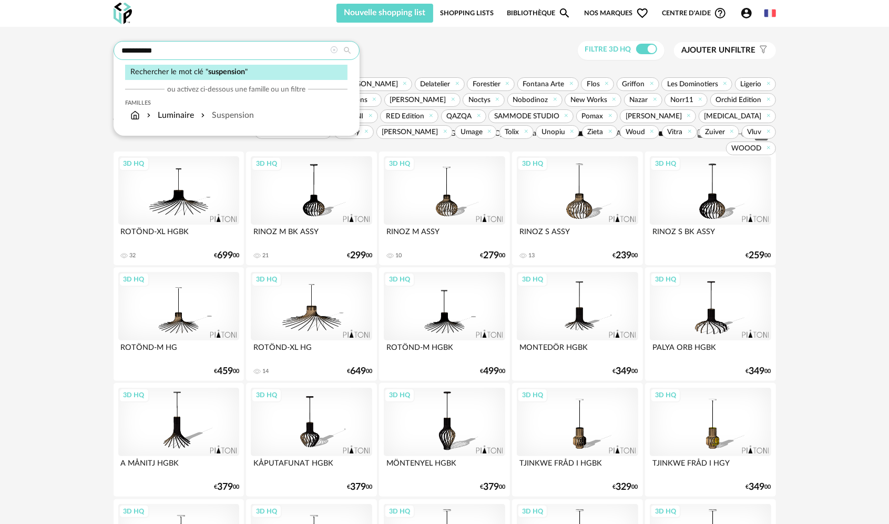
drag, startPoint x: 173, startPoint y: 46, endPoint x: 58, endPoint y: 48, distance: 115.7
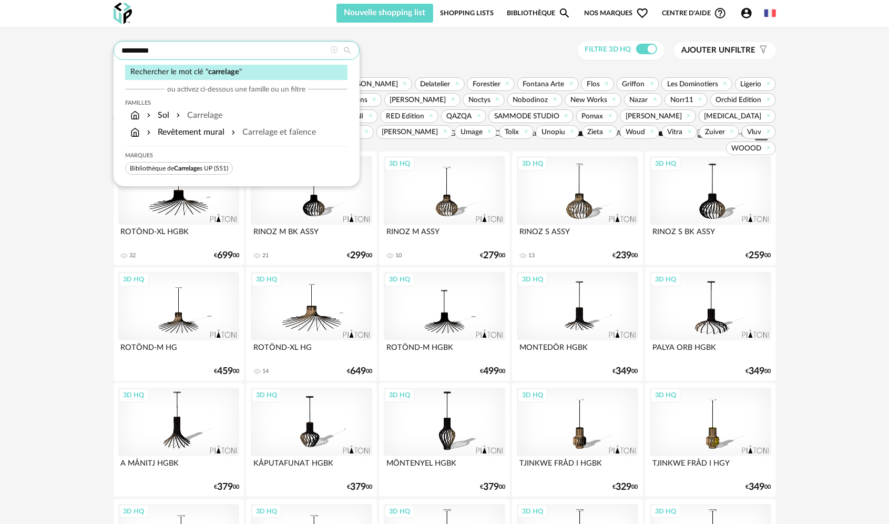
type input "*********"
type input "**********"
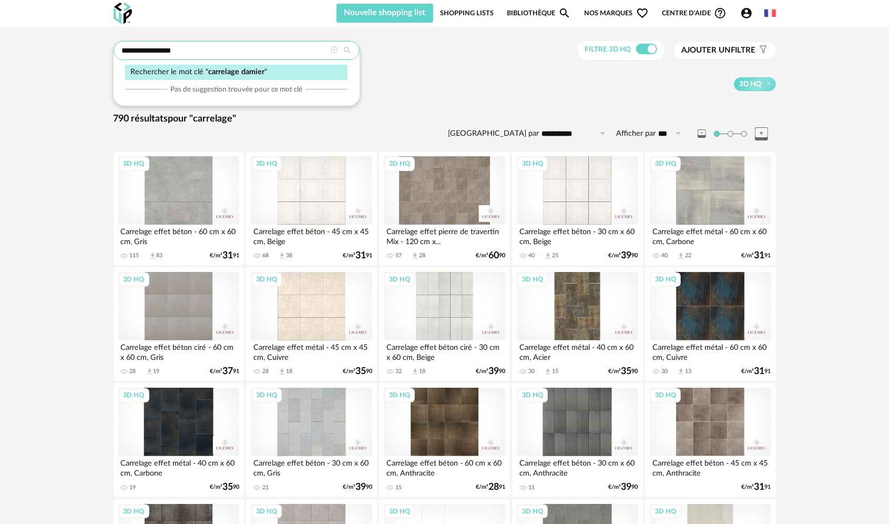
type input "**********"
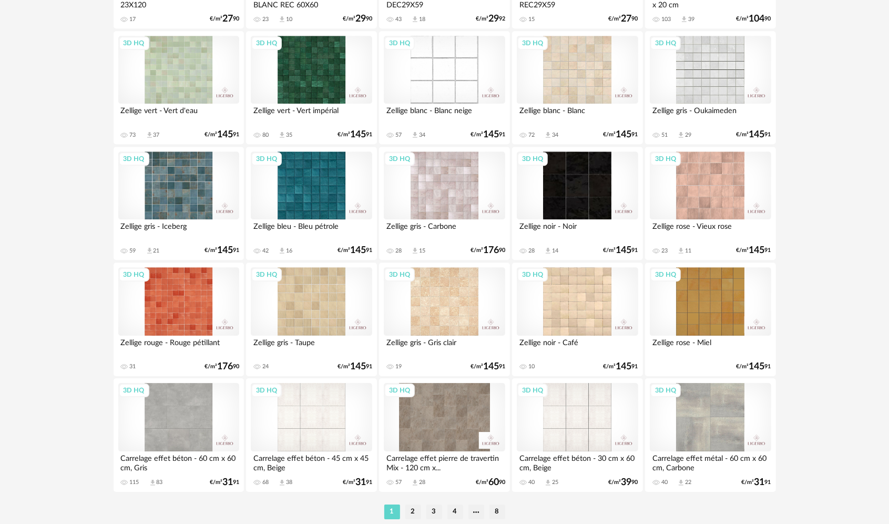
scroll to position [2010, 0]
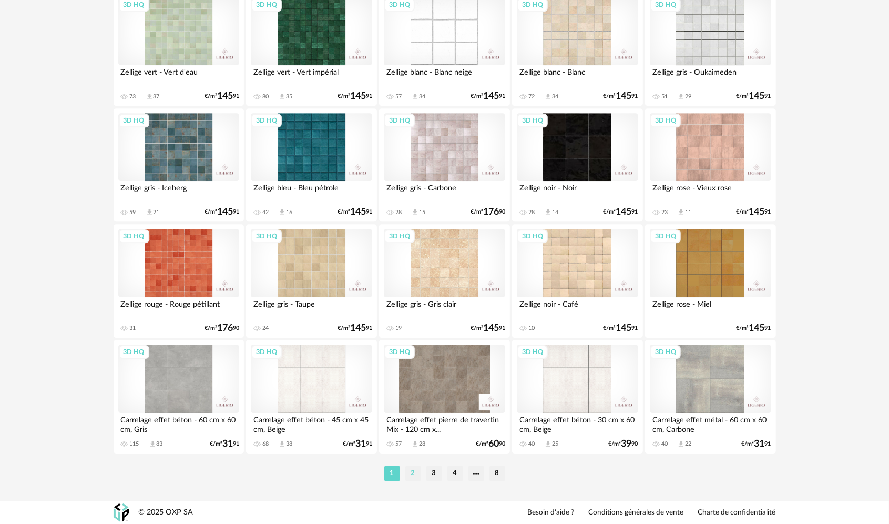
click at [410, 474] on li "2" at bounding box center [413, 473] width 16 height 15
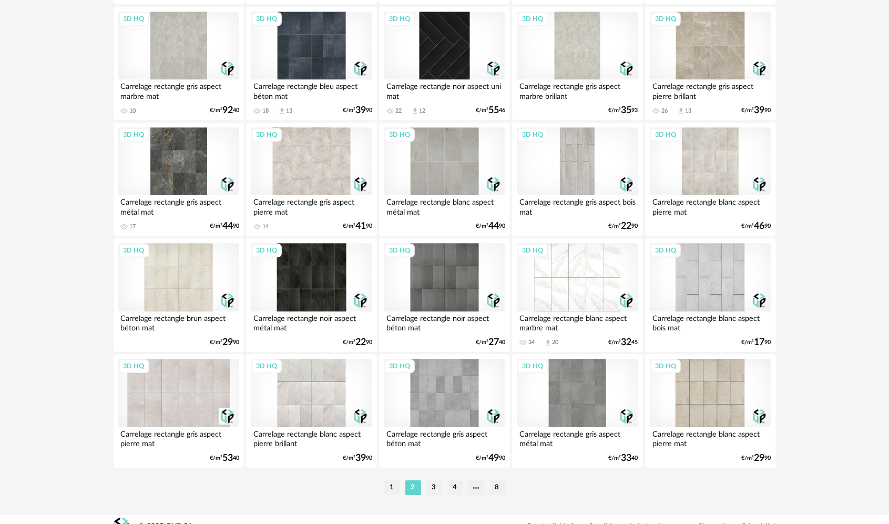
scroll to position [2010, 0]
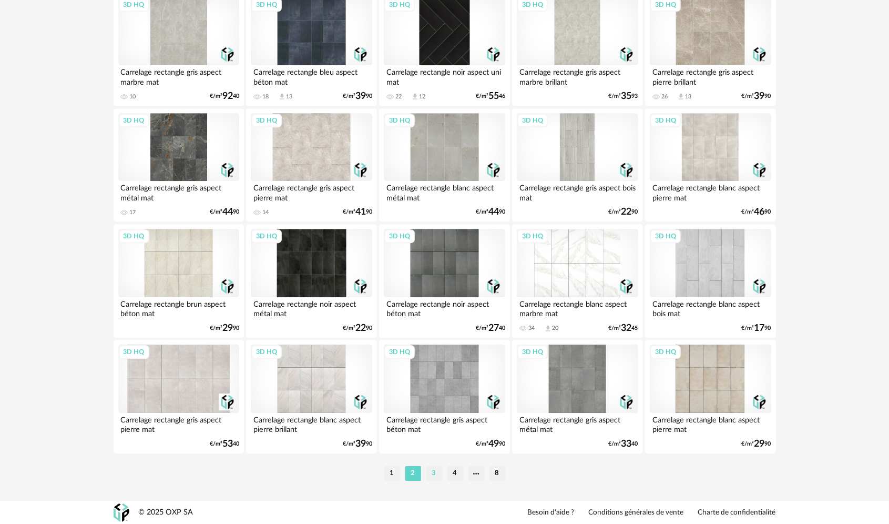
click at [435, 474] on li "3" at bounding box center [434, 473] width 16 height 15
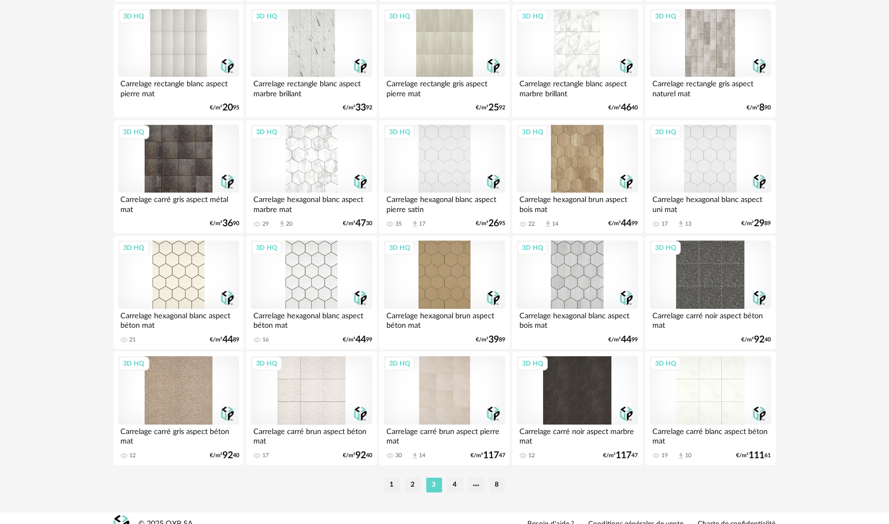
scroll to position [2010, 0]
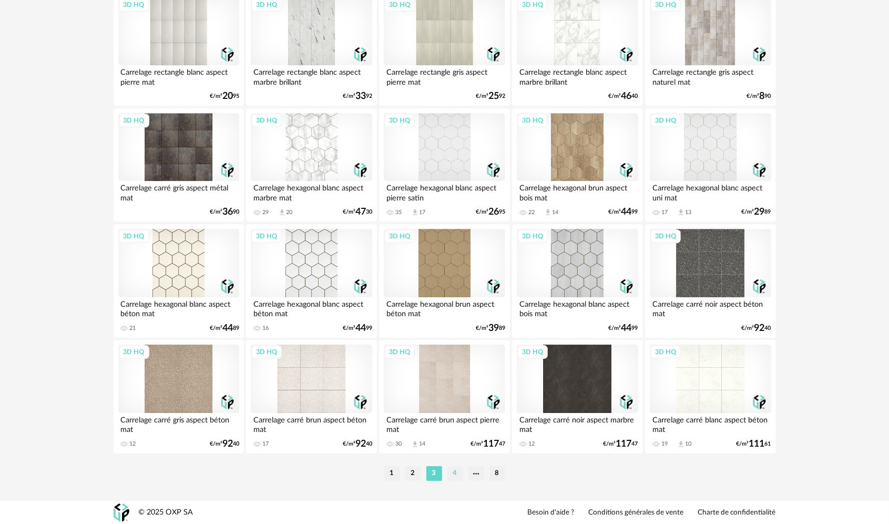
click at [456, 472] on li "4" at bounding box center [455, 473] width 16 height 15
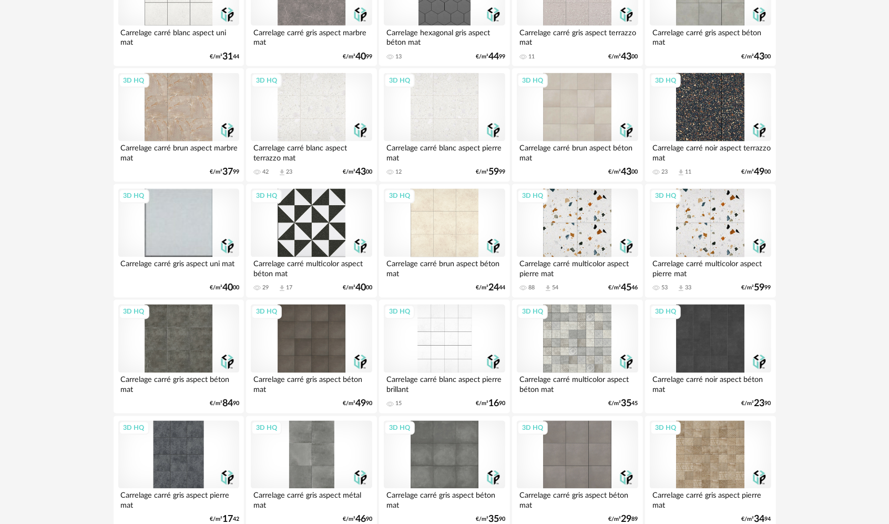
scroll to position [1209, 0]
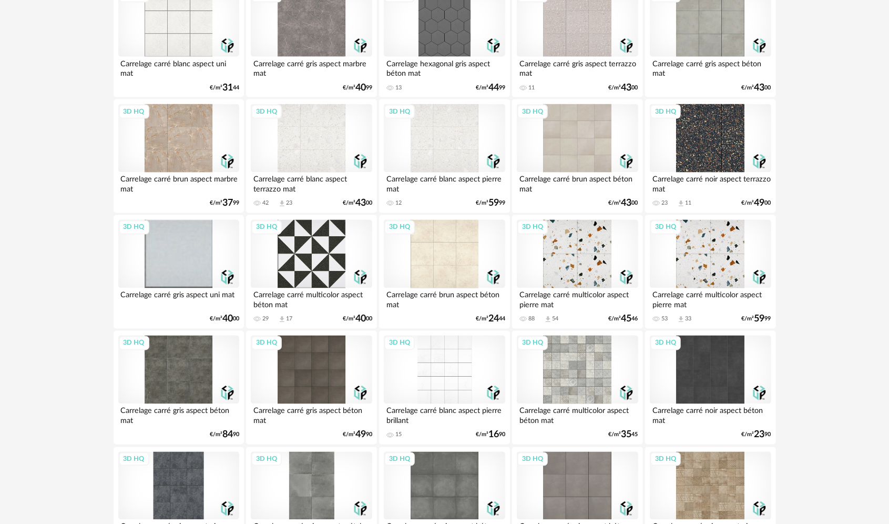
click at [323, 269] on div "3D HQ" at bounding box center [311, 254] width 121 height 68
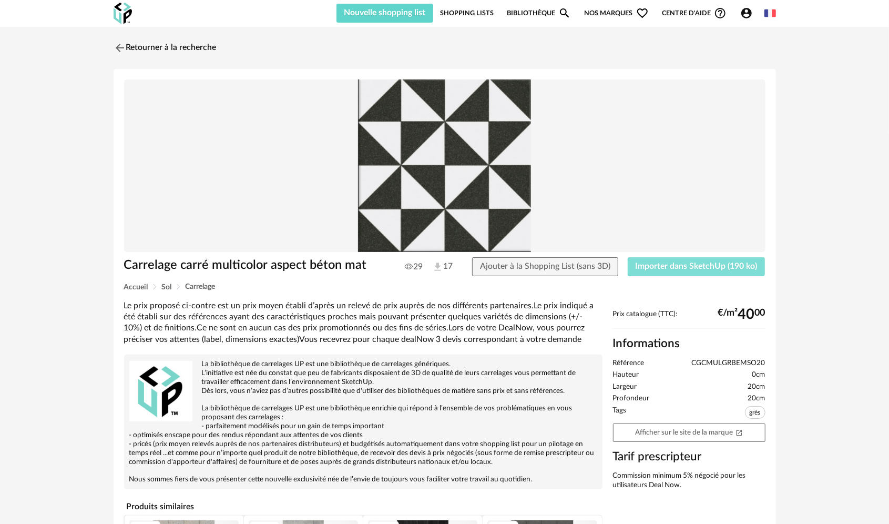
click at [664, 268] on span "Importer dans SketchUp (190 ko)" at bounding box center [697, 266] width 122 height 8
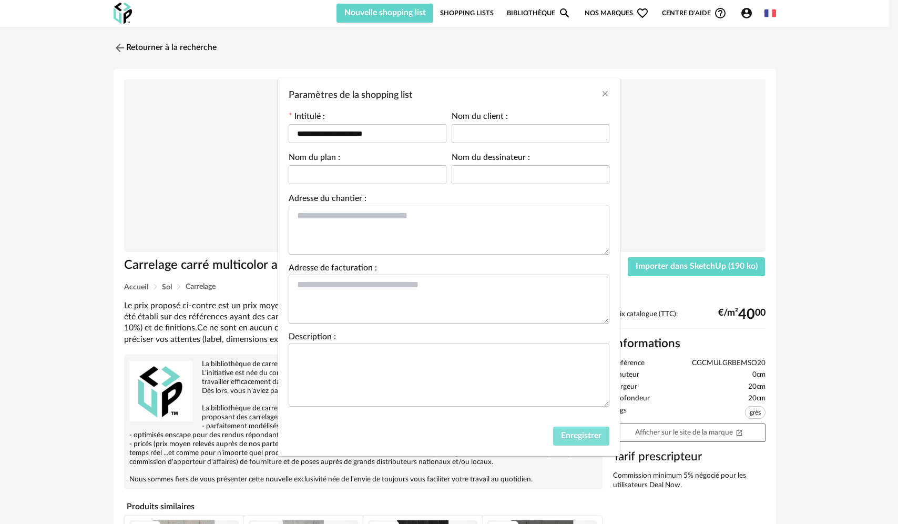
click at [589, 435] on span "Enregistrer" at bounding box center [581, 435] width 40 height 8
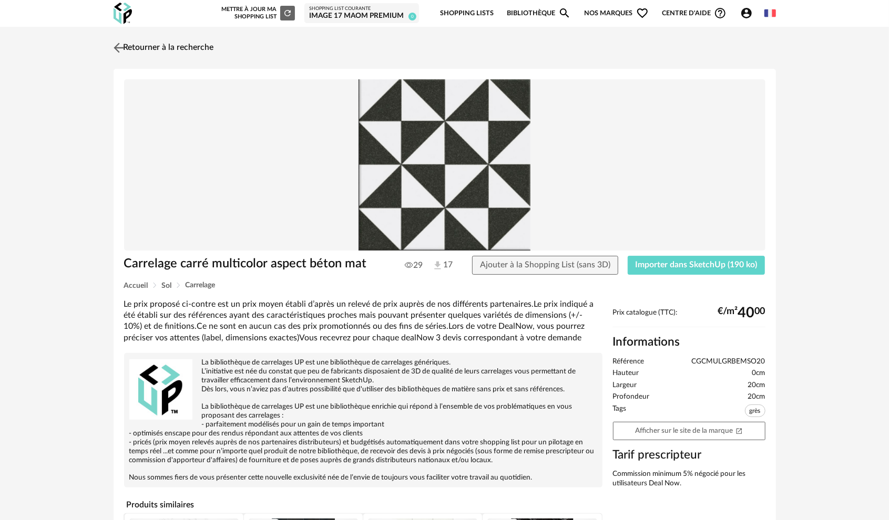
click at [146, 47] on link "Retourner à la recherche" at bounding box center [162, 47] width 103 height 23
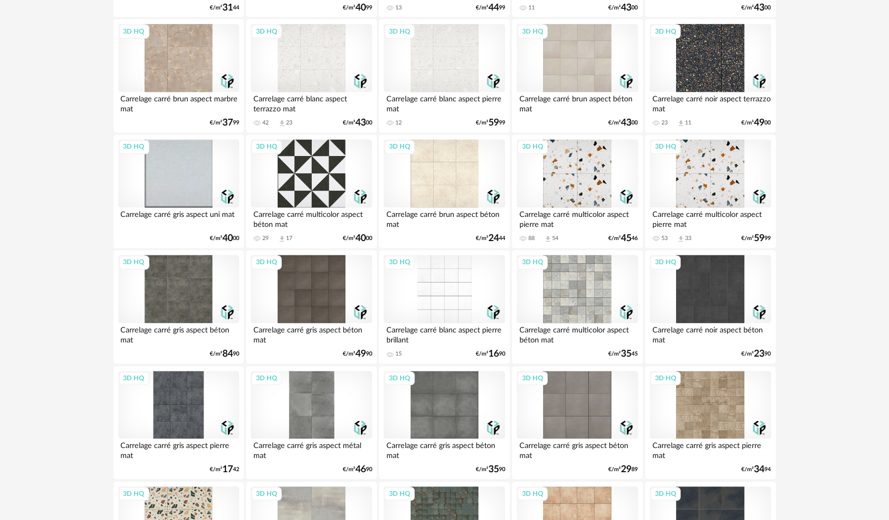
scroll to position [1421, 0]
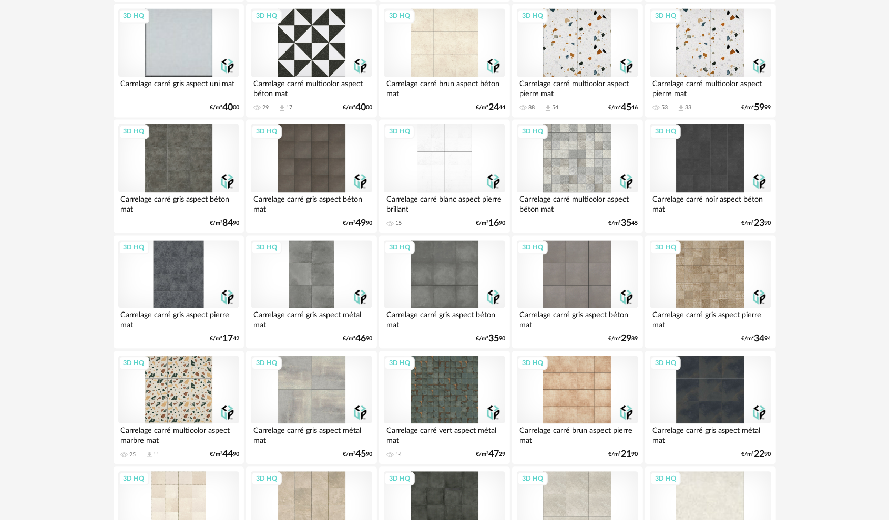
click at [193, 380] on div "3D HQ" at bounding box center [178, 390] width 121 height 68
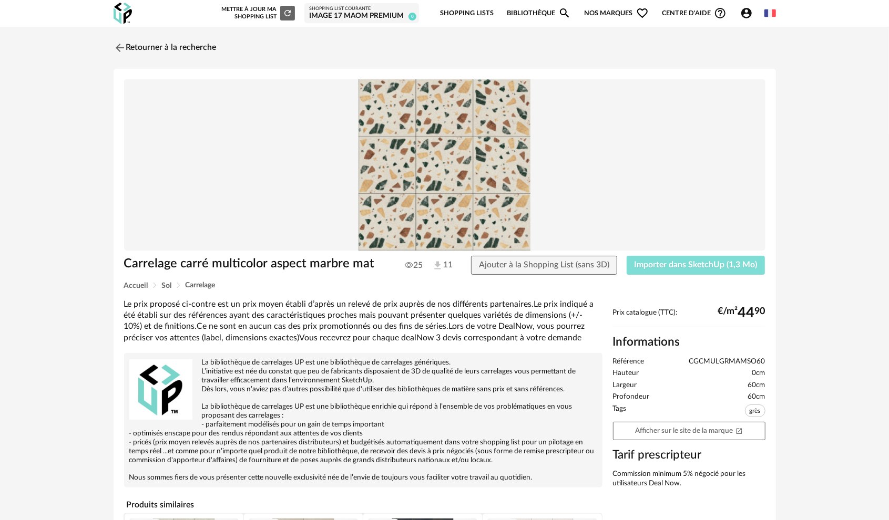
click at [711, 264] on span "Importer dans SketchUp (1,3 Mo)" at bounding box center [696, 265] width 123 height 8
drag, startPoint x: 0, startPoint y: 147, endPoint x: 354, endPoint y: 151, distance: 354.4
click at [354, 152] on div "Retourner à la recherche Carrelage carré multicolor aspect marbre mat 25 11 Ajo…" at bounding box center [444, 339] width 889 height 624
click at [201, 45] on link "Retourner à la recherche" at bounding box center [162, 47] width 103 height 23
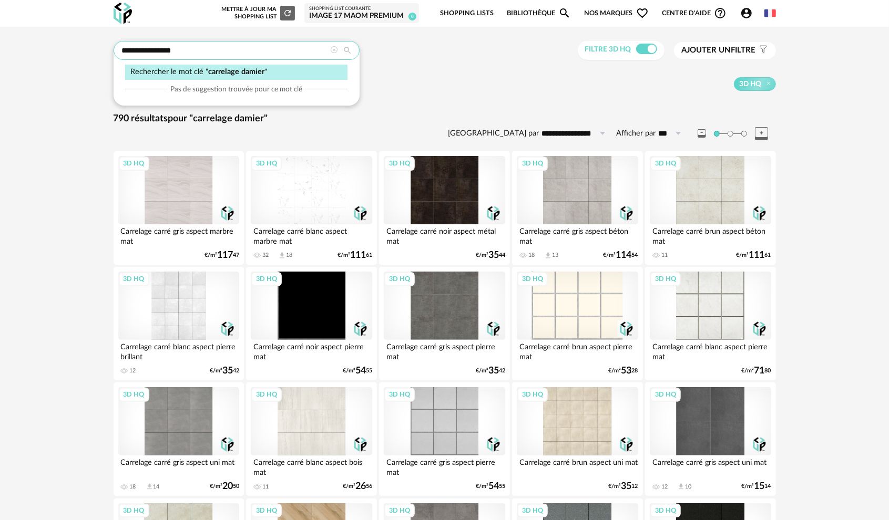
drag, startPoint x: 196, startPoint y: 48, endPoint x: 84, endPoint y: 50, distance: 111.5
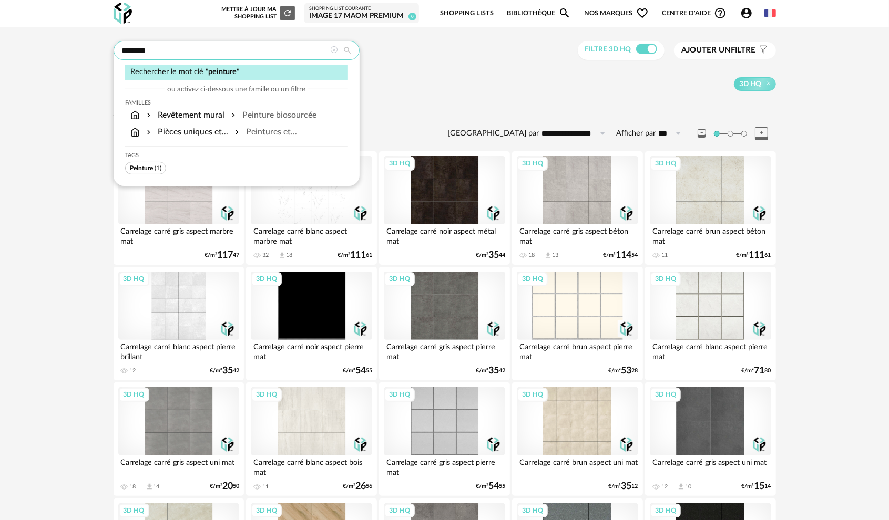
type input "********"
type input "**********"
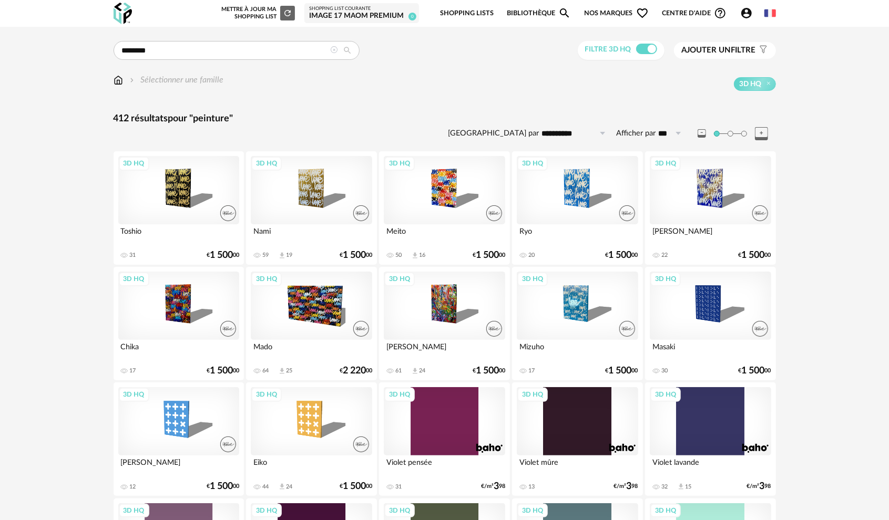
click at [746, 47] on span "Ajouter un filtre" at bounding box center [719, 50] width 74 height 11
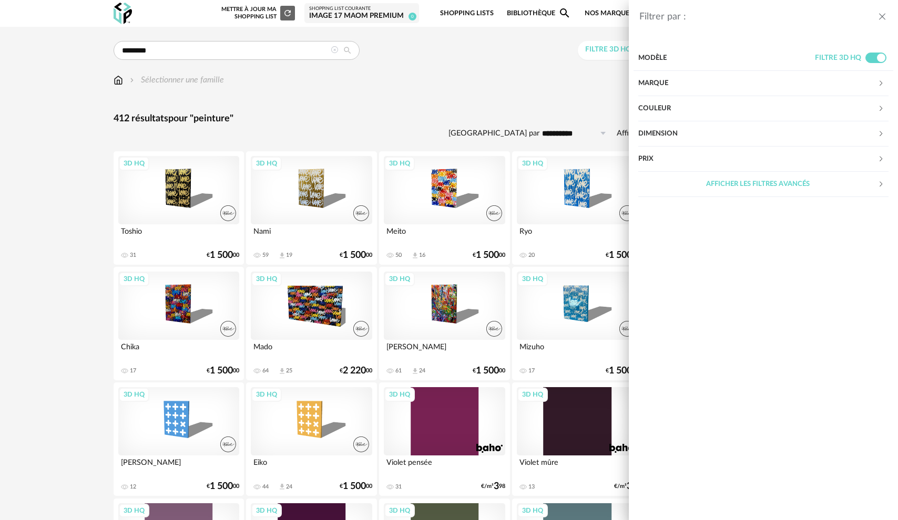
click at [501, 87] on div "Filtrer par : Modèle Filtre 3D HQ Marque &tradition 0 101 Copenhagen 0 366 Conc…" at bounding box center [449, 260] width 898 height 520
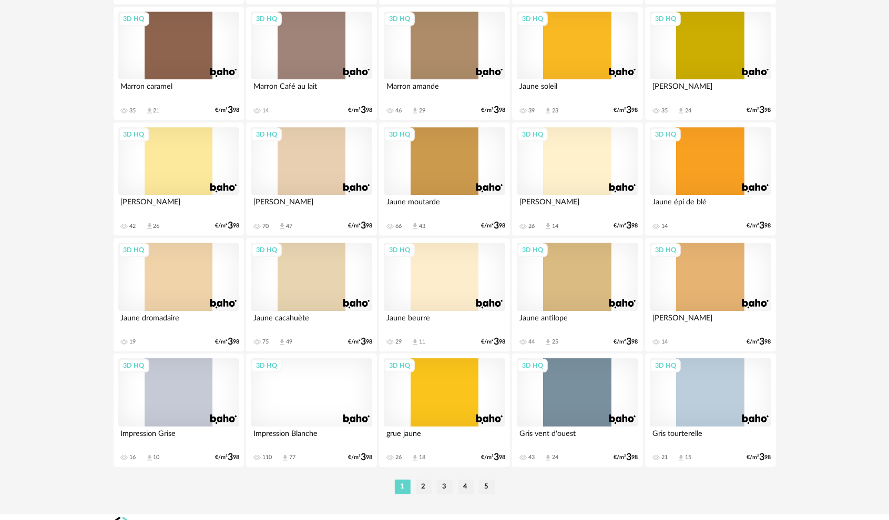
scroll to position [2014, 0]
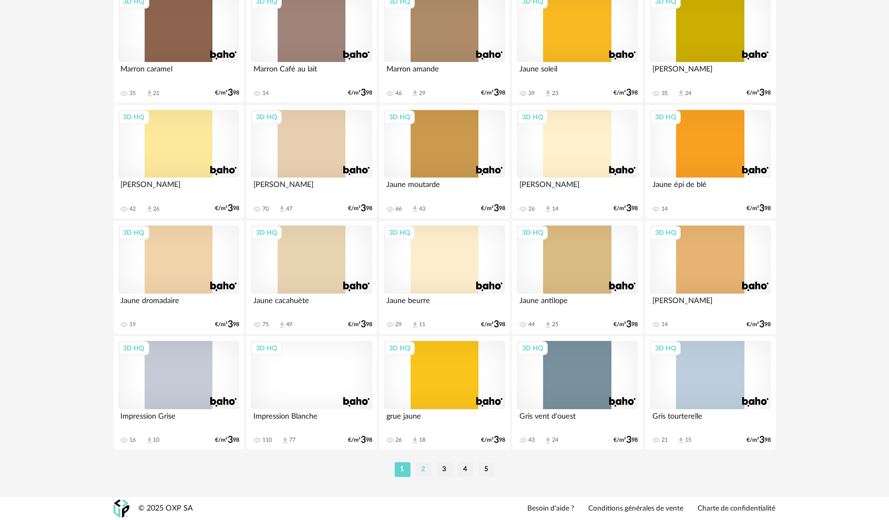
click at [421, 474] on li "2" at bounding box center [424, 470] width 16 height 15
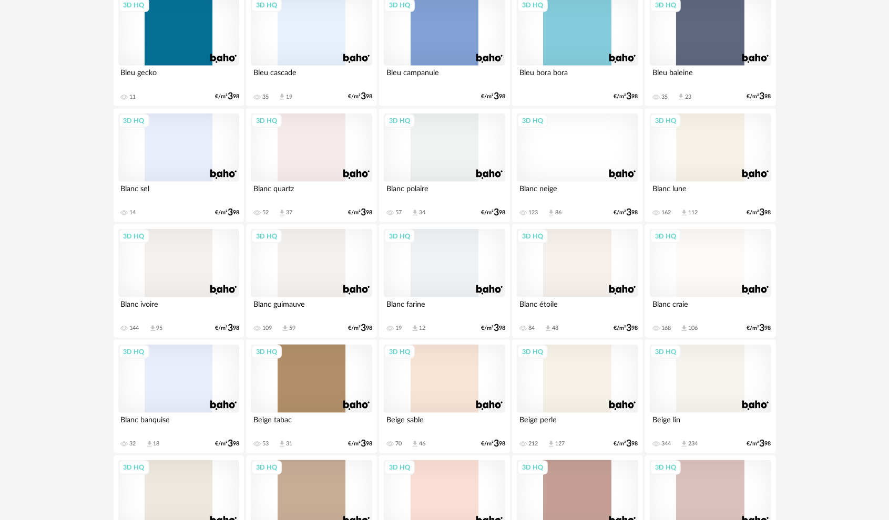
scroll to position [849, 0]
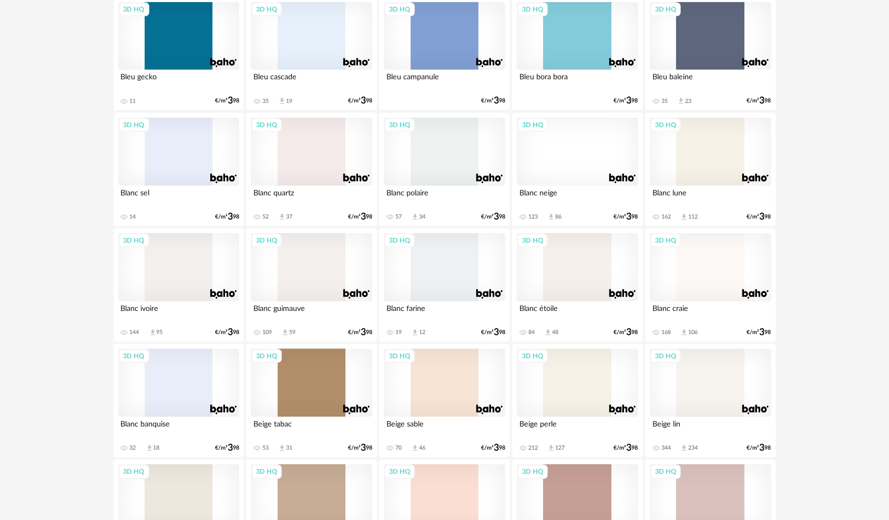
click at [178, 262] on div "3D HQ" at bounding box center [178, 267] width 121 height 68
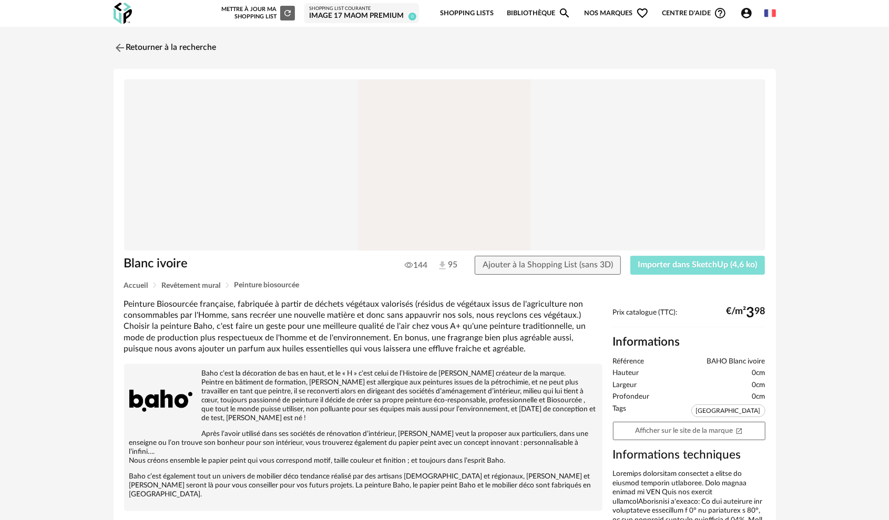
click at [637, 268] on button "Importer dans SketchUp (4,6 ko)" at bounding box center [697, 265] width 135 height 19
click at [158, 46] on link "Retourner à la recherche" at bounding box center [162, 47] width 103 height 23
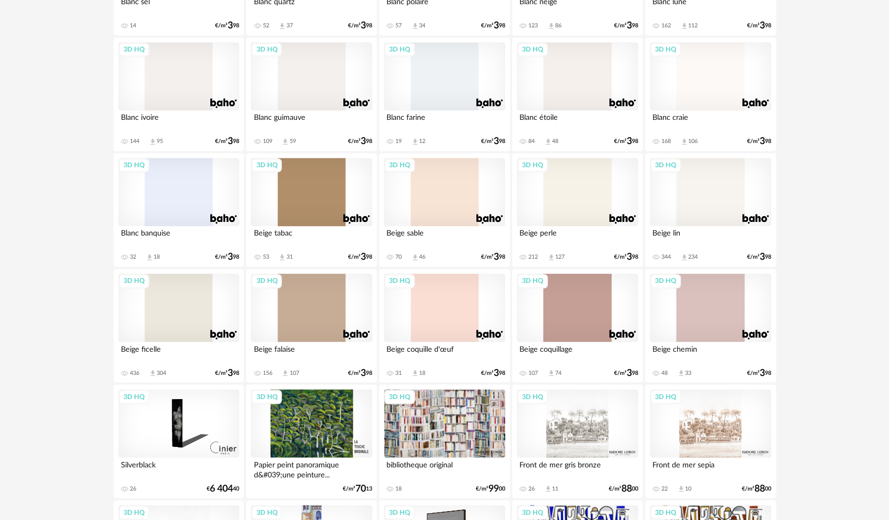
scroll to position [1074, 0]
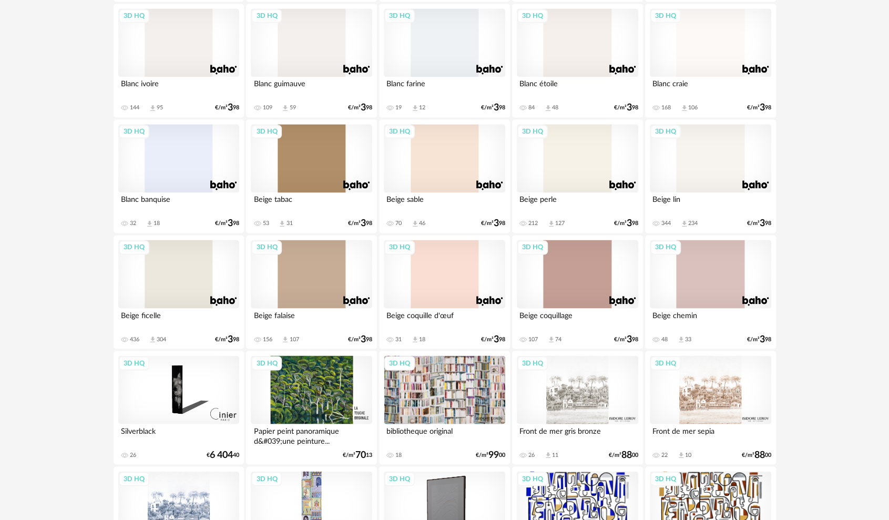
click at [321, 167] on div "3D HQ" at bounding box center [311, 158] width 121 height 68
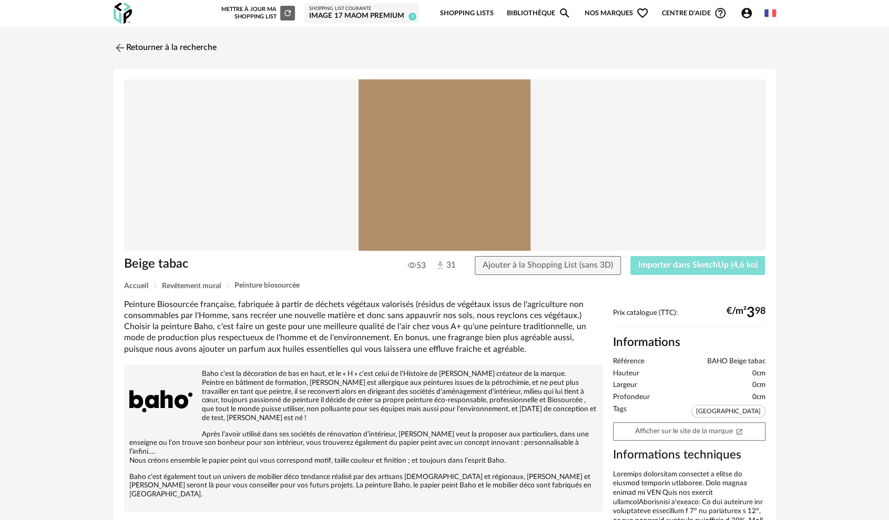
click at [644, 264] on span "Importer dans SketchUp (4,6 ko)" at bounding box center [697, 265] width 119 height 8
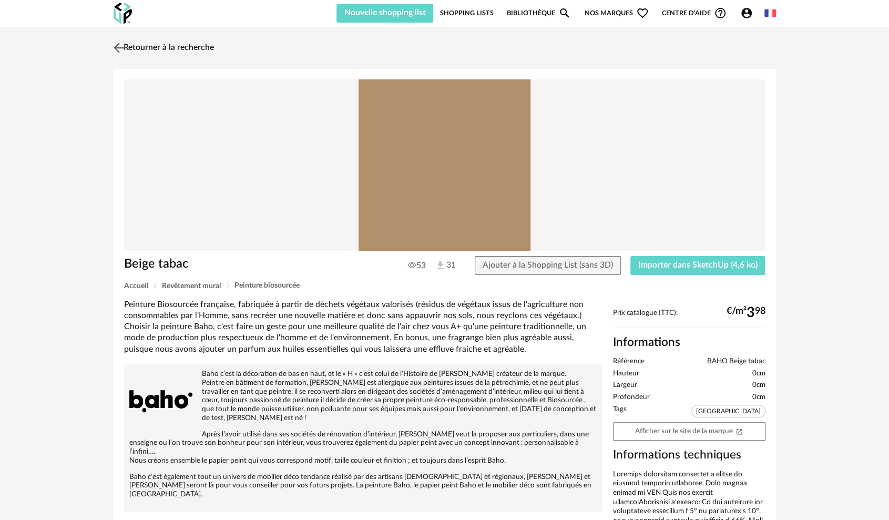
click at [164, 44] on link "Retourner à la recherche" at bounding box center [162, 47] width 103 height 23
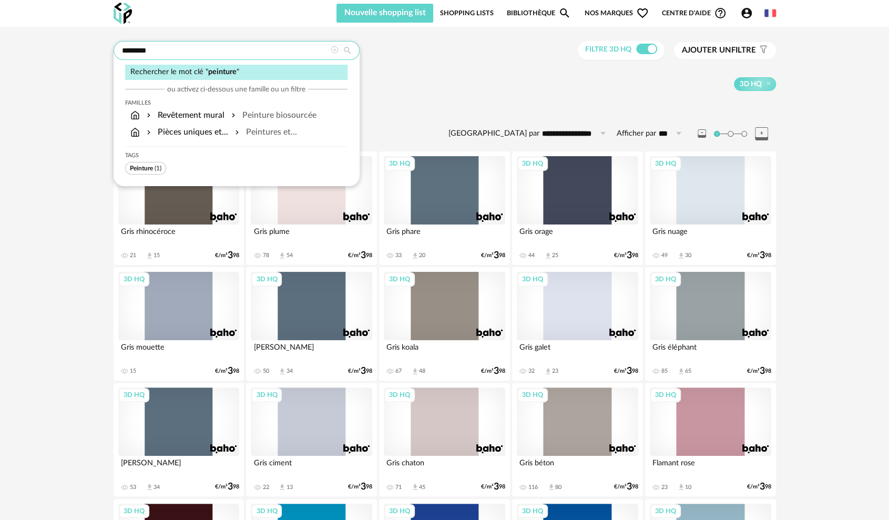
drag, startPoint x: 156, startPoint y: 51, endPoint x: 90, endPoint y: 50, distance: 65.7
type input "*********"
type input "**********"
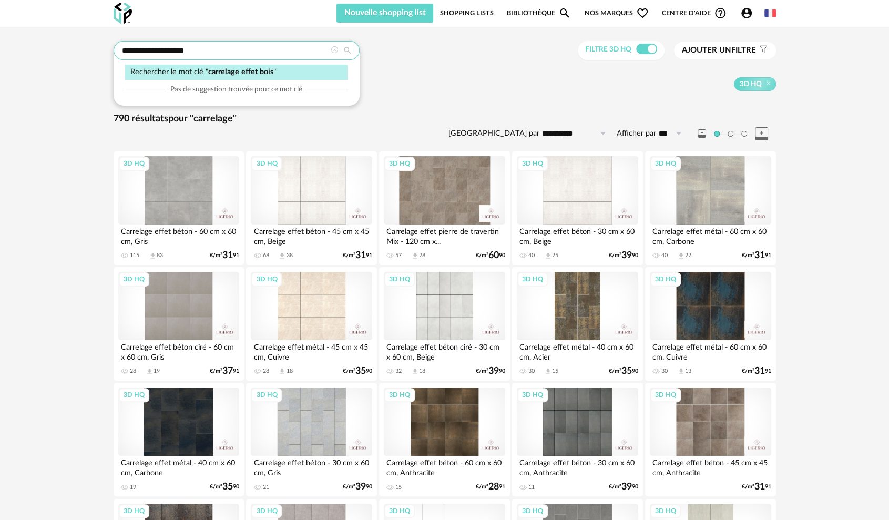
type input "**********"
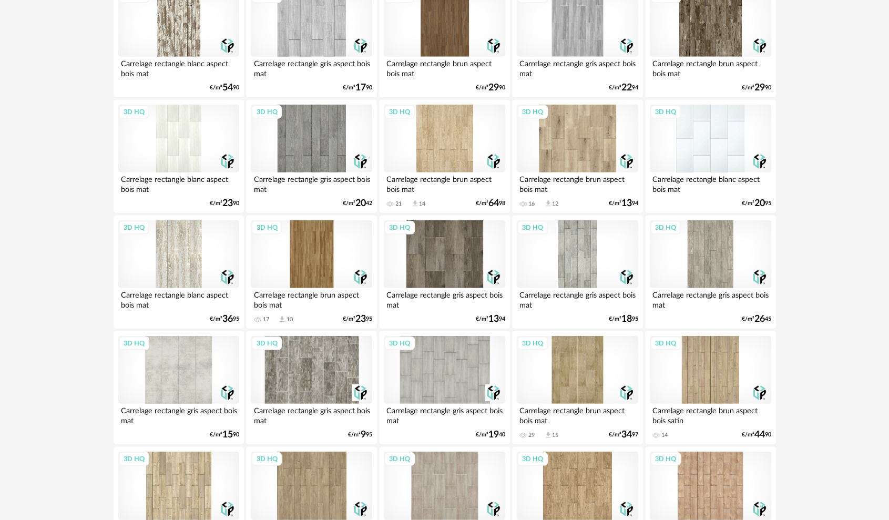
scroll to position [2014, 0]
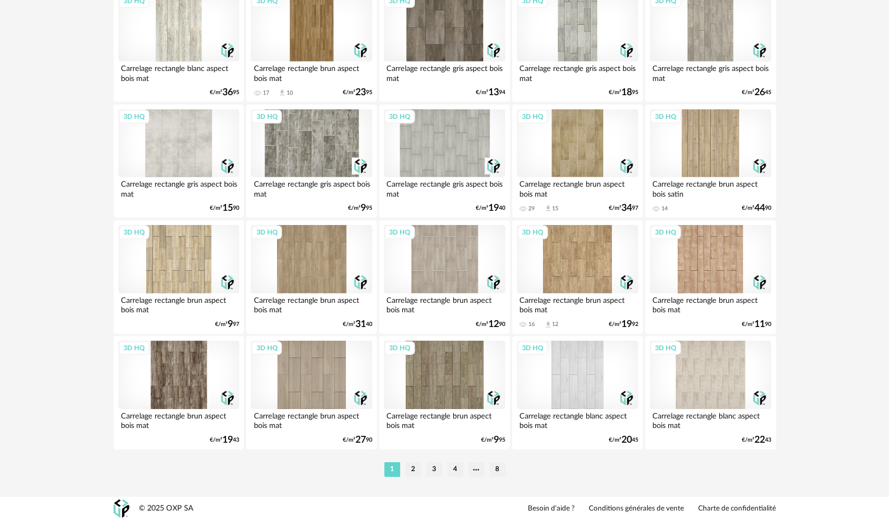
click at [413, 470] on li "2" at bounding box center [413, 469] width 16 height 15
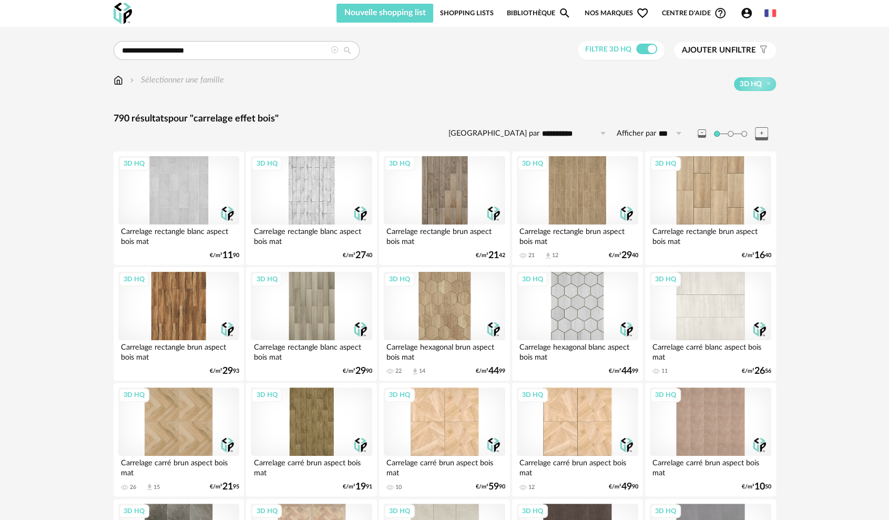
click at [714, 49] on span "Ajouter un" at bounding box center [706, 50] width 49 height 8
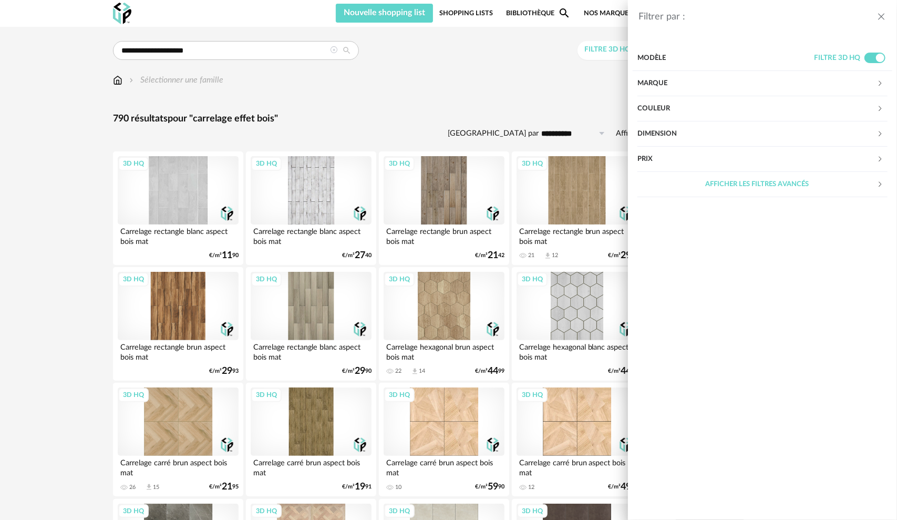
click at [687, 106] on div "Couleur" at bounding box center [757, 108] width 239 height 25
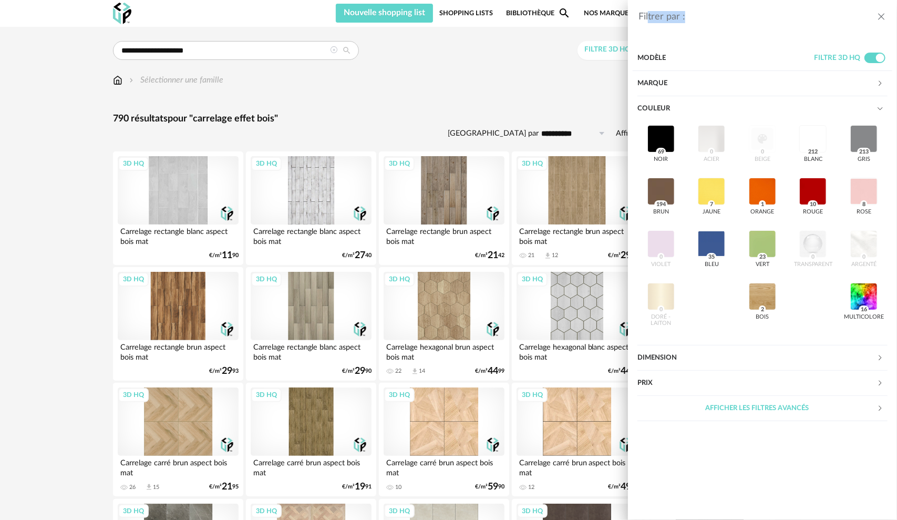
drag, startPoint x: 743, startPoint y: 13, endPoint x: 648, endPoint y: 15, distance: 95.2
click at [649, 16] on div "Filtrer par :" at bounding box center [758, 17] width 238 height 12
click at [587, 89] on div "Filtrer par : Modèle Filtre 3D HQ Marque &tradition 0 101 Copenhagen 0 366 Conc…" at bounding box center [448, 260] width 897 height 520
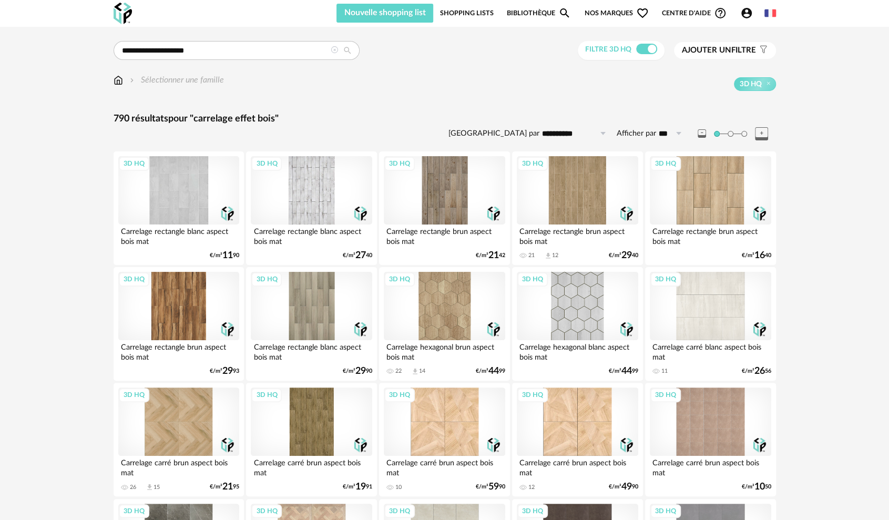
click at [737, 50] on span "Ajouter un filtre" at bounding box center [719, 50] width 74 height 11
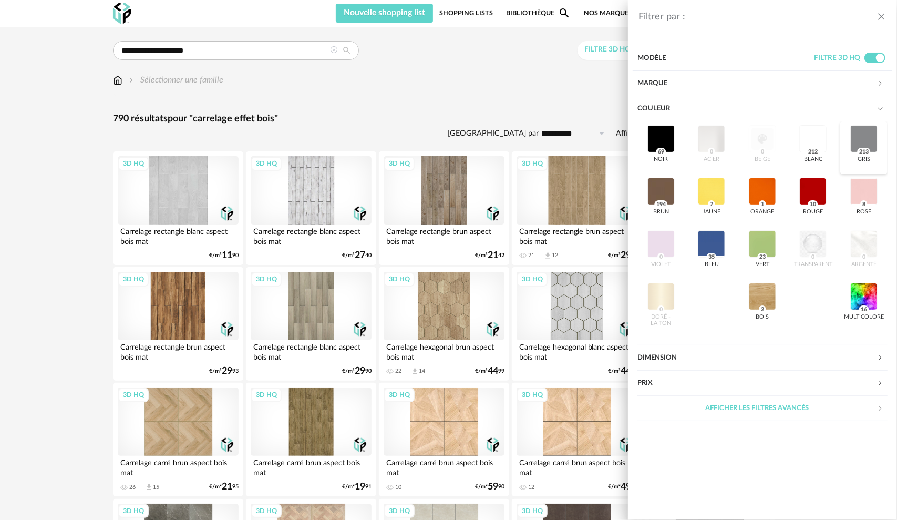
click at [869, 131] on div at bounding box center [864, 138] width 27 height 27
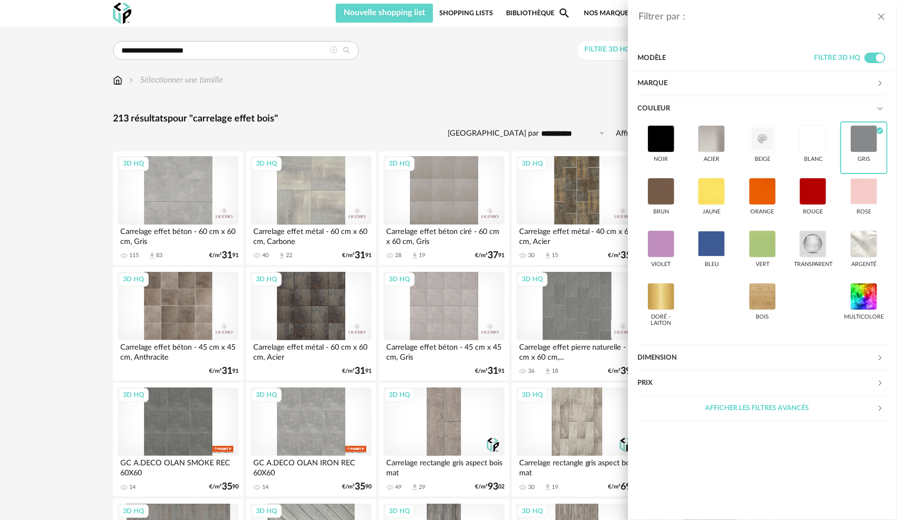
click at [707, 58] on div "Modèle" at bounding box center [726, 58] width 177 height 25
click at [656, 58] on div "Modèle" at bounding box center [726, 58] width 177 height 25
click at [883, 108] on icon at bounding box center [880, 108] width 7 height 7
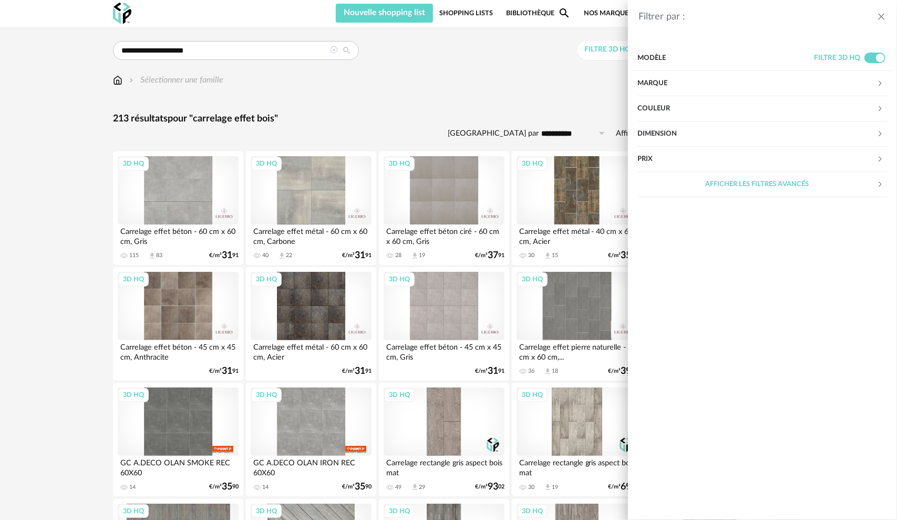
click at [880, 134] on icon at bounding box center [880, 133] width 7 height 7
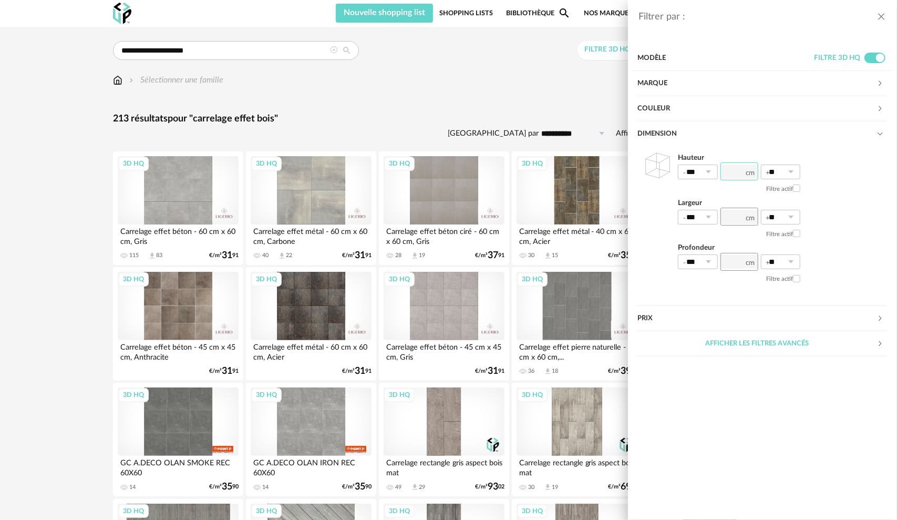
click at [741, 173] on input "number" at bounding box center [740, 171] width 38 height 18
type input "**"
click at [738, 218] on input "number" at bounding box center [740, 217] width 38 height 18
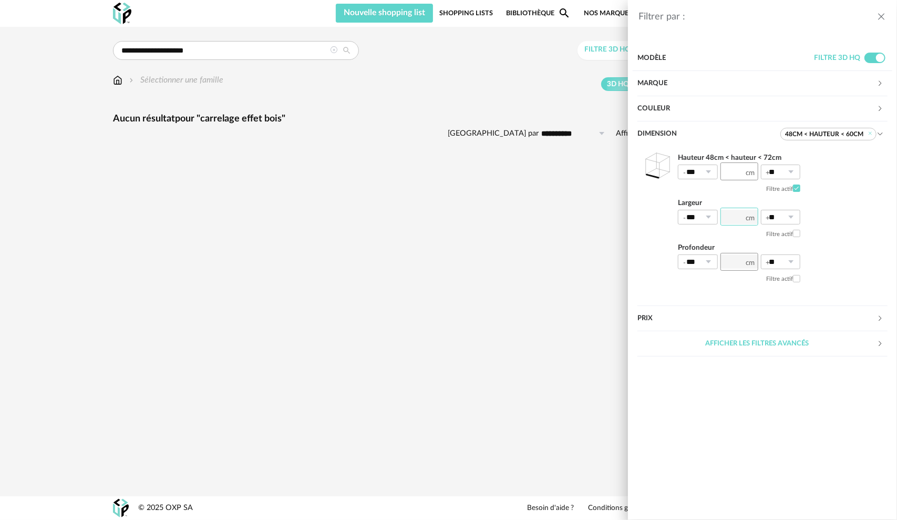
type input "**"
click at [855, 268] on div "Hauteur 48cm < hauteur < 72cm *** 0% 10% 20% 30% 40% 50% 60% 70% 80% 90% 100% *…" at bounding box center [763, 220] width 250 height 146
click at [829, 110] on div "Couleur" at bounding box center [757, 108] width 239 height 25
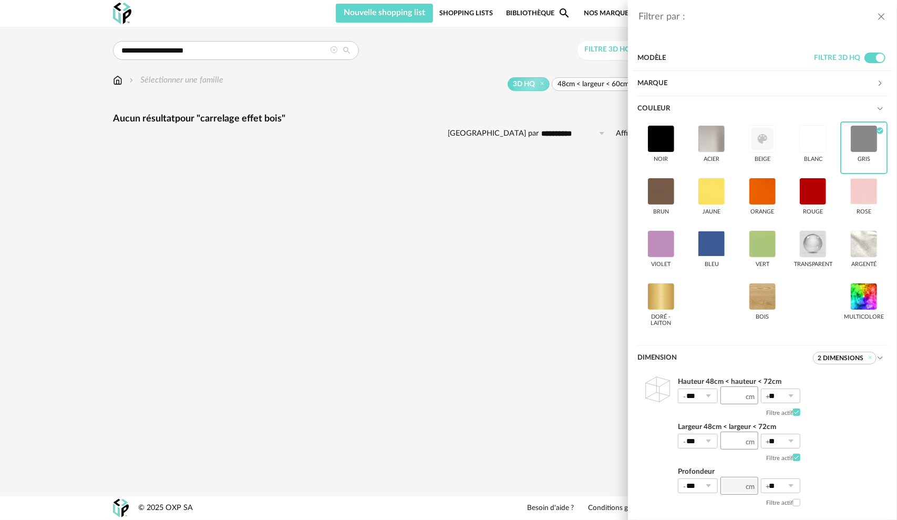
click at [825, 108] on div "Couleur" at bounding box center [757, 108] width 239 height 25
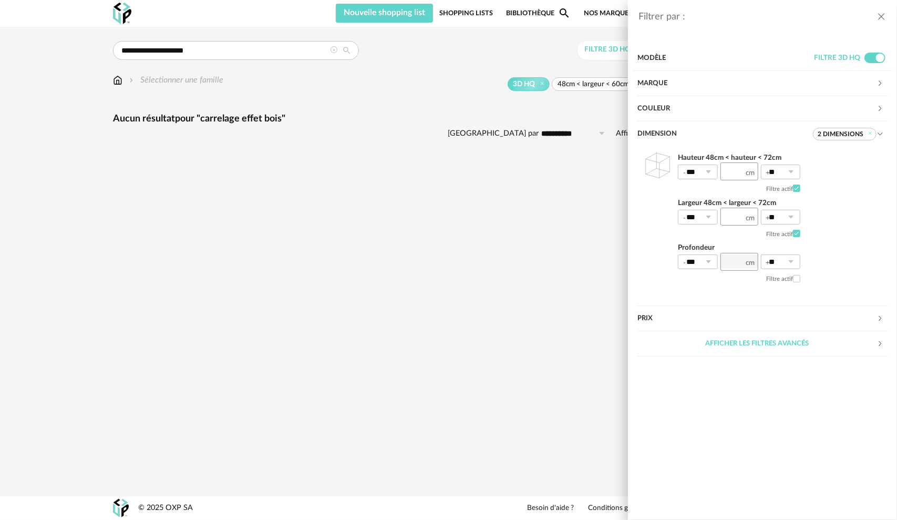
click at [211, 46] on div "Filtrer par : Modèle Filtre 3D HQ Marque &tradition 0 101 Copenhagen 0 366 Conc…" at bounding box center [448, 260] width 897 height 520
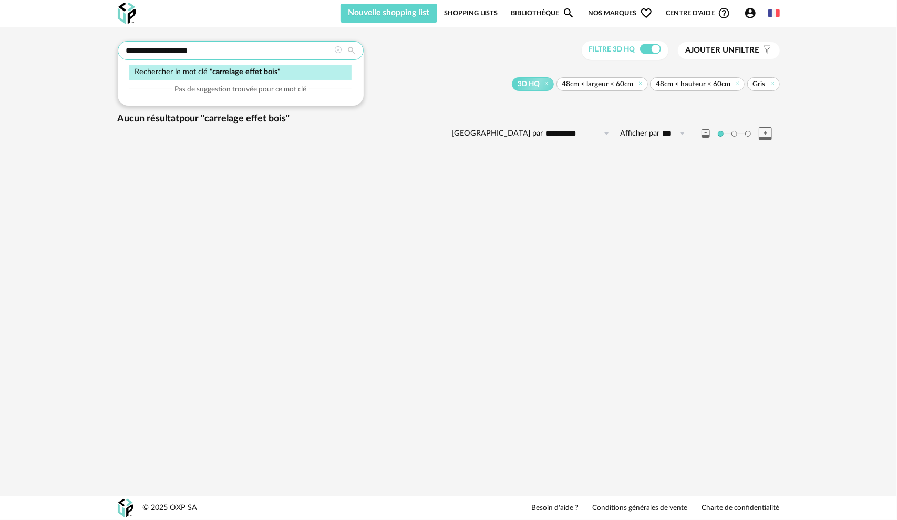
click at [206, 52] on input "**********" at bounding box center [241, 50] width 246 height 19
drag, startPoint x: 205, startPoint y: 46, endPoint x: 159, endPoint y: 59, distance: 48.1
click at [159, 59] on input "**********" at bounding box center [241, 50] width 246 height 19
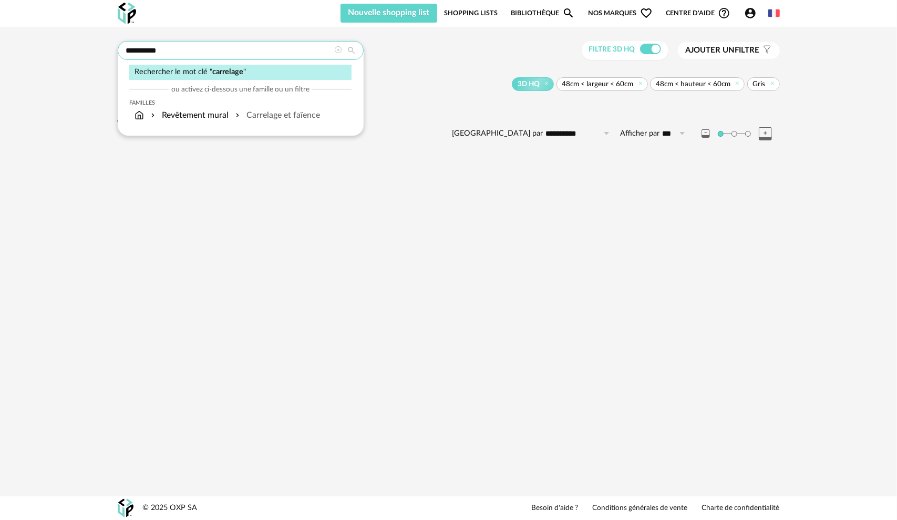
type input "*********"
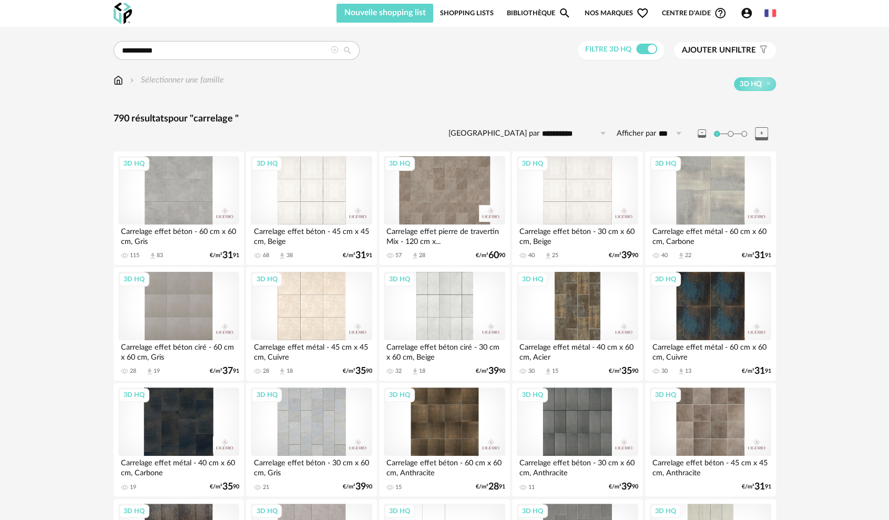
click at [712, 215] on div "3D HQ" at bounding box center [710, 190] width 121 height 68
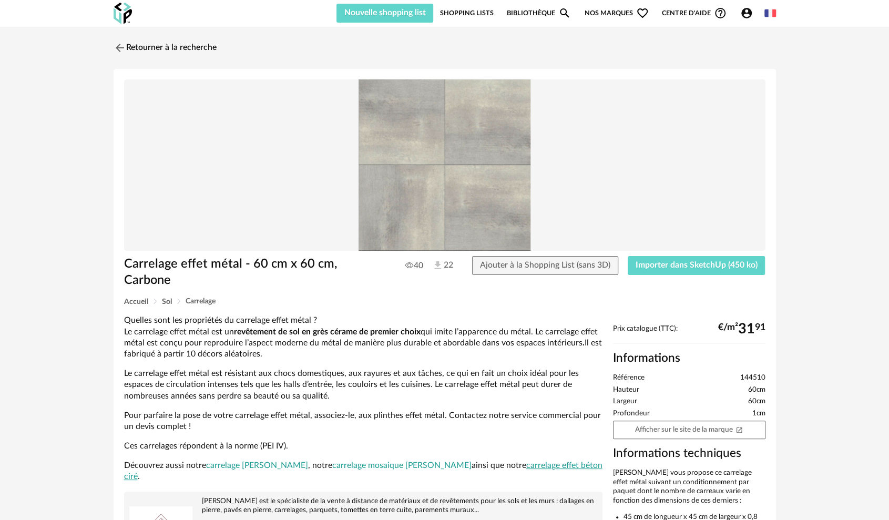
click at [508, 461] on link "carrelage effet béton ciré" at bounding box center [363, 470] width 478 height 19
click at [705, 268] on span "Importer dans SketchUp (450 ko)" at bounding box center [697, 265] width 122 height 8
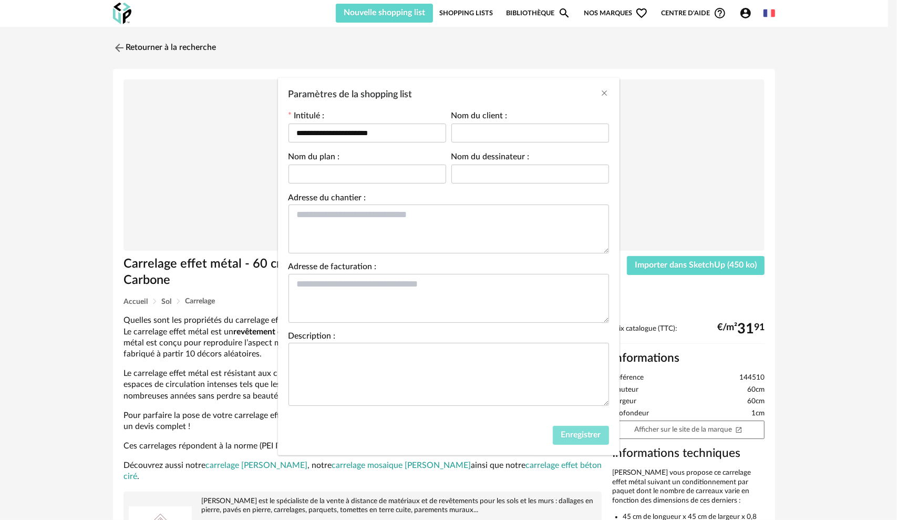
click at [588, 435] on span "Enregistrer" at bounding box center [581, 435] width 40 height 8
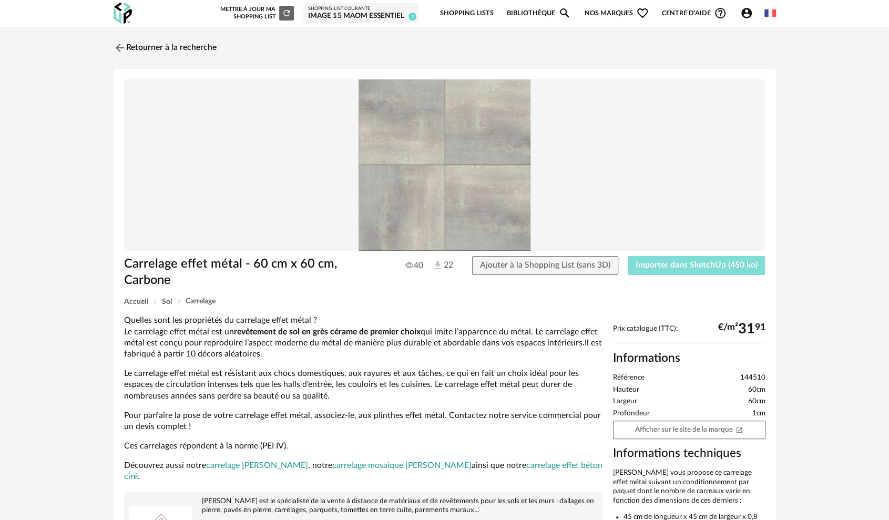
click at [700, 267] on span "Importer dans SketchUp (450 ko)" at bounding box center [697, 265] width 122 height 8
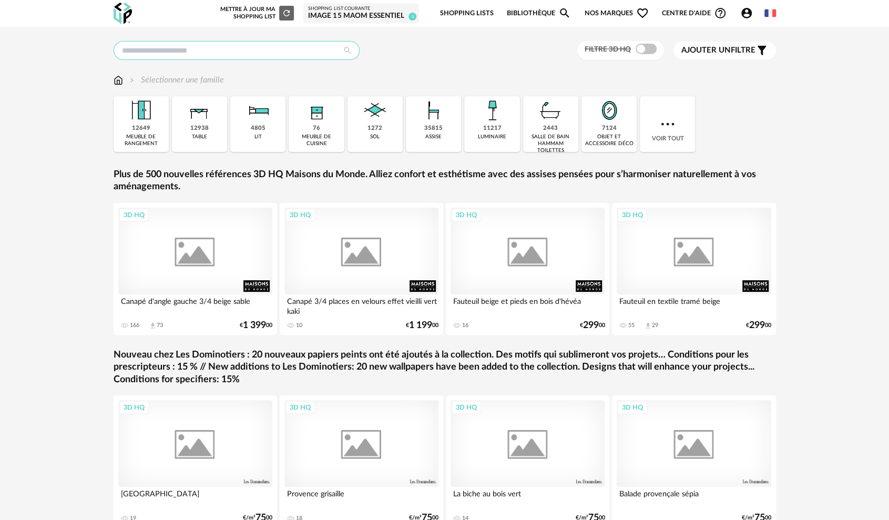
click at [262, 47] on input "text" at bounding box center [237, 50] width 246 height 19
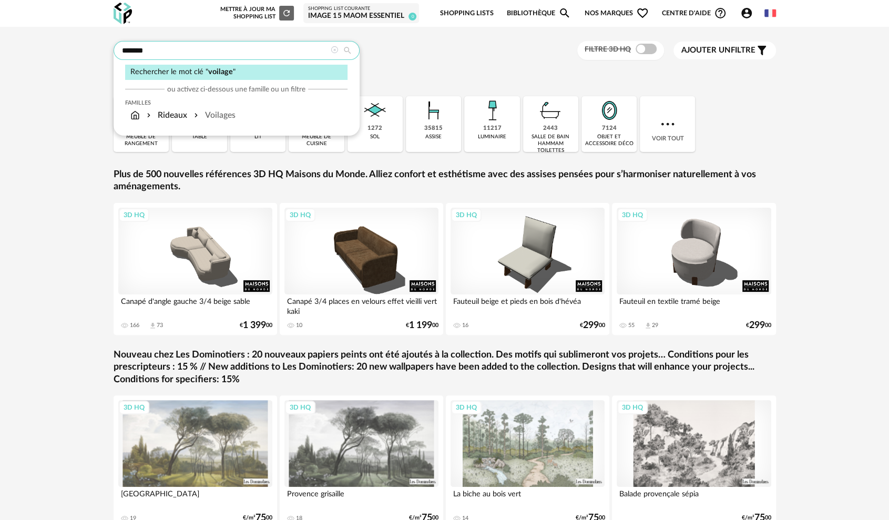
type input "*******"
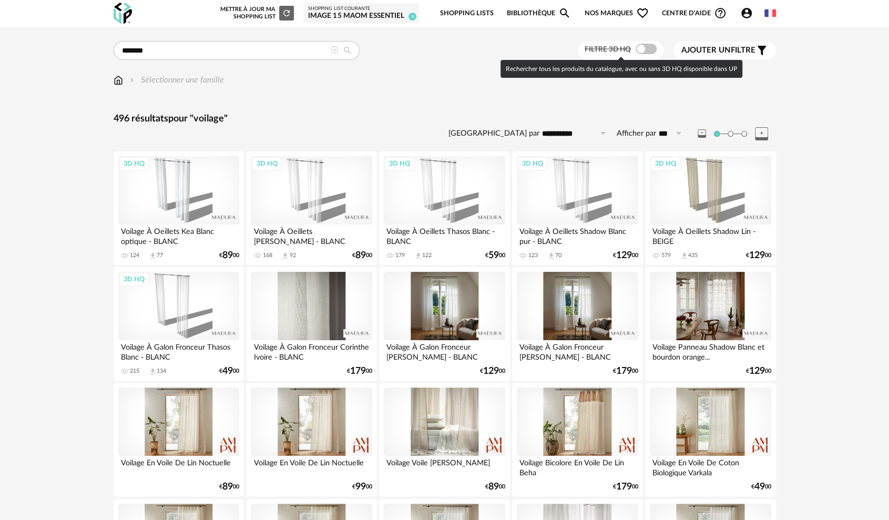
click at [641, 49] on span at bounding box center [646, 49] width 21 height 11
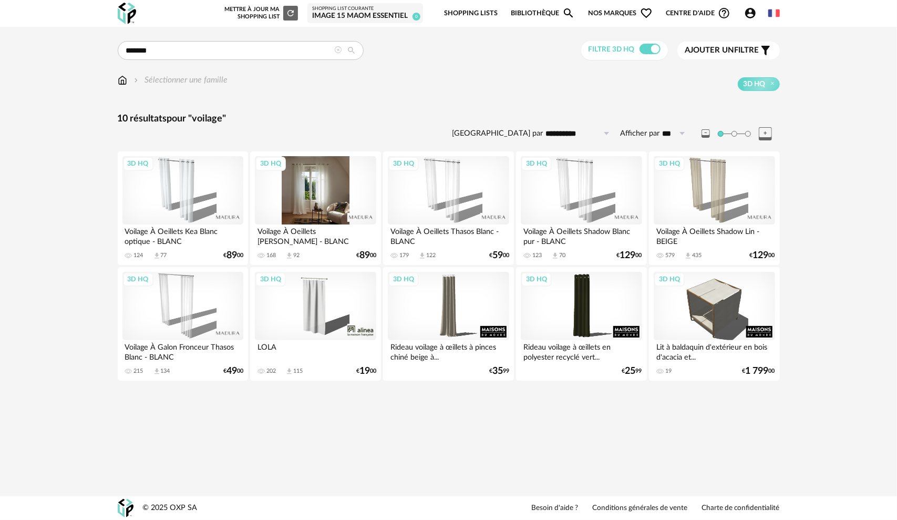
click at [321, 220] on div "3D HQ" at bounding box center [315, 190] width 121 height 68
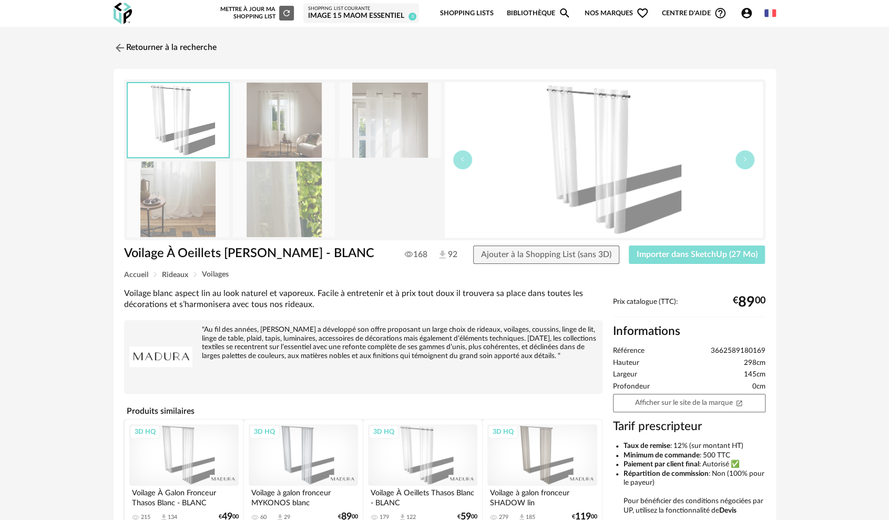
click at [683, 251] on span "Importer dans SketchUp (27 Mo)" at bounding box center [697, 254] width 121 height 8
